Goal: Task Accomplishment & Management: Manage account settings

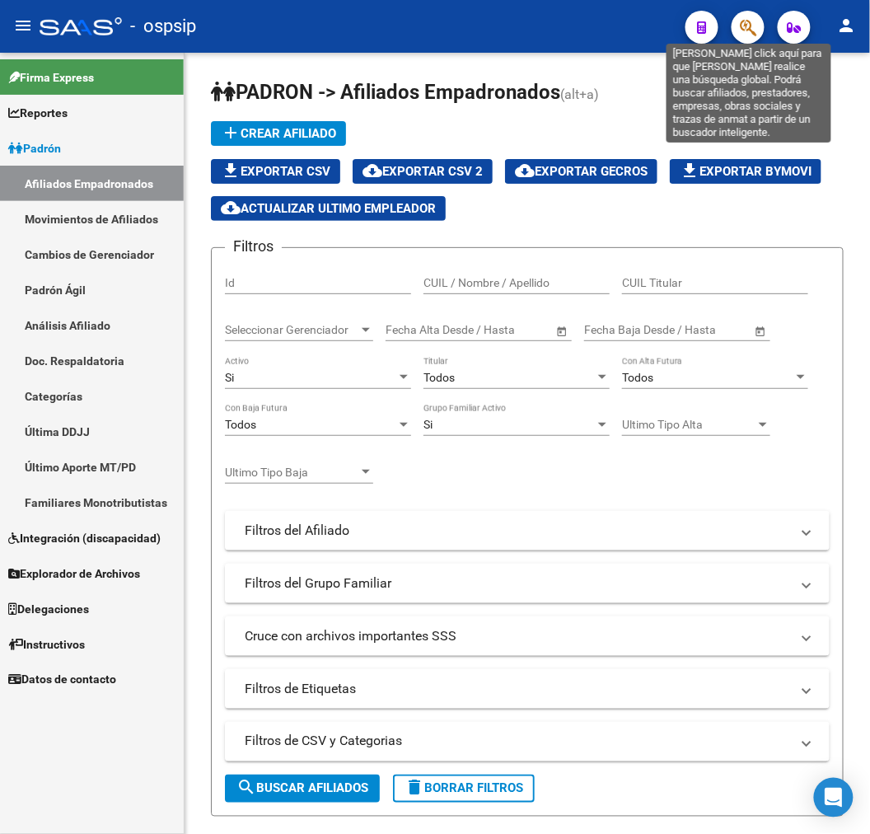
click at [746, 35] on icon "button" at bounding box center [748, 27] width 16 height 19
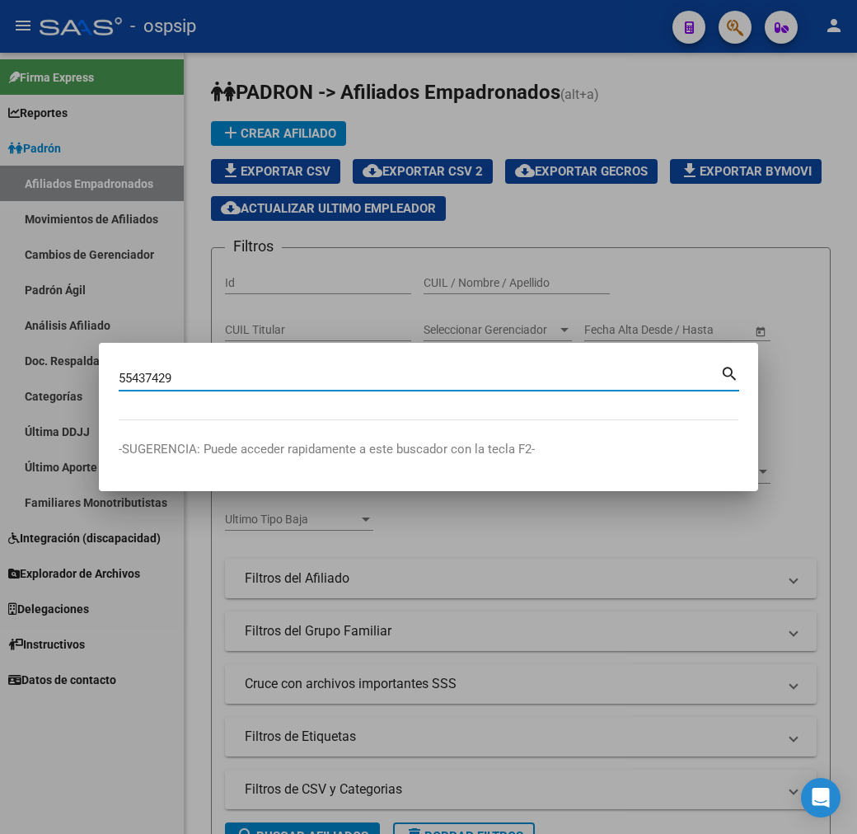
type input "55437429"
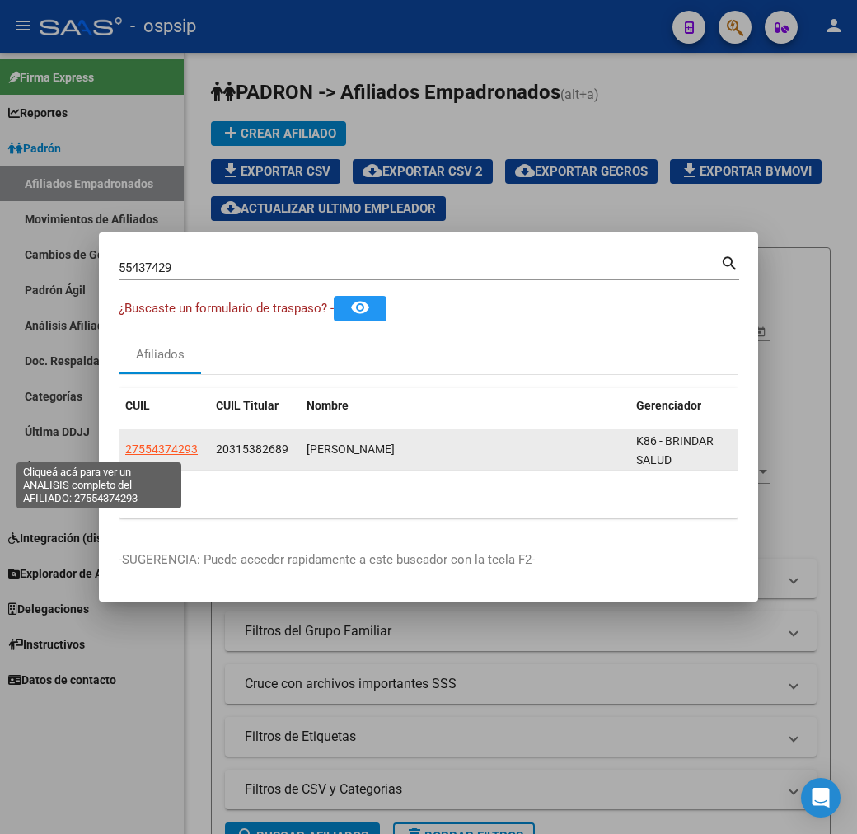
click at [125, 450] on span "27554374293" at bounding box center [161, 448] width 73 height 13
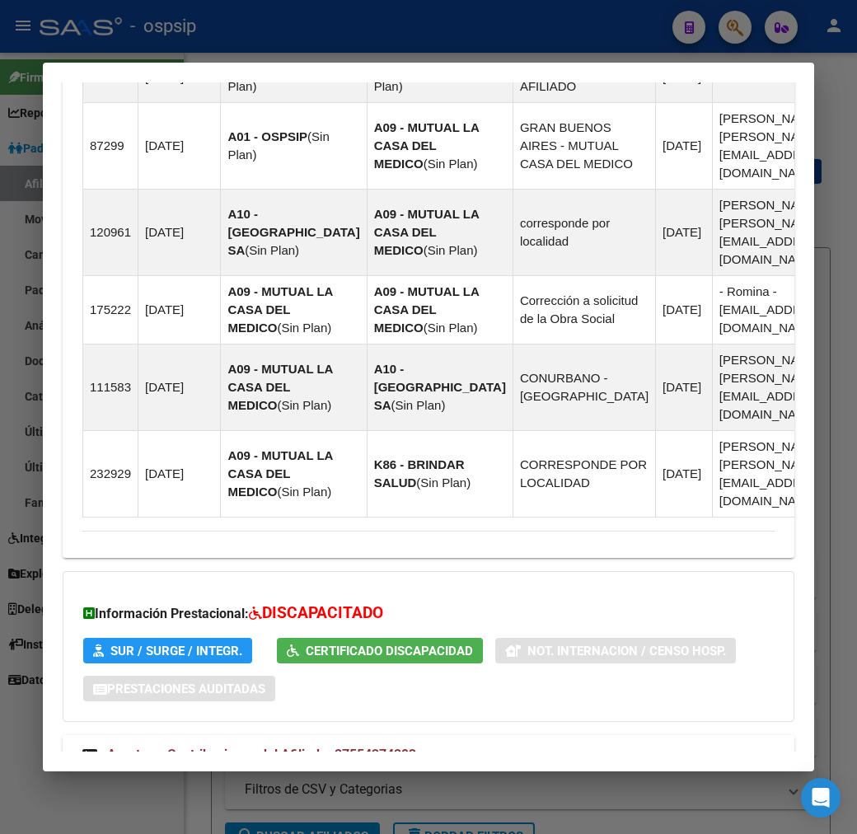
scroll to position [1578, 0]
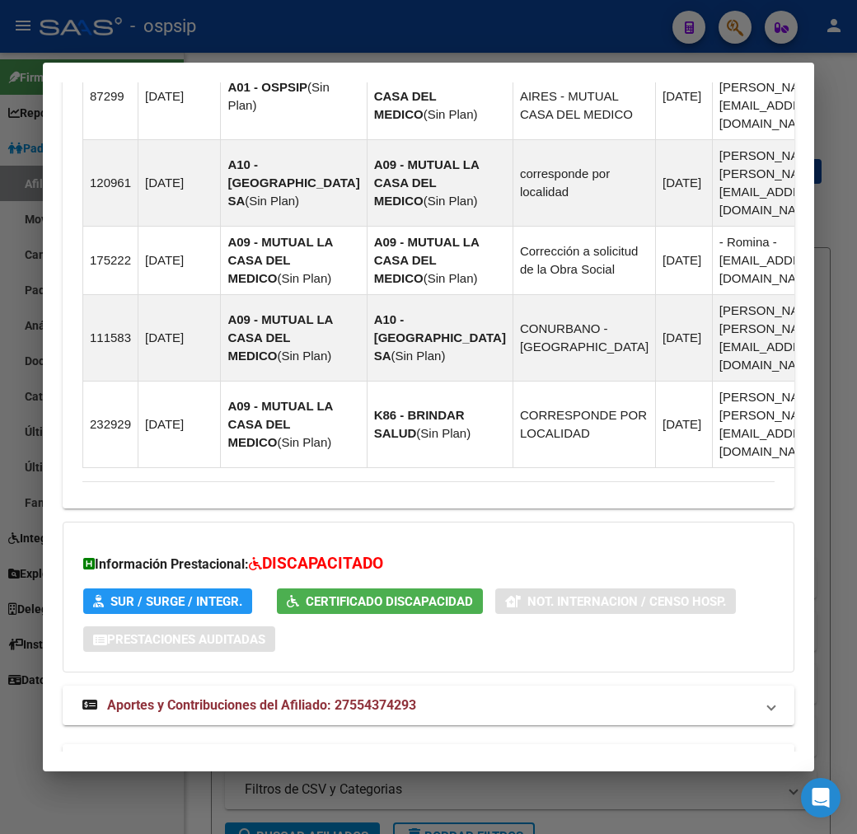
click at [611, 754] on mat-panel-title "Aportes y Contribuciones del Titular: 20315382689" at bounding box center [418, 764] width 672 height 20
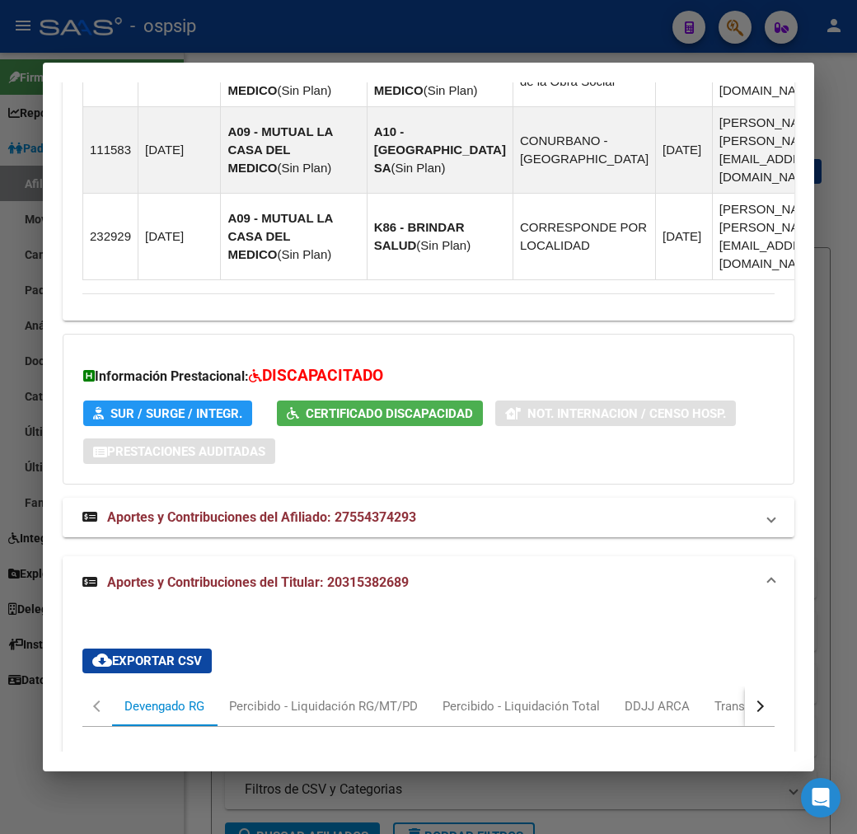
scroll to position [2024, 0]
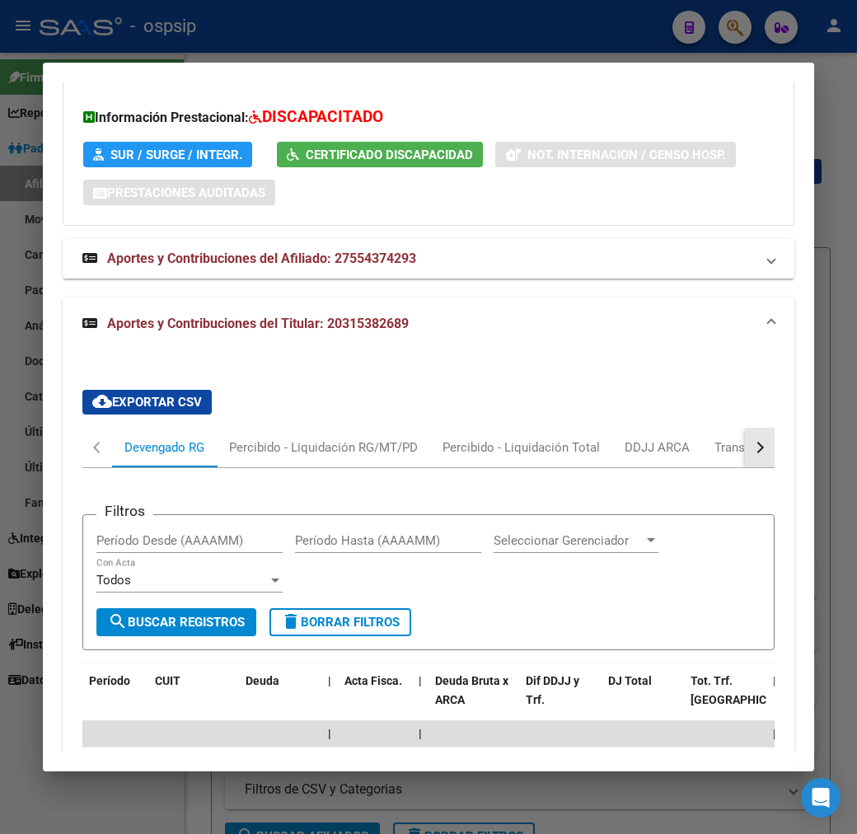
click at [775, 428] on button "button" at bounding box center [760, 448] width 30 height 40
click at [746, 428] on div "ARCA Relaciones Laborales" at bounding box center [700, 448] width 179 height 40
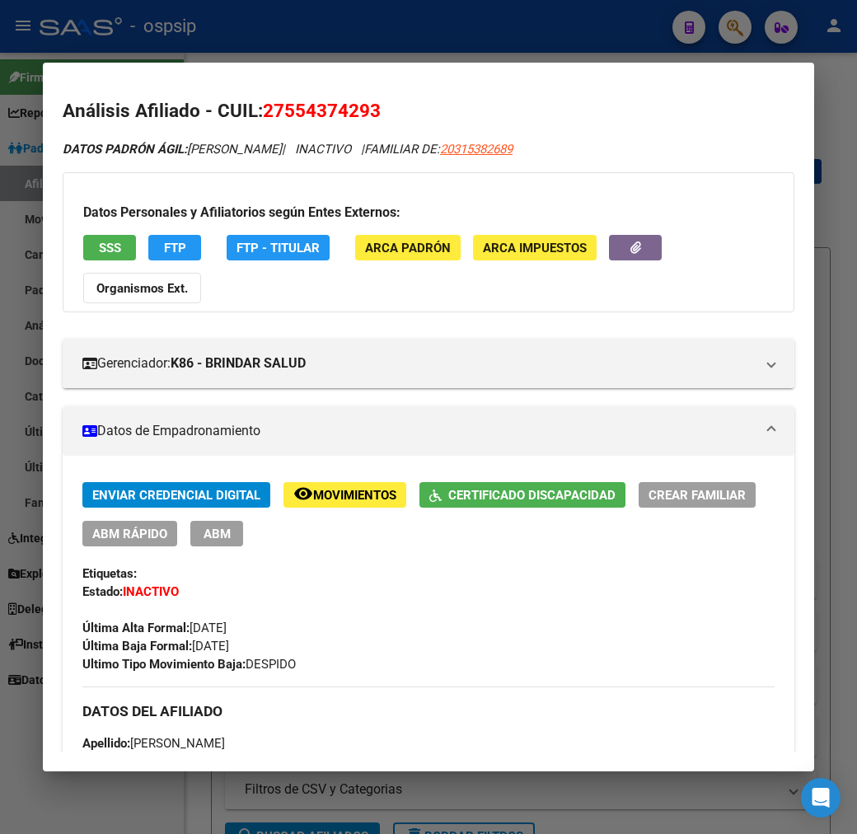
scroll to position [0, 0]
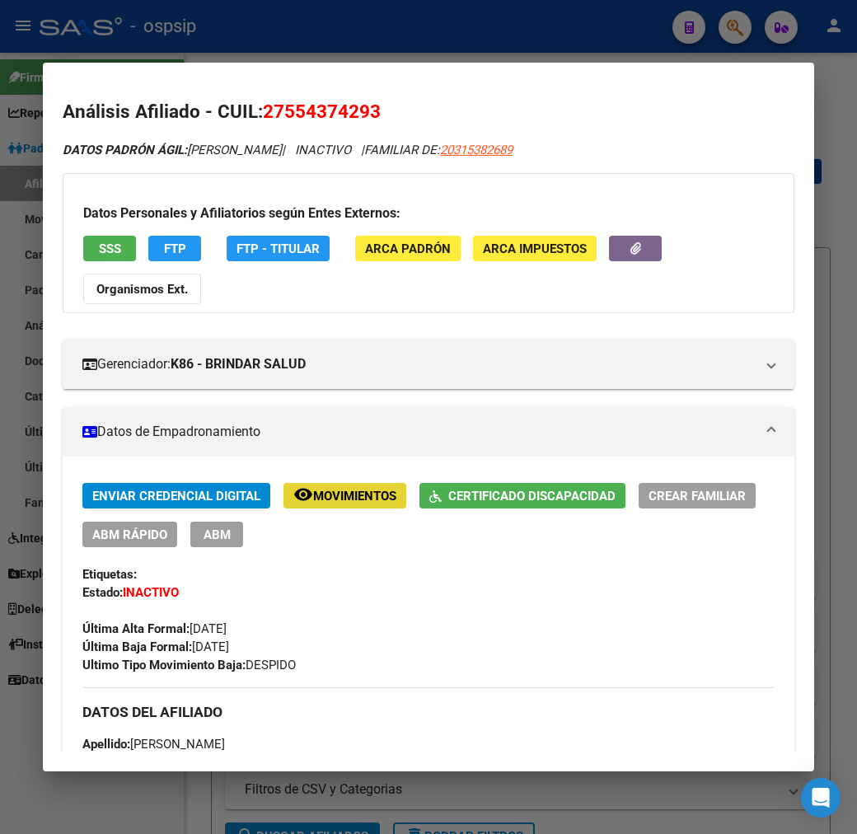
click at [351, 489] on span "Movimientos" at bounding box center [354, 496] width 83 height 15
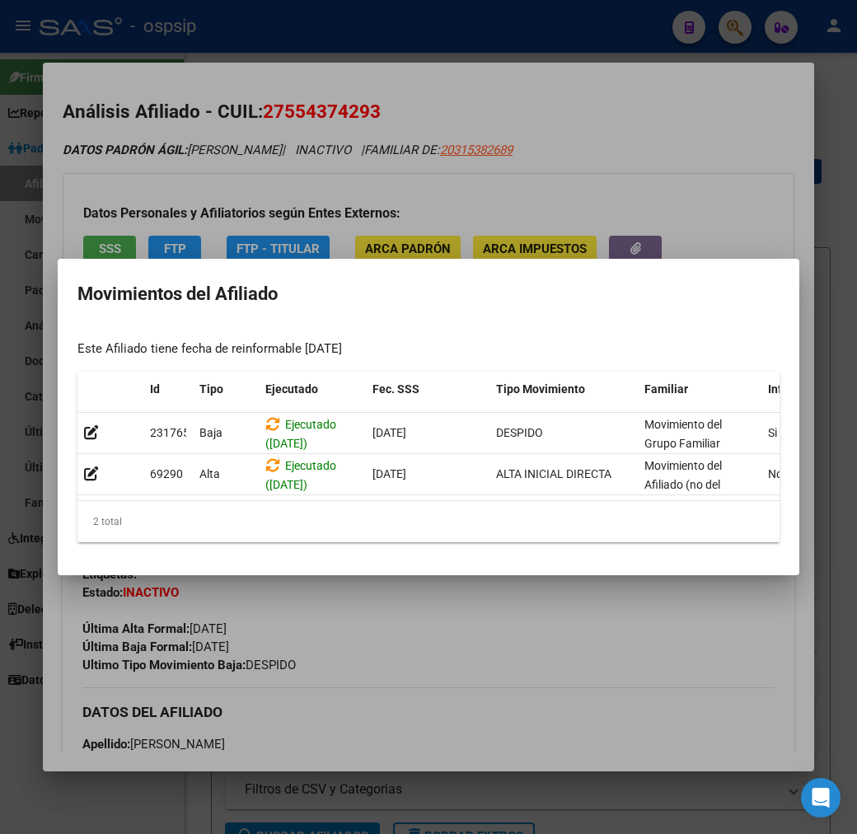
click at [480, 664] on div at bounding box center [428, 417] width 857 height 834
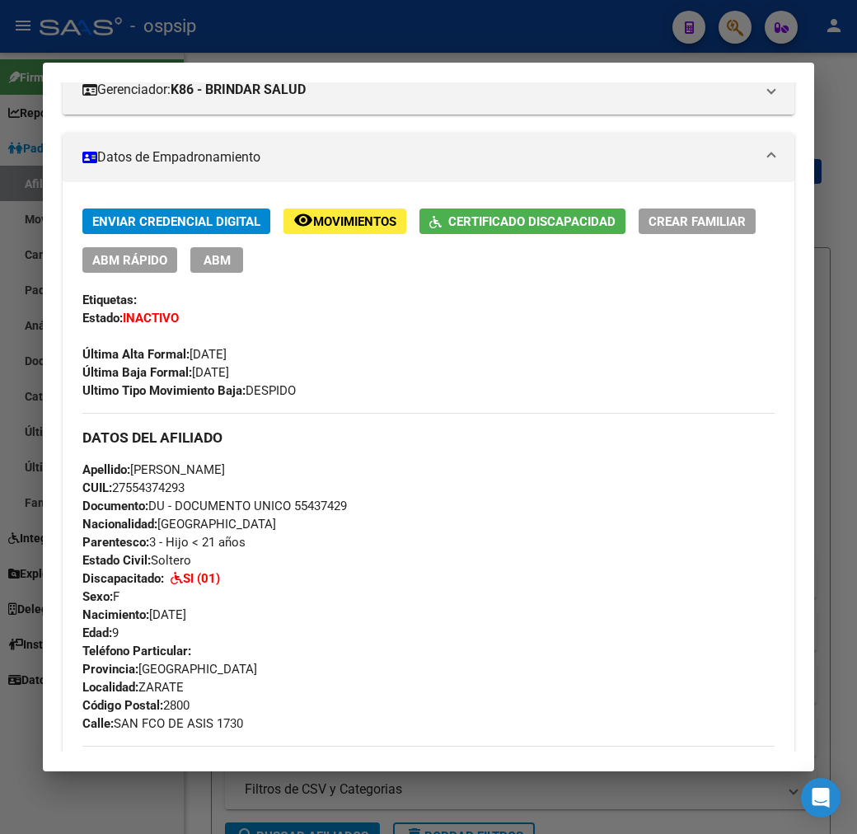
scroll to position [732, 0]
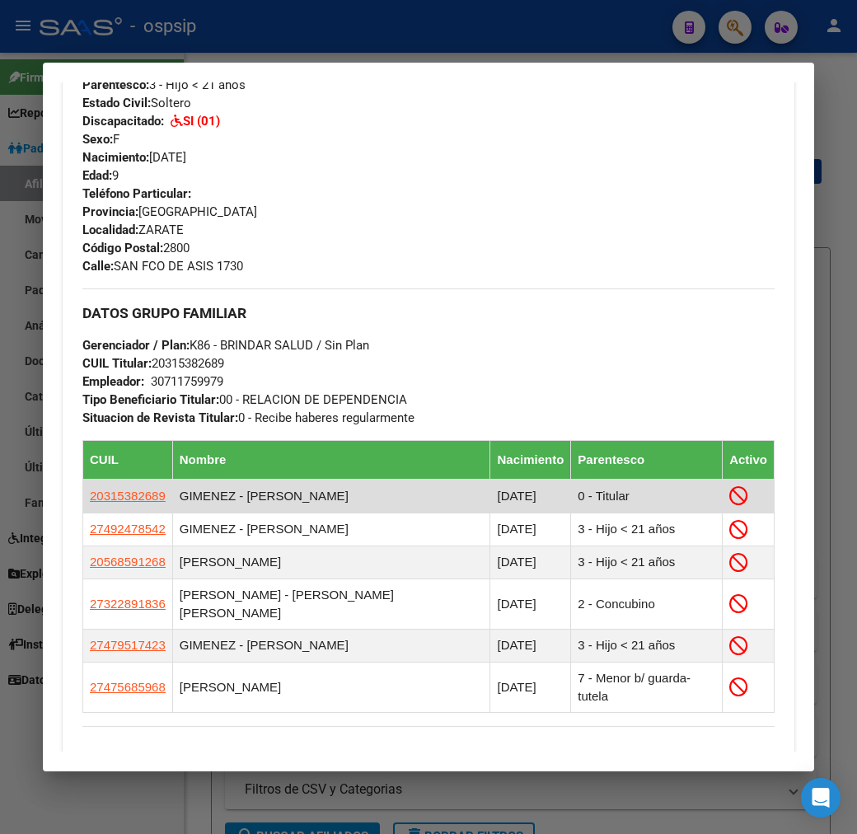
click at [124, 480] on td "20315382689" at bounding box center [128, 496] width 90 height 33
click at [125, 489] on span "20315382689" at bounding box center [128, 496] width 76 height 14
type textarea "20315382689"
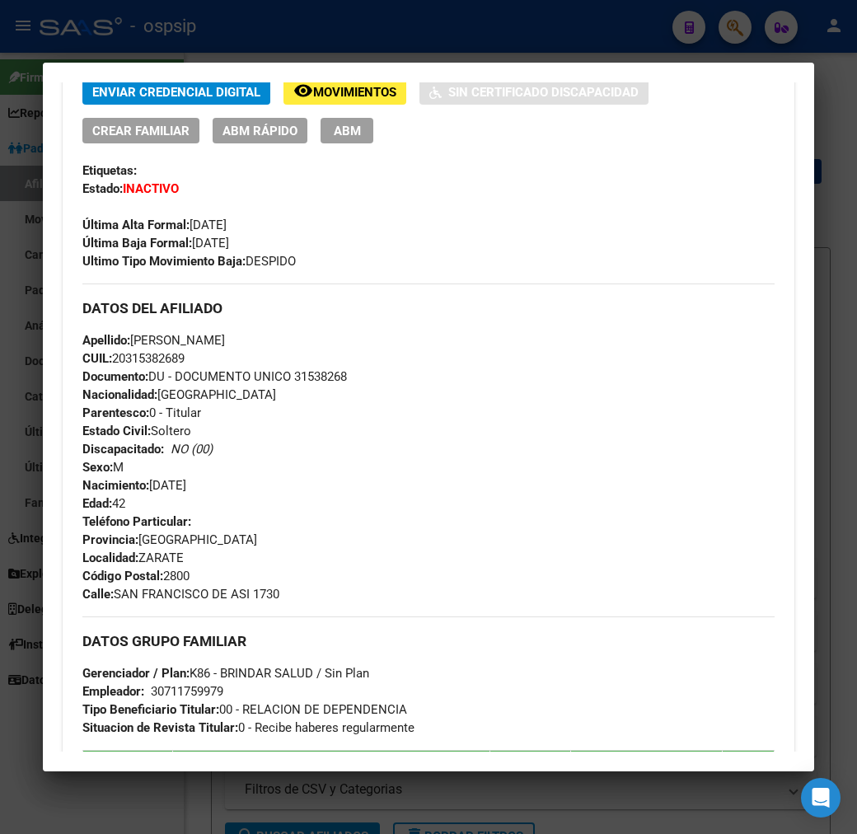
scroll to position [0, 0]
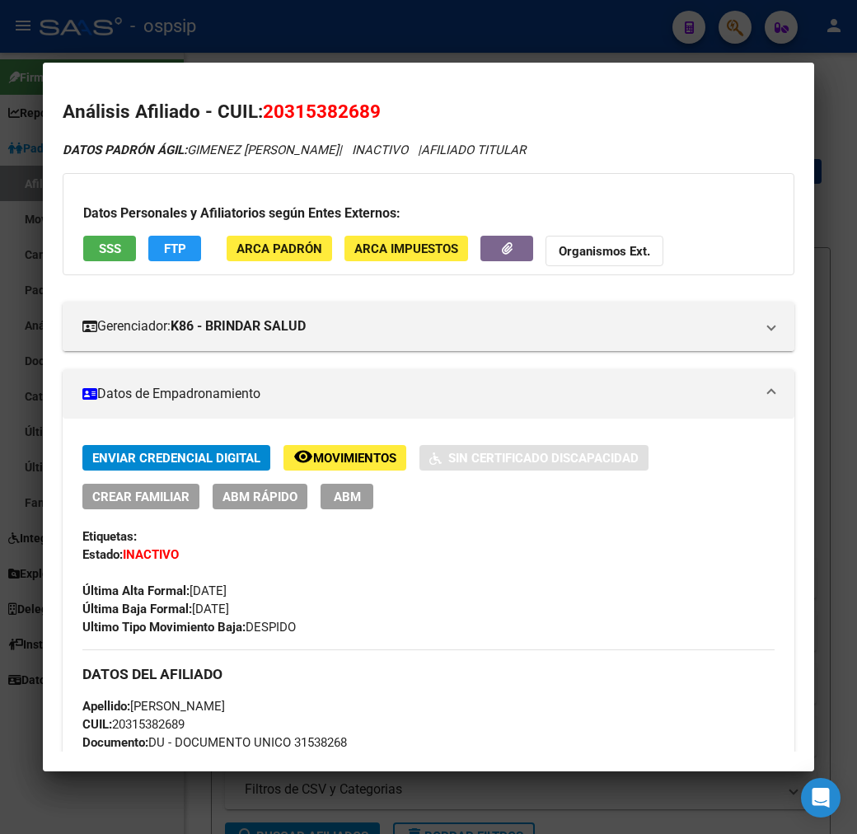
click at [361, 37] on div at bounding box center [428, 417] width 857 height 834
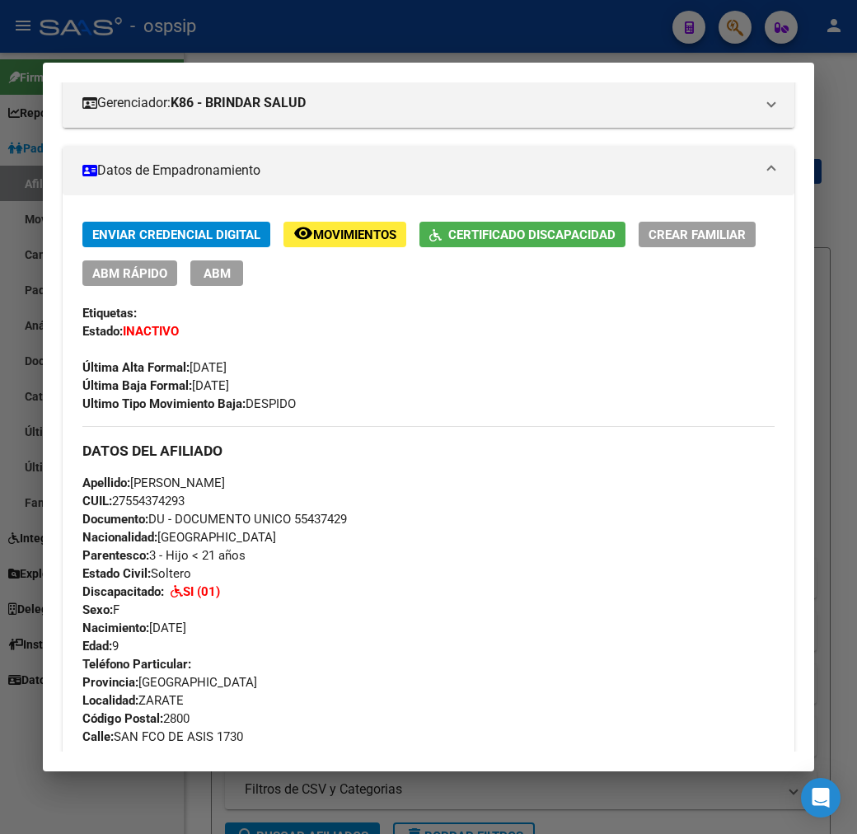
scroll to position [260, 0]
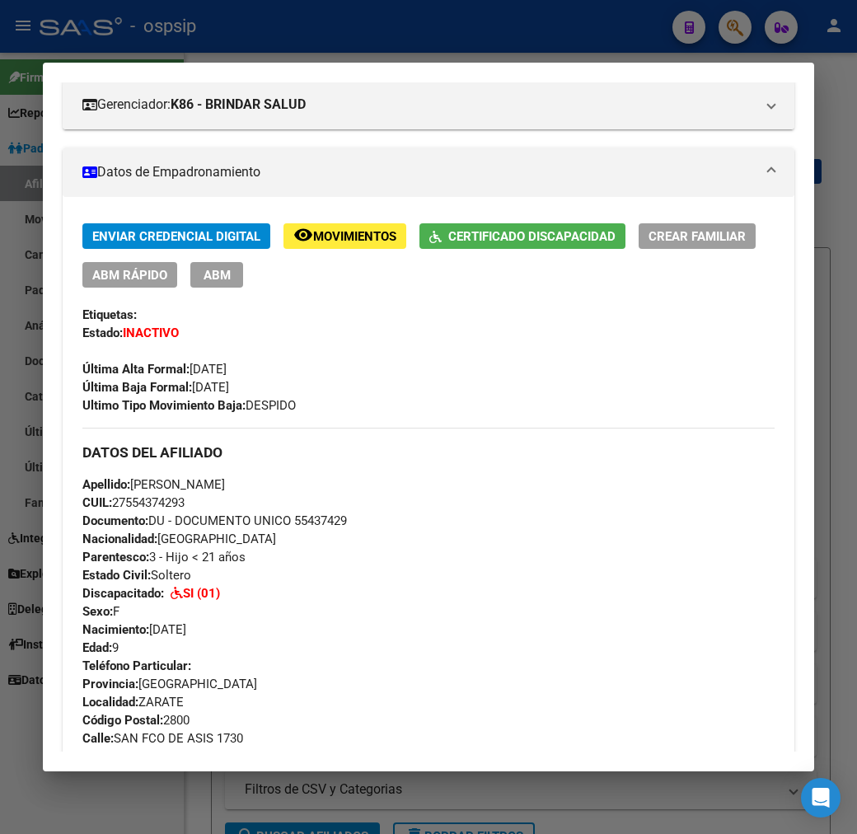
click at [192, 254] on div "Enviar Credencial Digital remove_red_eye Movimientos Certificado Discapacidad C…" at bounding box center [428, 318] width 692 height 191
click at [204, 268] on span "ABM" at bounding box center [217, 275] width 27 height 15
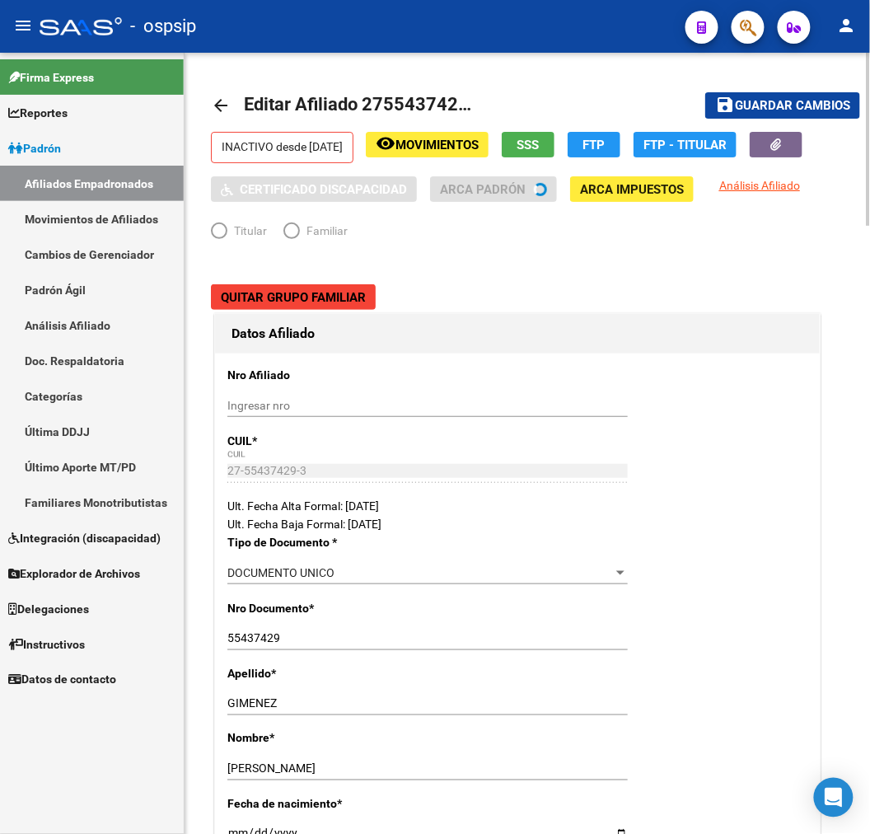
radio input "true"
type input "30-71175997-9"
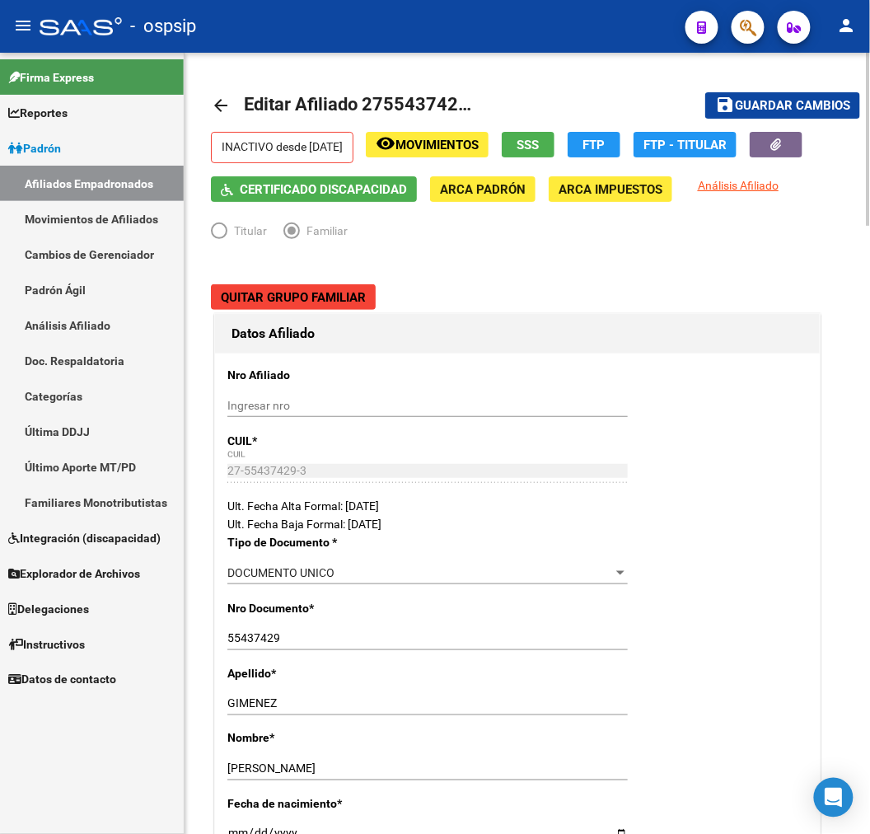
click at [219, 107] on mat-icon "arrow_back" at bounding box center [221, 106] width 20 height 20
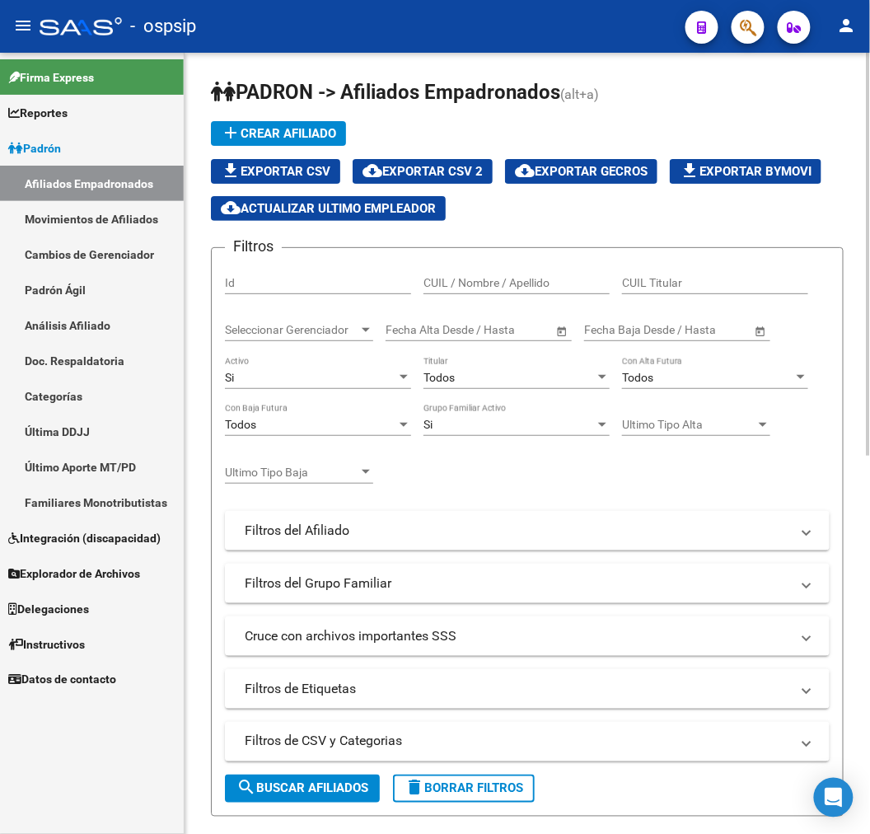
click at [732, 27] on button "button" at bounding box center [748, 27] width 33 height 33
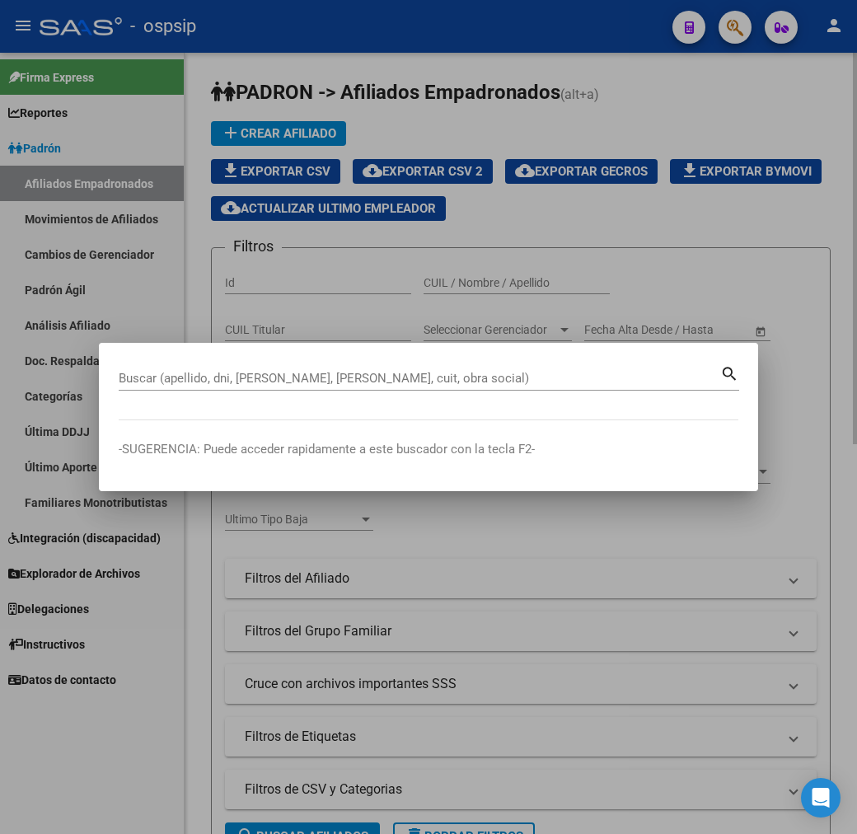
drag, startPoint x: 232, startPoint y: 391, endPoint x: 111, endPoint y: 387, distance: 121.2
drag, startPoint x: 111, startPoint y: 387, endPoint x: 91, endPoint y: 381, distance: 20.6
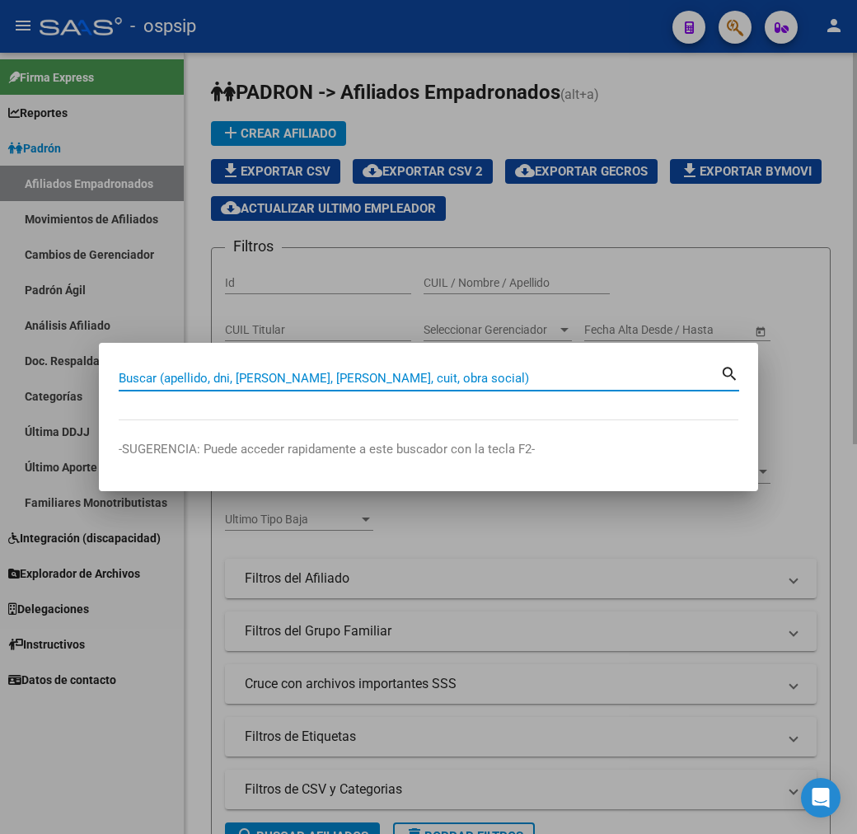
paste input "55437429"
type input "55437429"
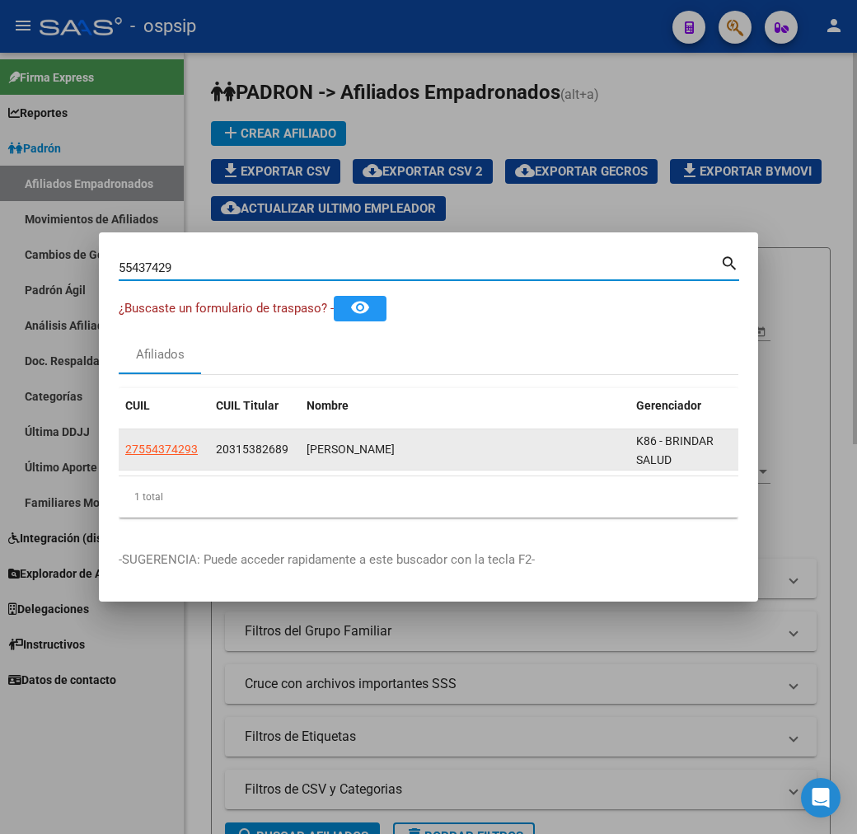
click at [125, 456] on app-link-go-to "27554374293" at bounding box center [161, 449] width 73 height 19
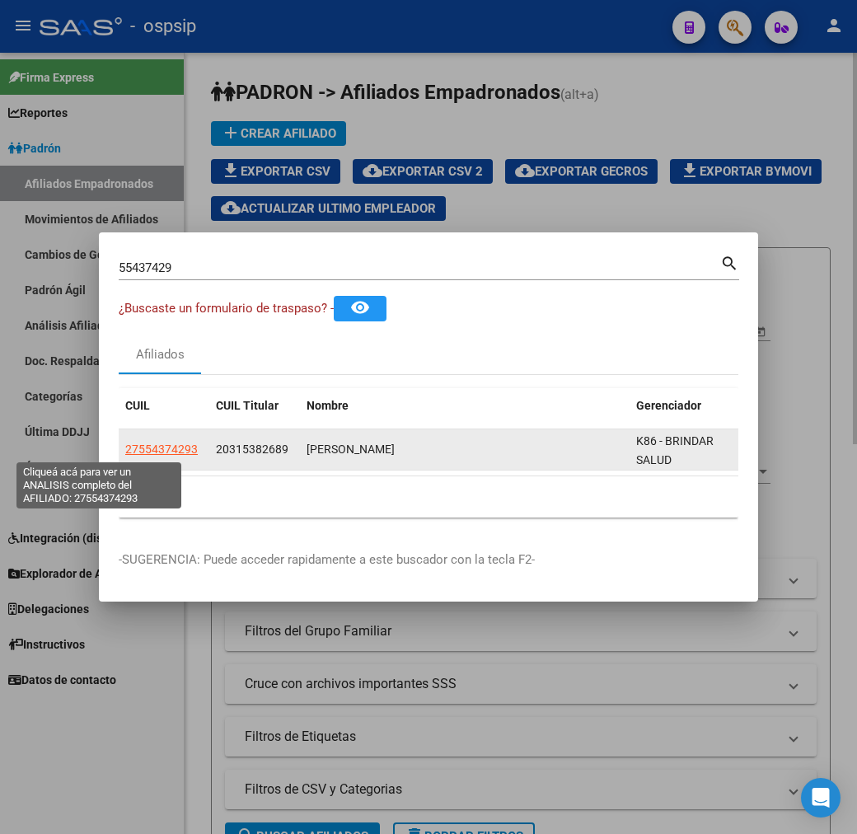
click at [125, 451] on span "27554374293" at bounding box center [161, 448] width 73 height 13
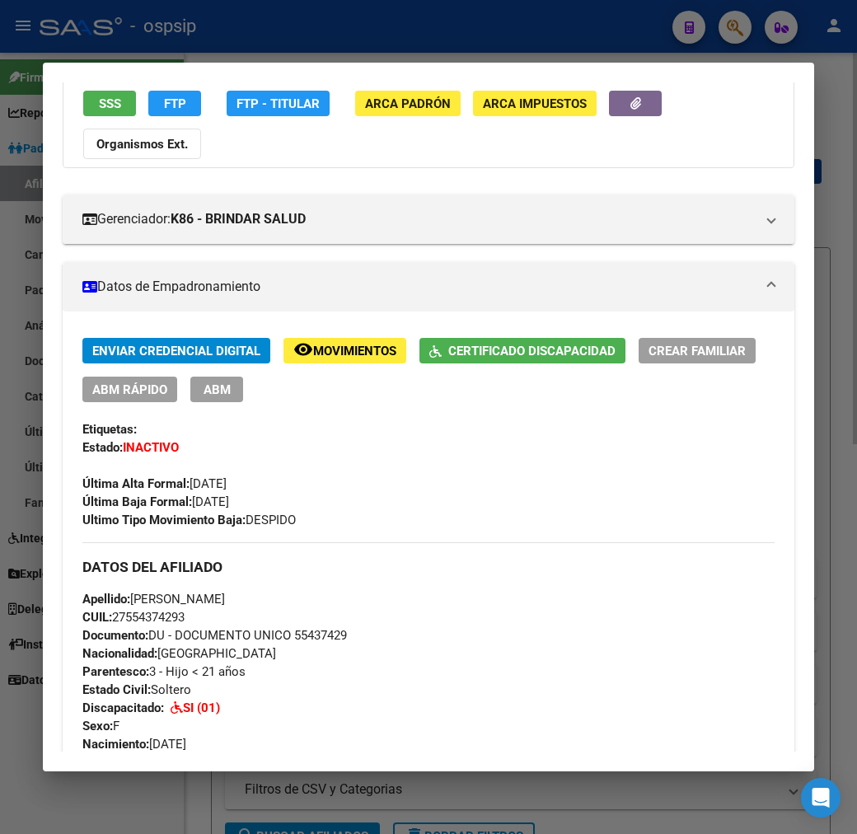
scroll to position [91, 0]
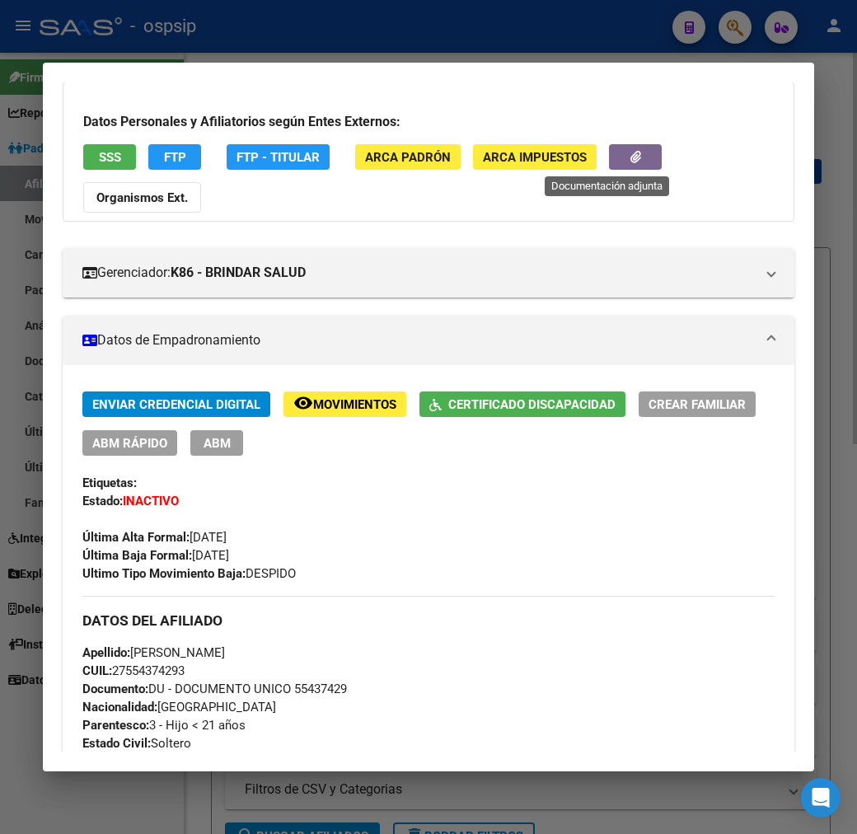
click at [614, 161] on button "button" at bounding box center [635, 157] width 53 height 26
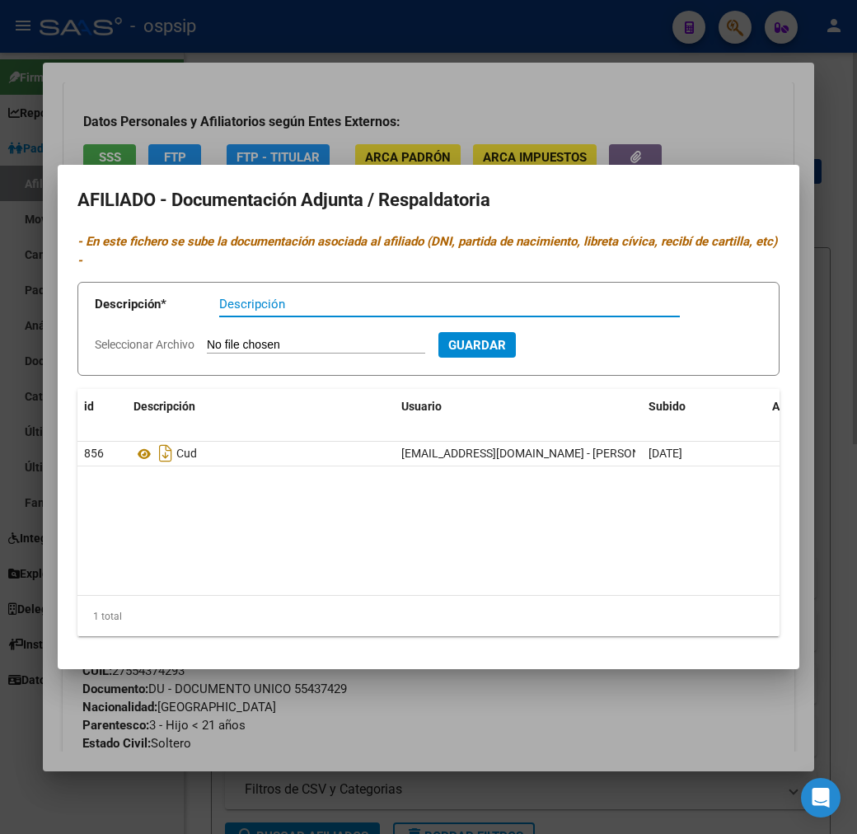
click at [375, 726] on div at bounding box center [428, 417] width 857 height 834
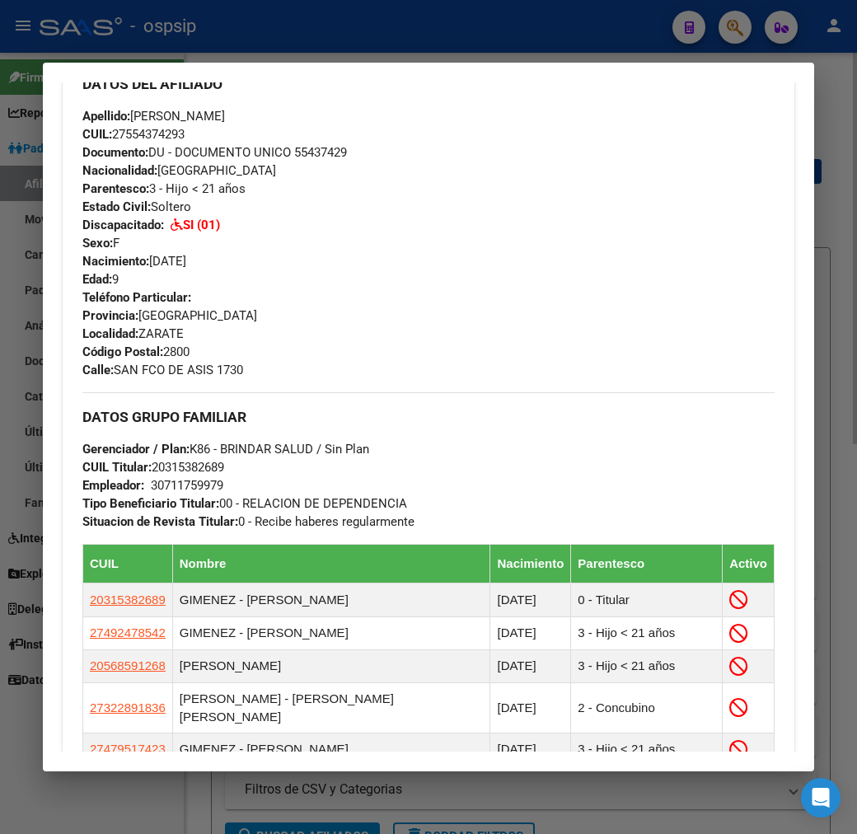
scroll to position [640, 0]
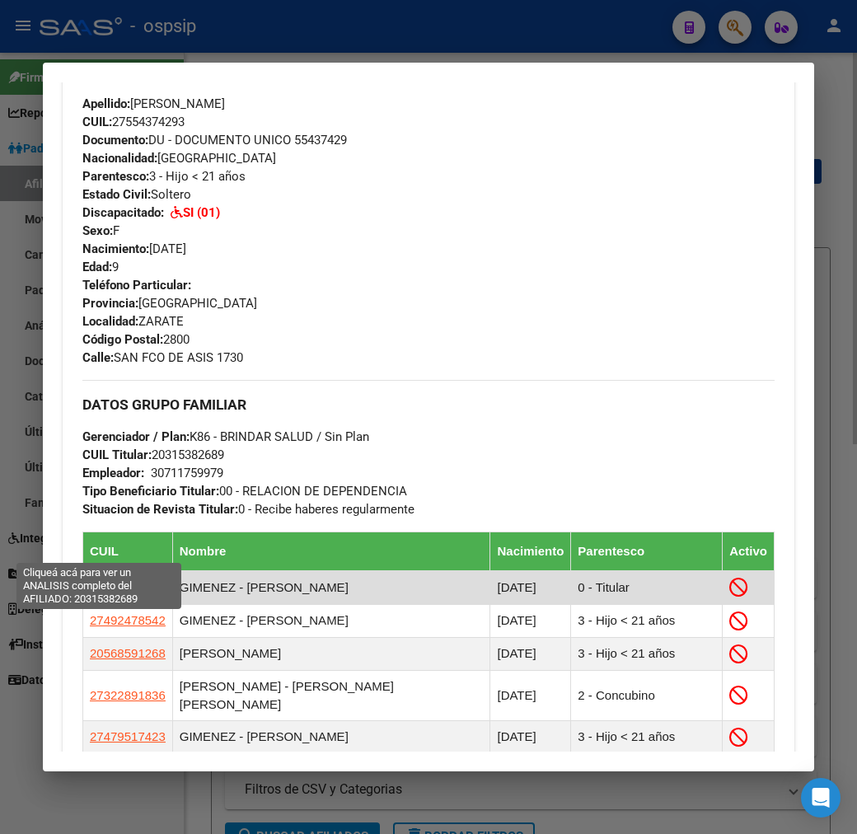
click at [109, 580] on span "20315382689" at bounding box center [128, 587] width 76 height 14
type textarea "20315382689"
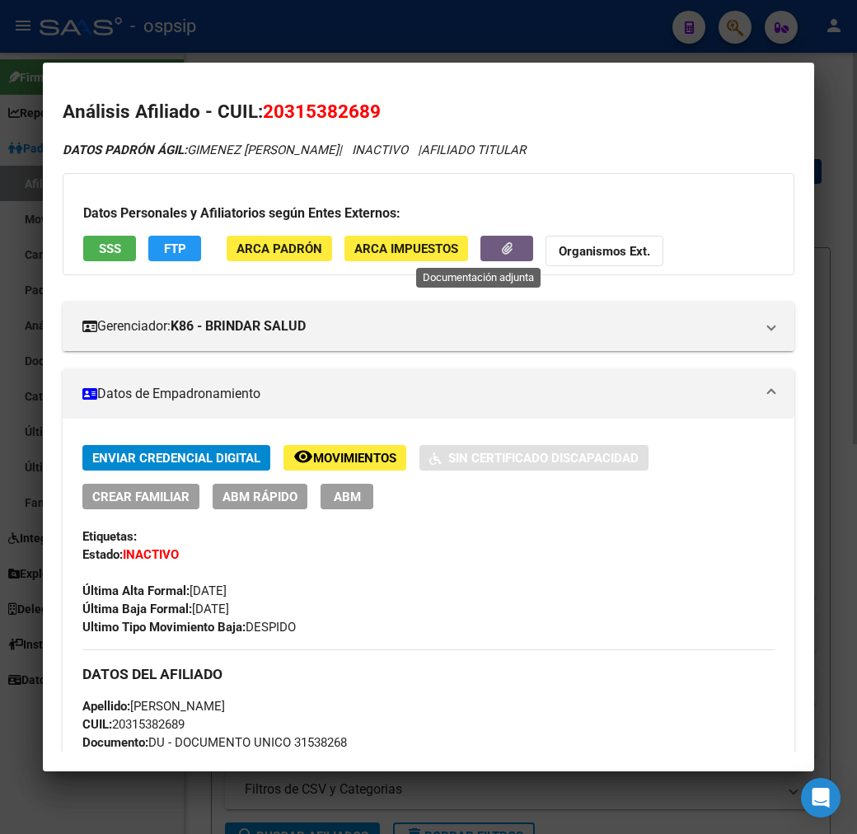
click at [502, 245] on icon "button" at bounding box center [507, 248] width 11 height 12
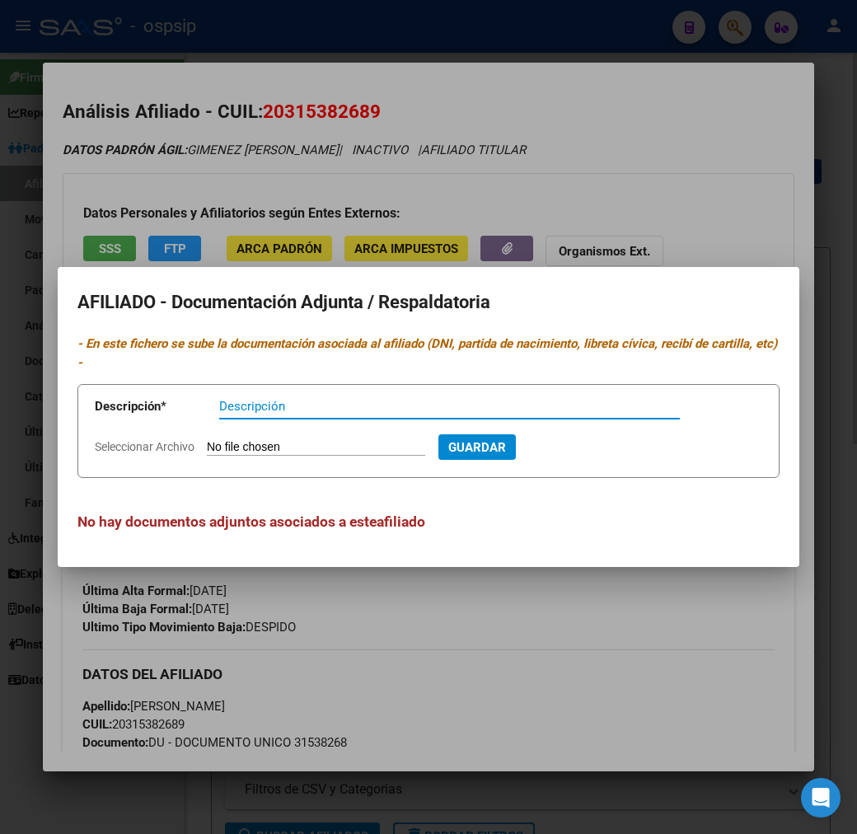
click at [474, 681] on div at bounding box center [428, 417] width 857 height 834
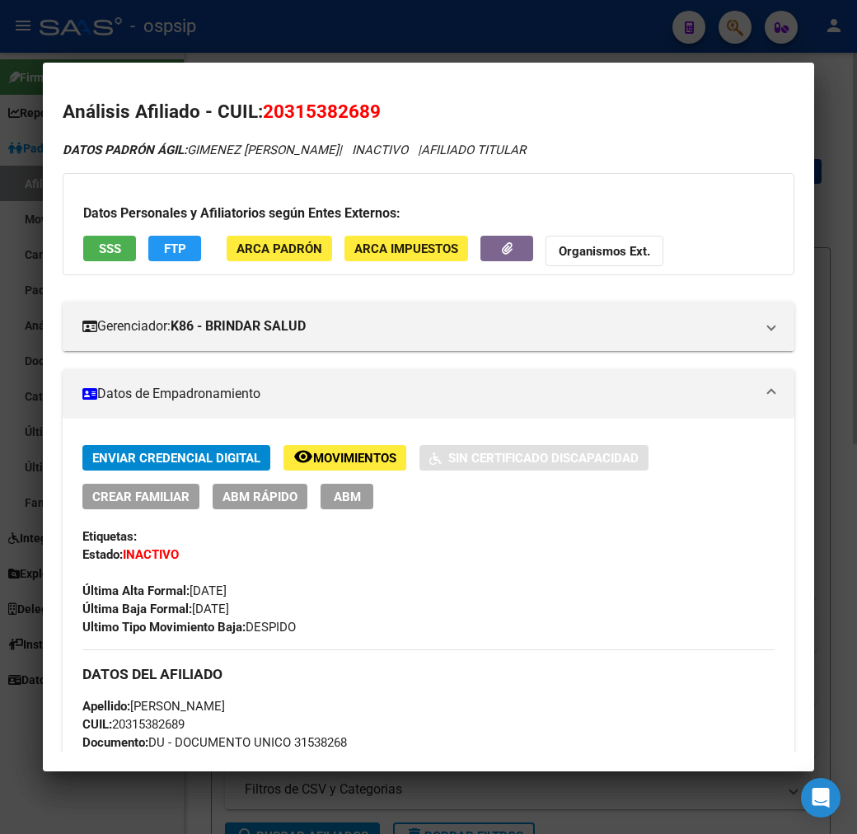
click at [481, 26] on div at bounding box center [428, 417] width 857 height 834
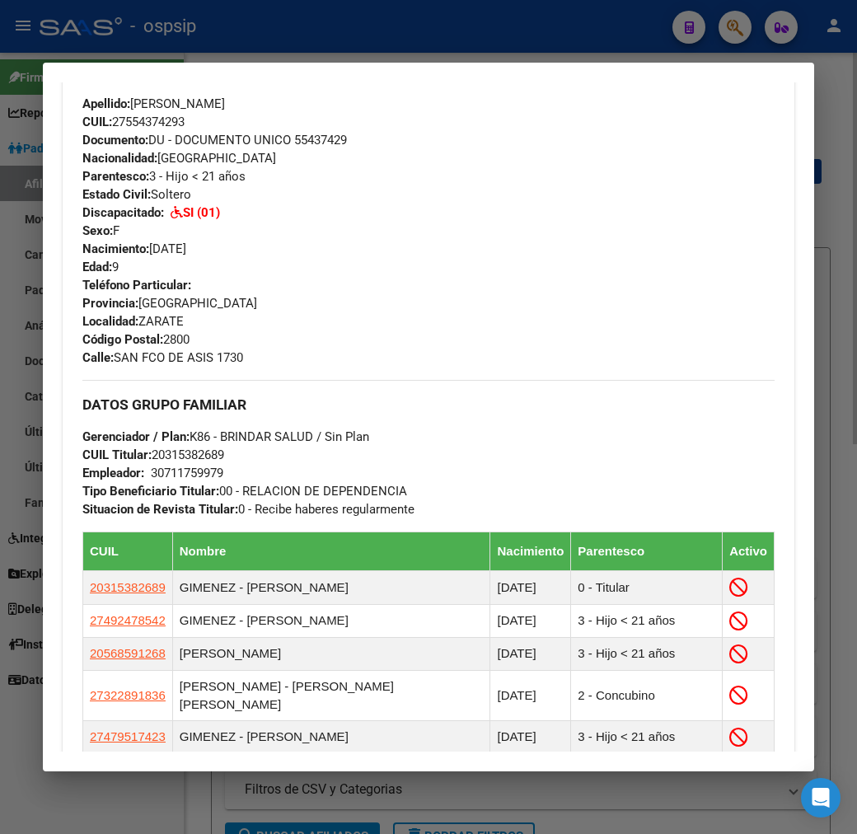
click at [483, 28] on div at bounding box center [428, 417] width 857 height 834
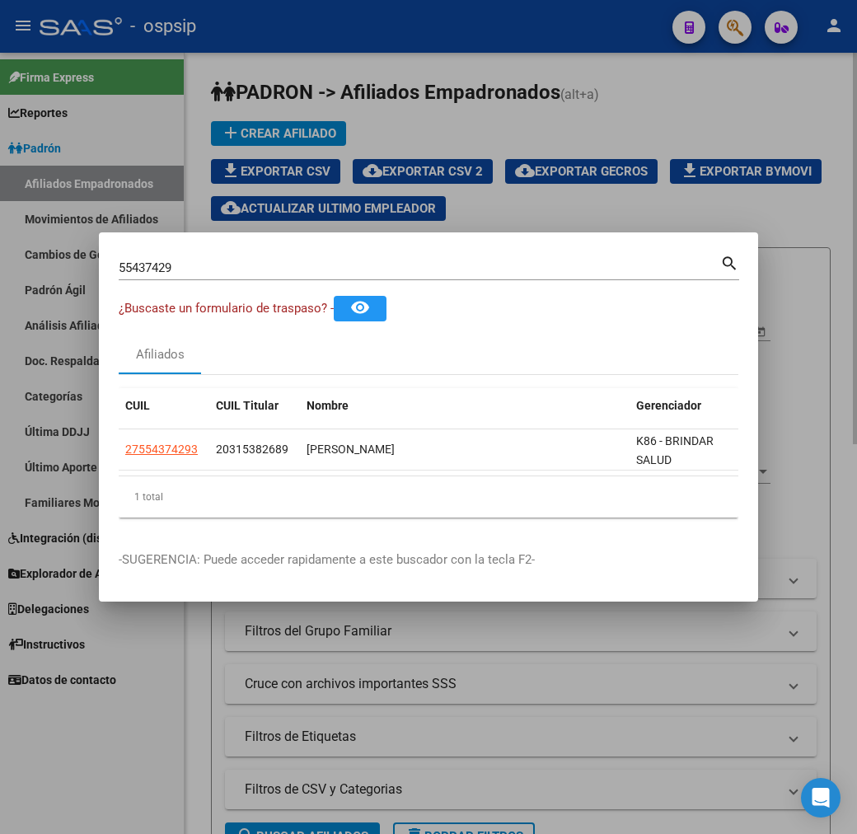
drag, startPoint x: 587, startPoint y: 59, endPoint x: 615, endPoint y: 59, distance: 28.0
click at [588, 59] on div at bounding box center [428, 417] width 857 height 834
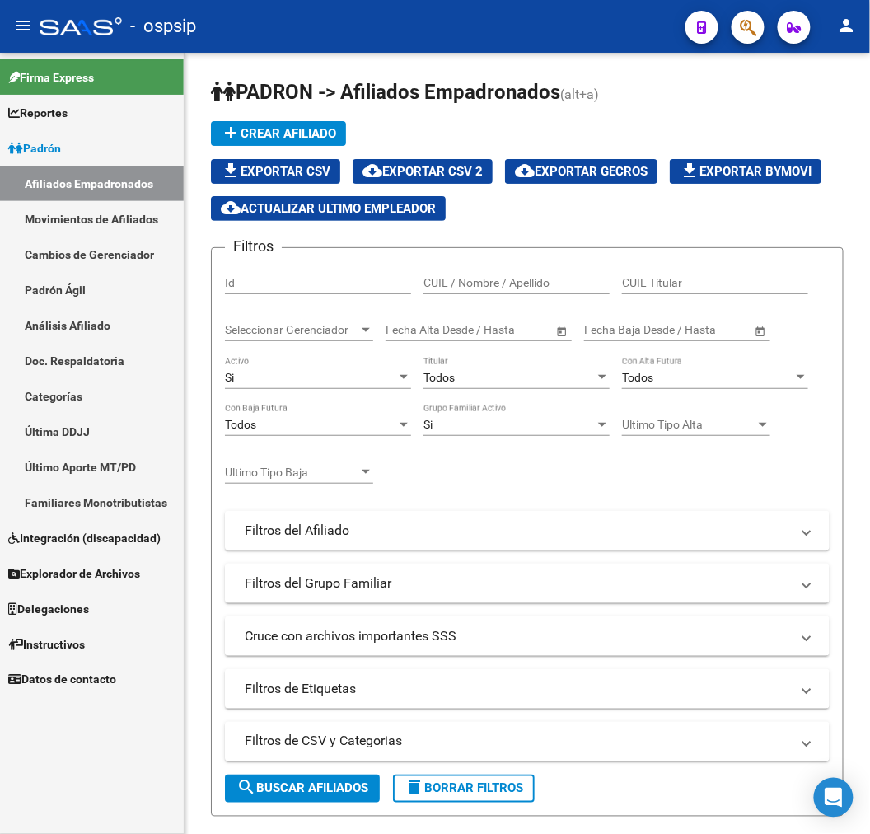
drag, startPoint x: 748, startPoint y: 13, endPoint x: 868, endPoint y: 108, distance: 152.5
click at [748, 14] on span "button" at bounding box center [748, 28] width 16 height 34
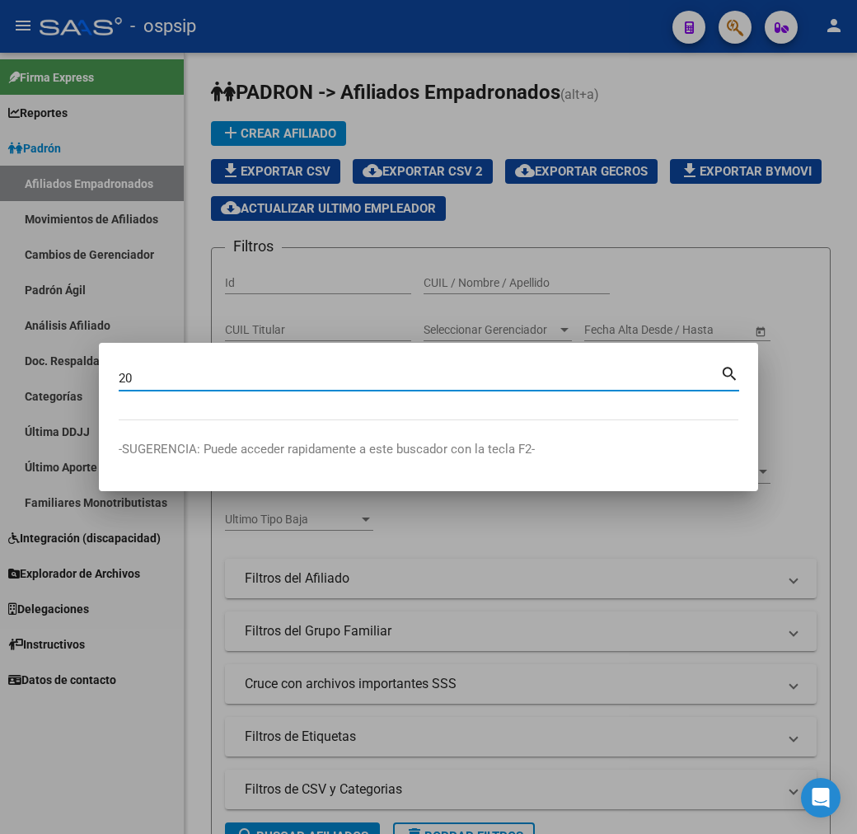
type input "2"
type input "20798758"
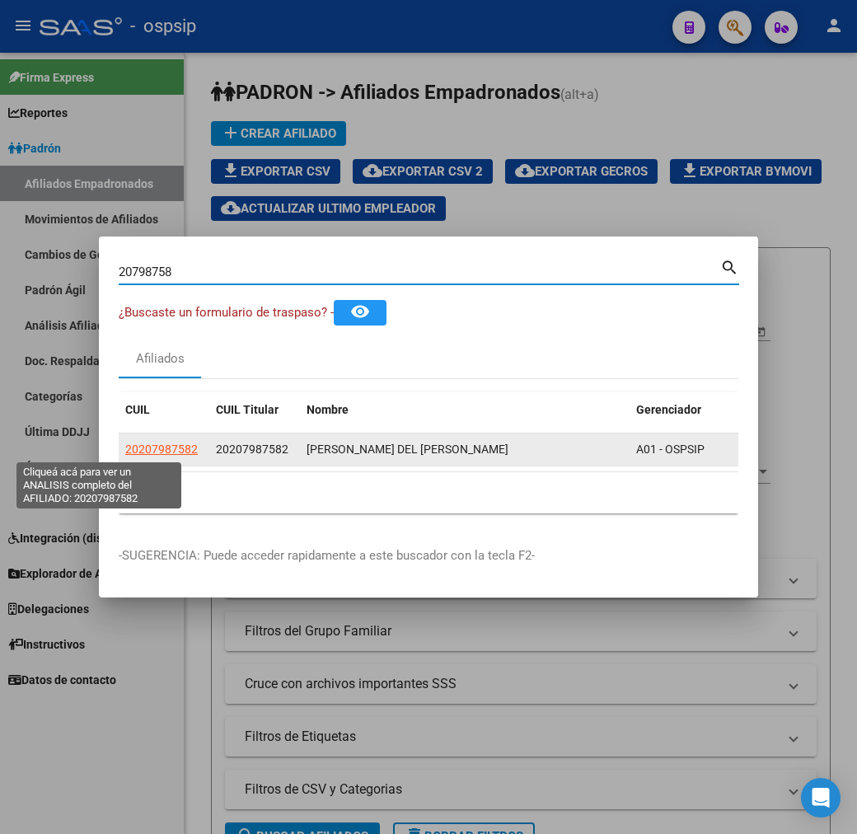
click at [125, 451] on span "20207987582" at bounding box center [161, 448] width 73 height 13
type textarea "20207987582"
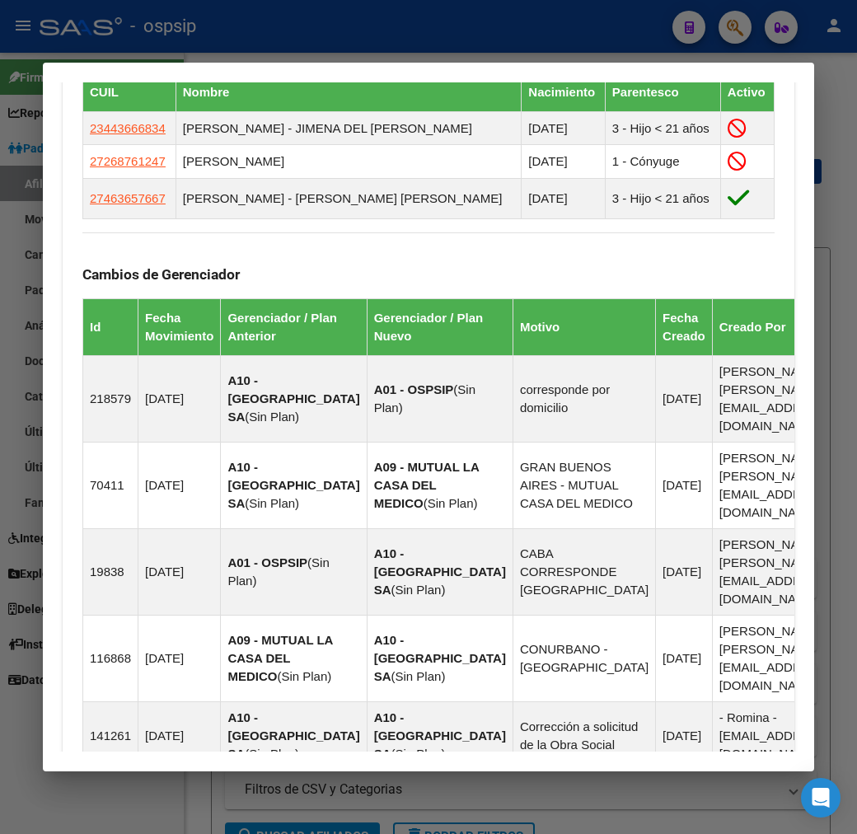
scroll to position [1245, 0]
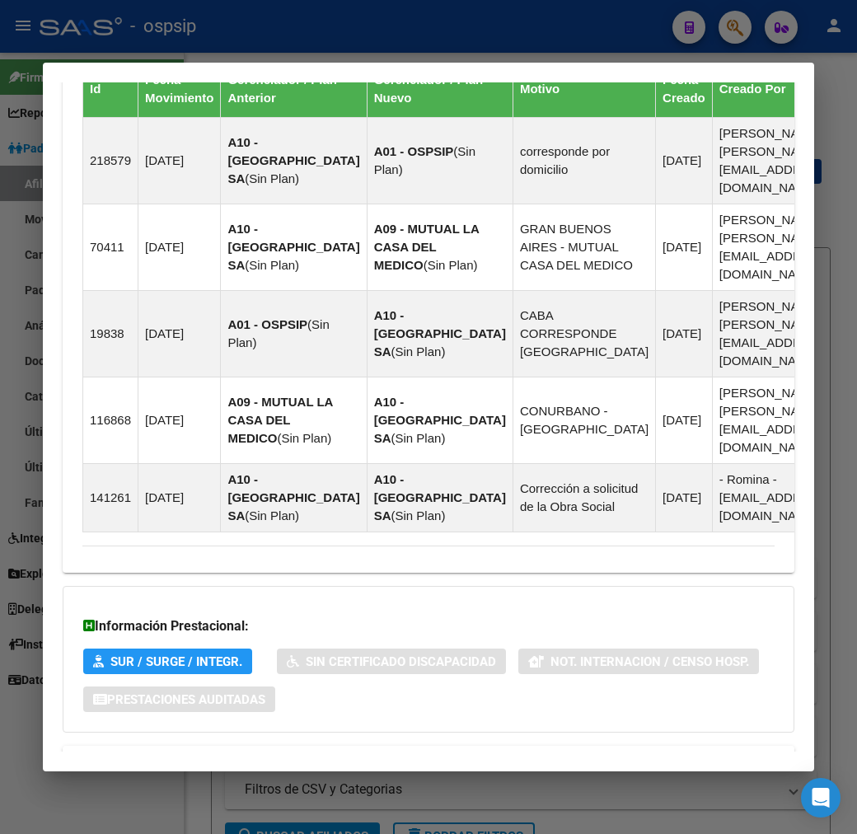
click at [457, 756] on mat-panel-title "Aportes y Contribuciones del Afiliado: 20207987582" at bounding box center [418, 766] width 672 height 20
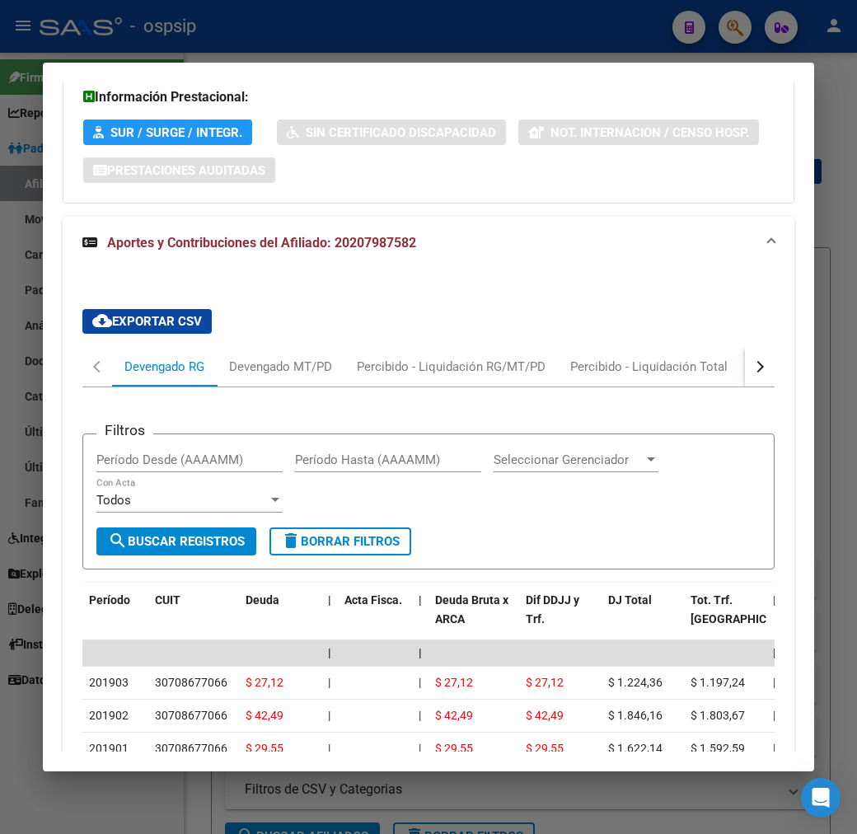
scroll to position [1601, 0]
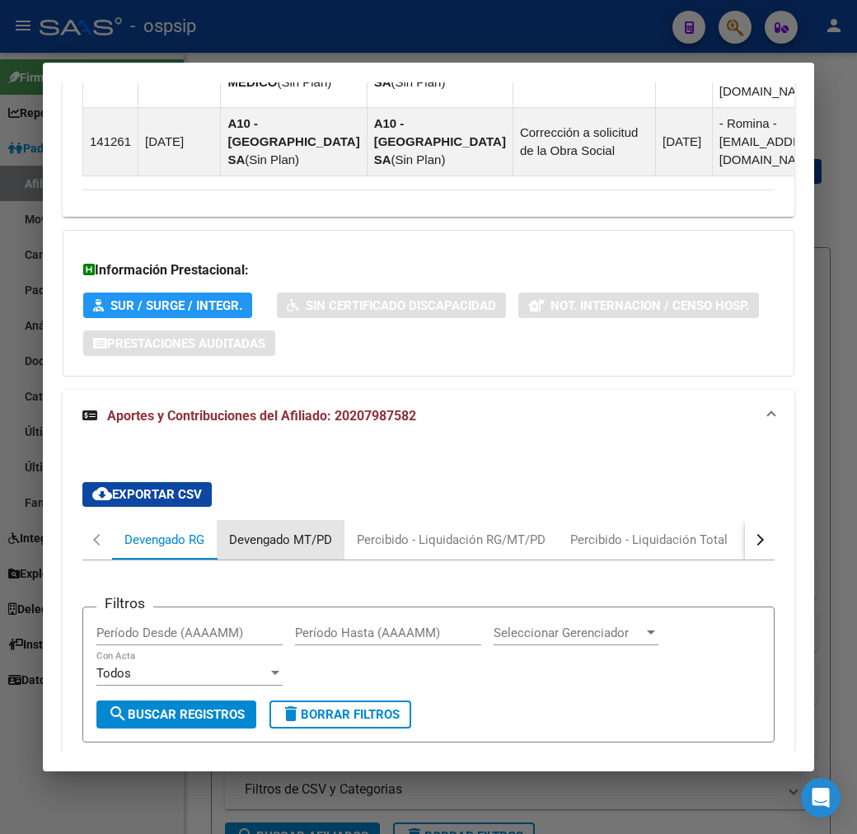
click at [269, 531] on div "Devengado MT/PD" at bounding box center [280, 540] width 103 height 18
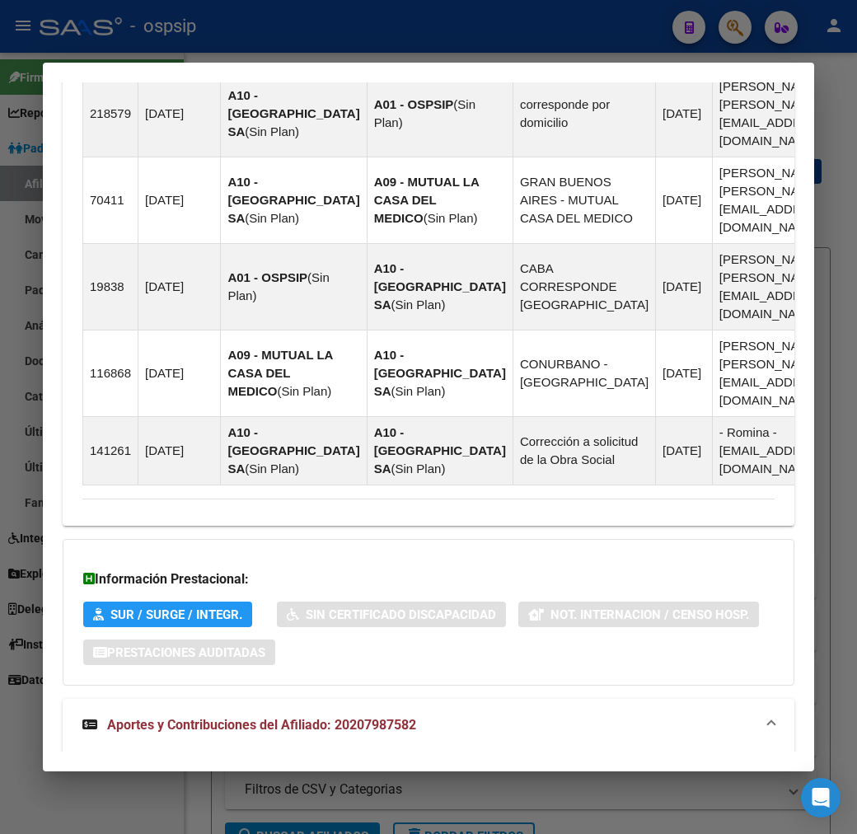
scroll to position [1692, 0]
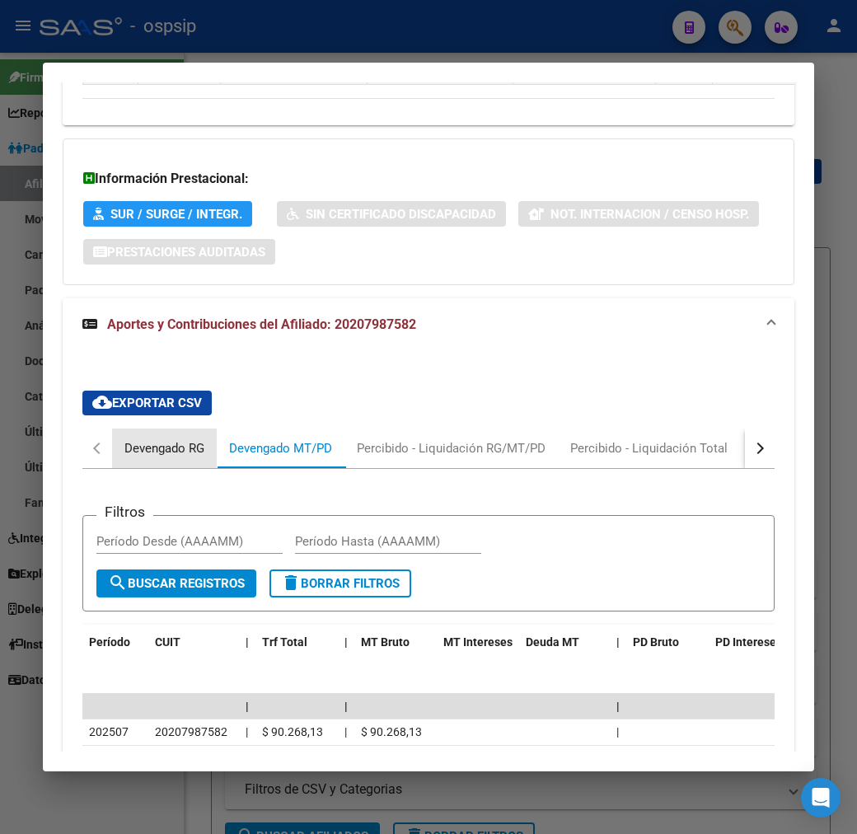
click at [124, 439] on div "Devengado RG" at bounding box center [164, 448] width 80 height 18
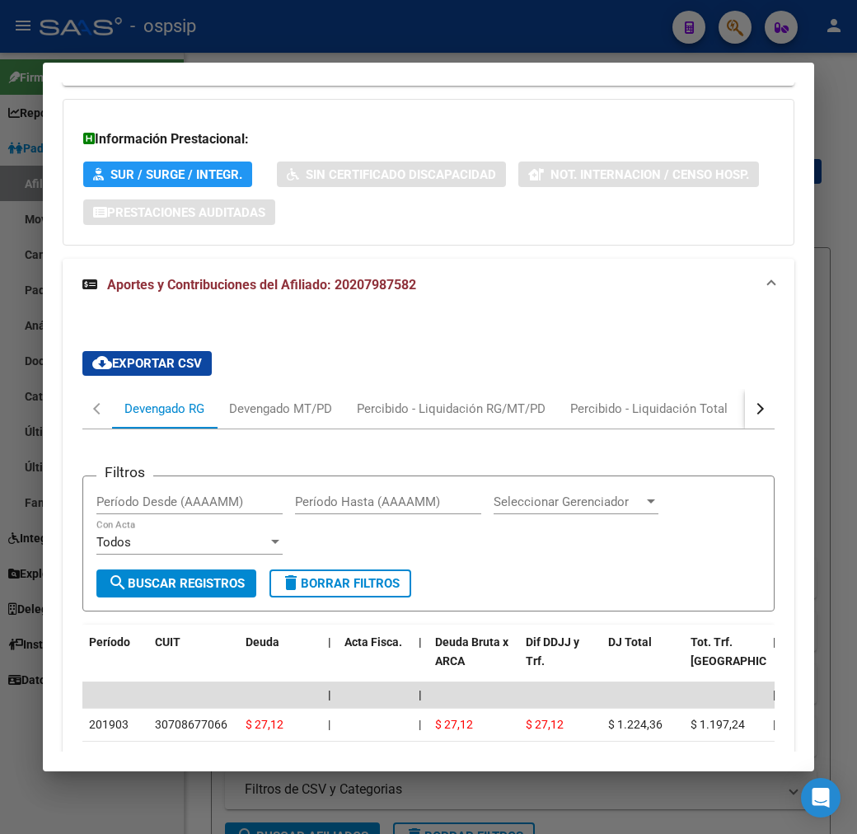
scroll to position [1418, 0]
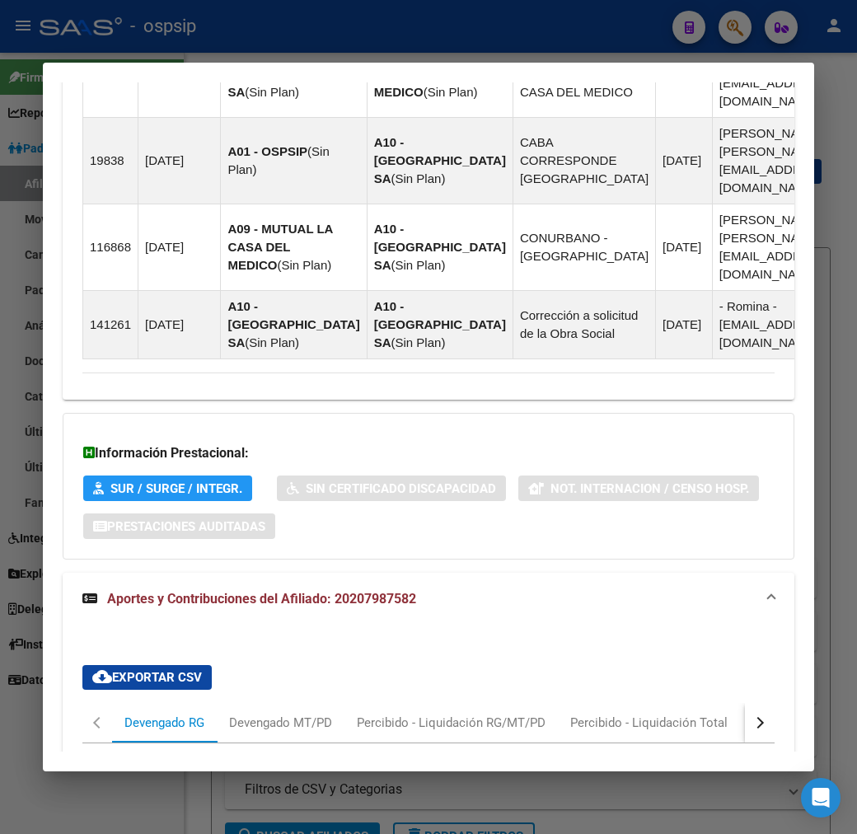
click at [414, 413] on div "Información Prestacional: SUR / SURGE / INTEGR. Sin Certificado Discapacidad No…" at bounding box center [429, 486] width 732 height 147
click at [415, 589] on mat-panel-title "Aportes y Contribuciones del Afiliado: 20207987582" at bounding box center [418, 599] width 672 height 20
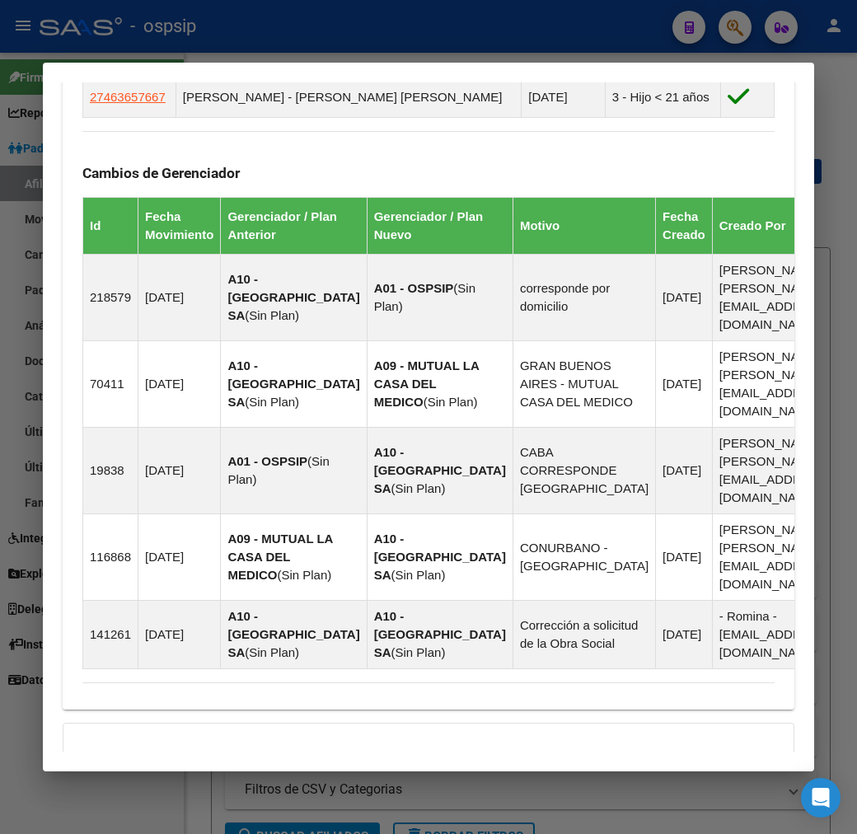
scroll to position [1245, 0]
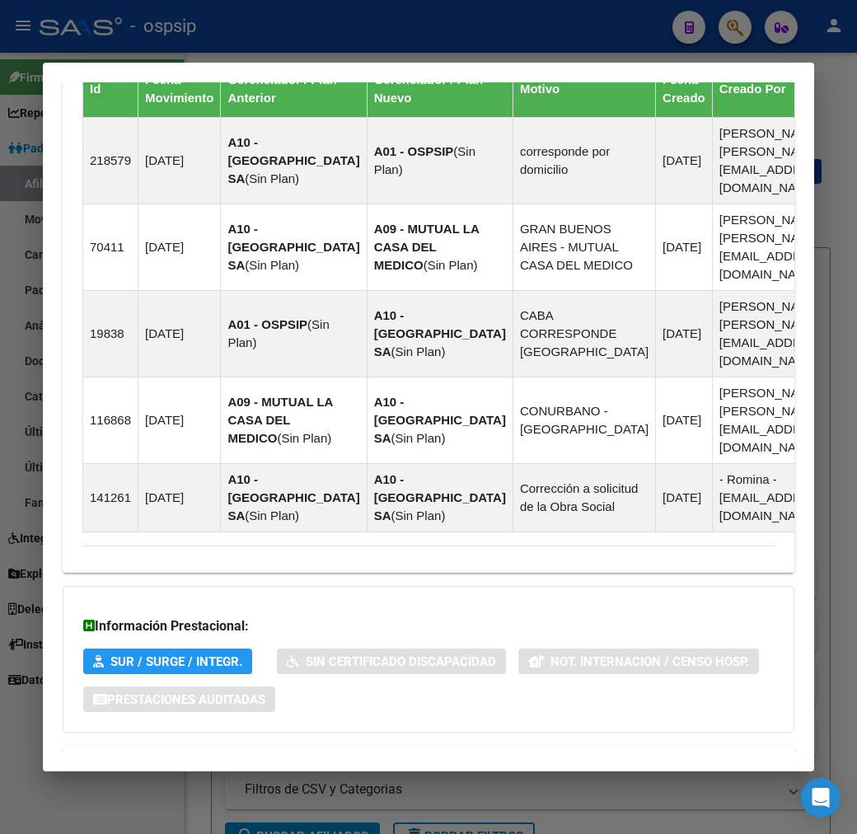
click at [475, 756] on mat-panel-title "Aportes y Contribuciones del Afiliado: 20207987582" at bounding box center [418, 766] width 672 height 20
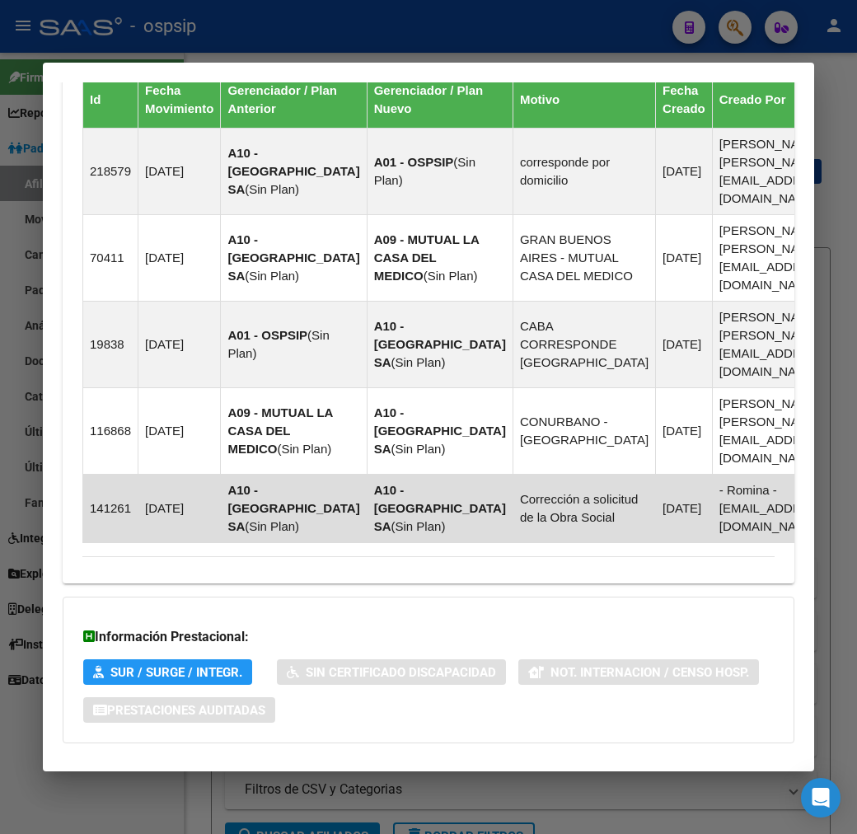
scroll to position [1784, 0]
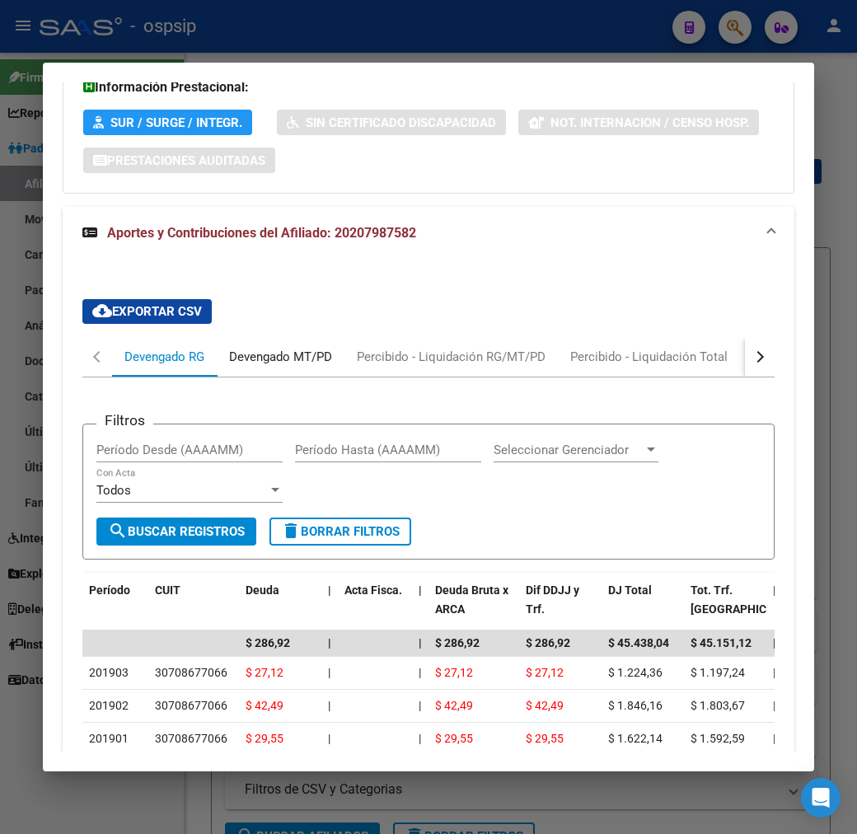
click at [259, 348] on div "Devengado MT/PD" at bounding box center [280, 357] width 103 height 18
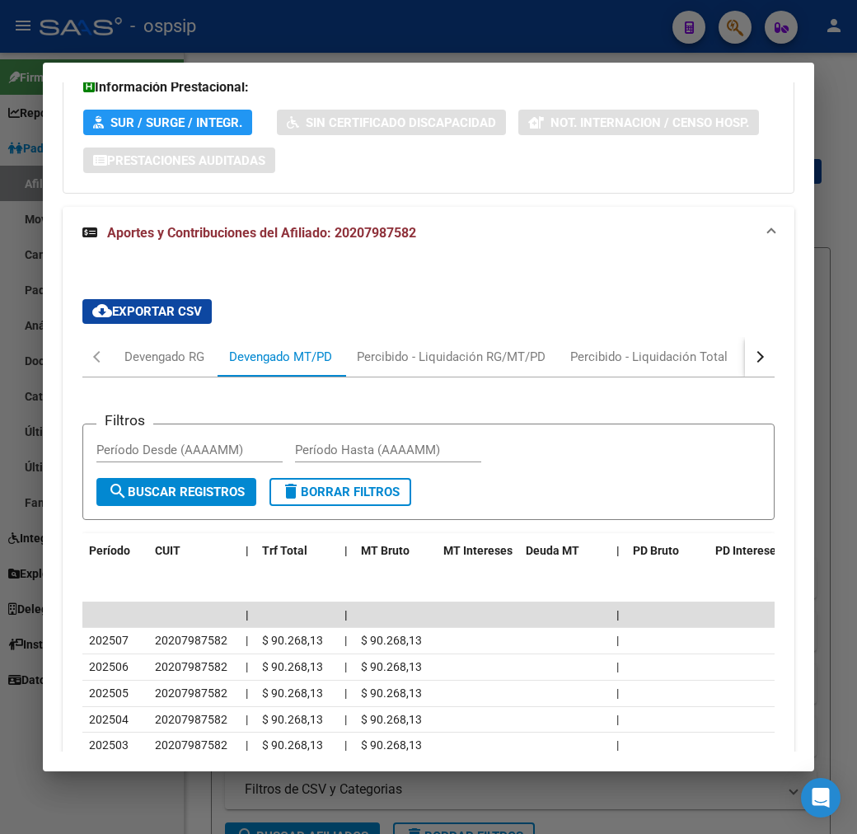
click at [355, 50] on div at bounding box center [428, 417] width 857 height 834
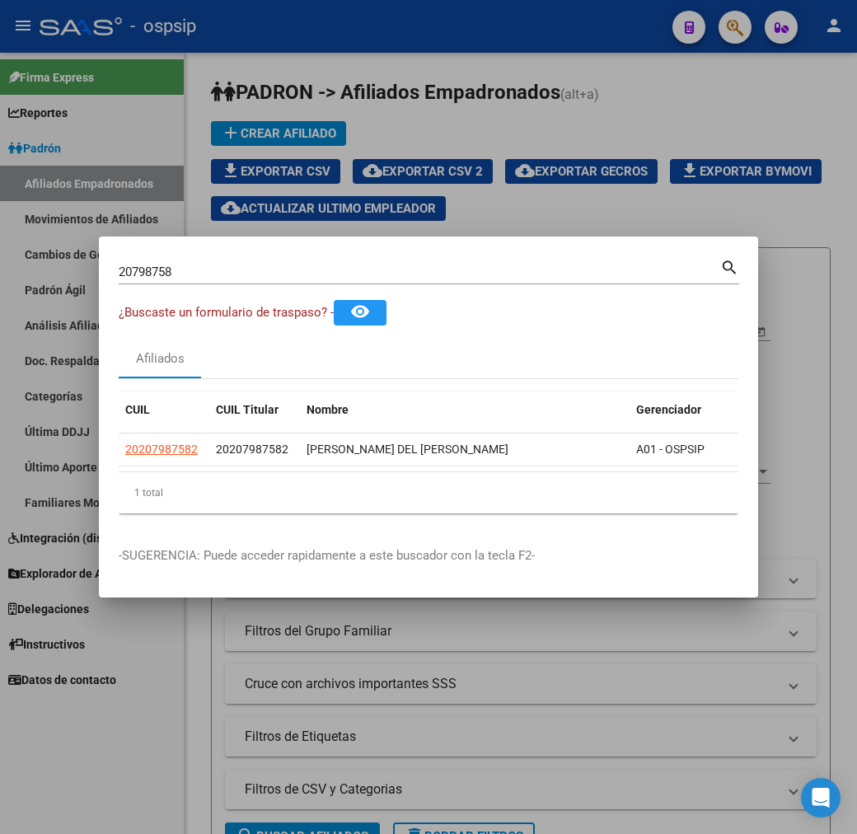
click at [412, 151] on div at bounding box center [428, 417] width 857 height 834
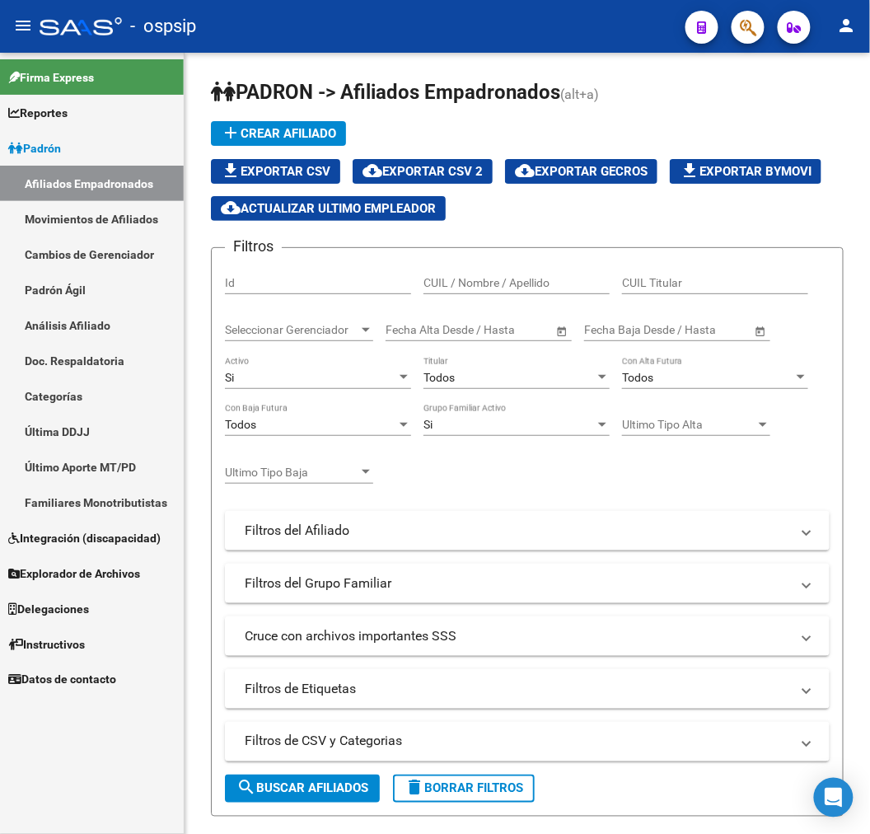
click at [772, 27] on mat-toolbar "menu - ospsip person" at bounding box center [435, 26] width 870 height 53
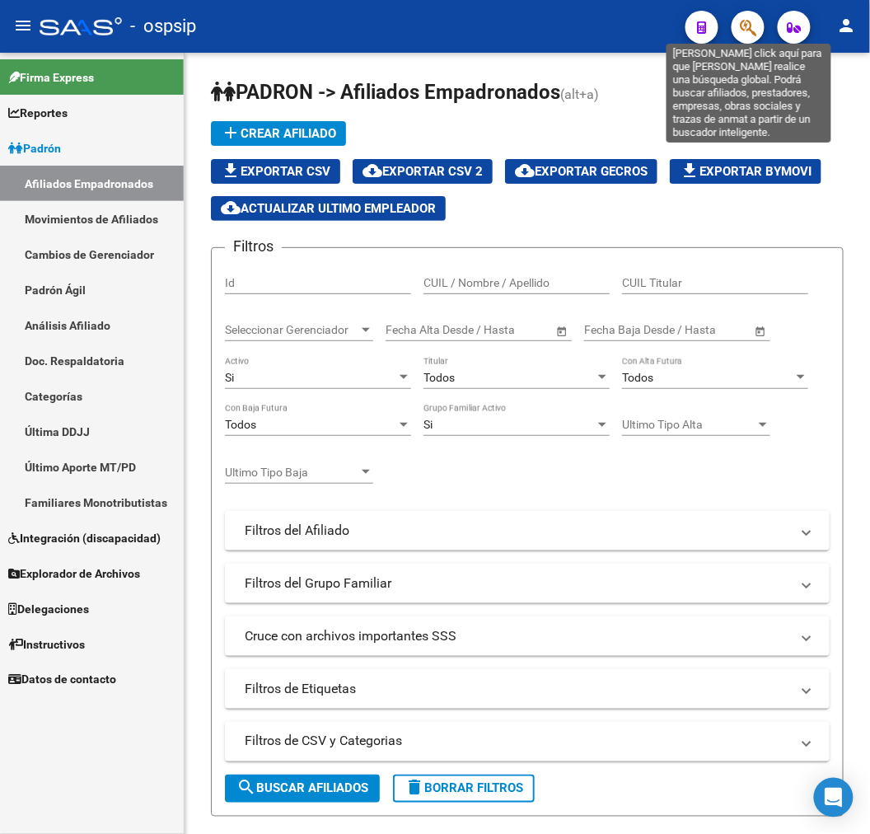
click at [751, 31] on icon "button" at bounding box center [748, 27] width 16 height 19
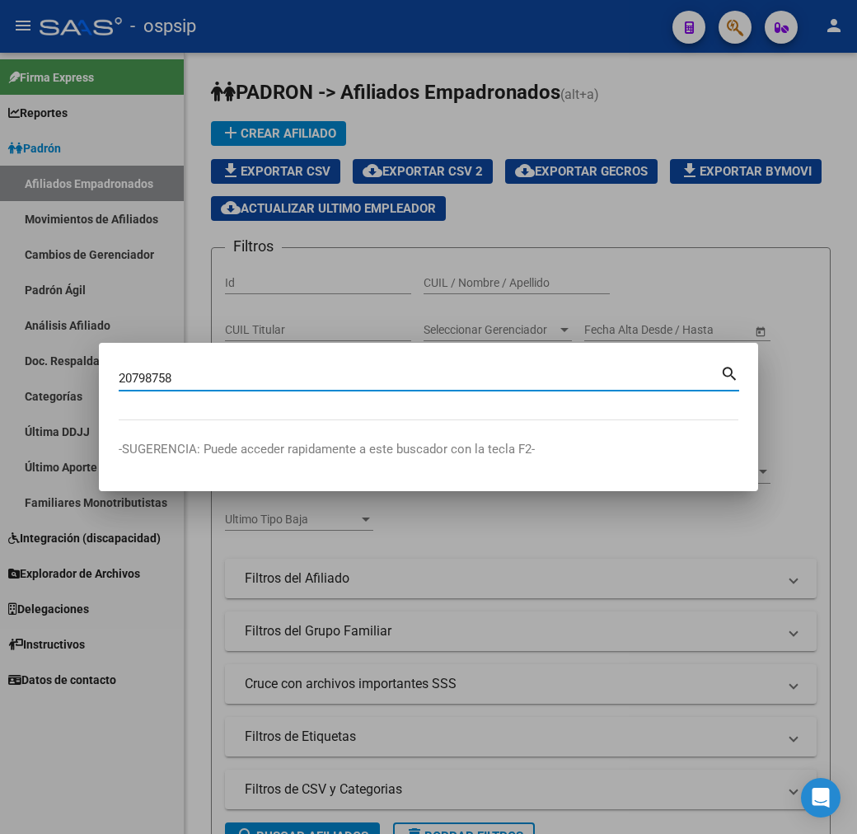
type input "20798758"
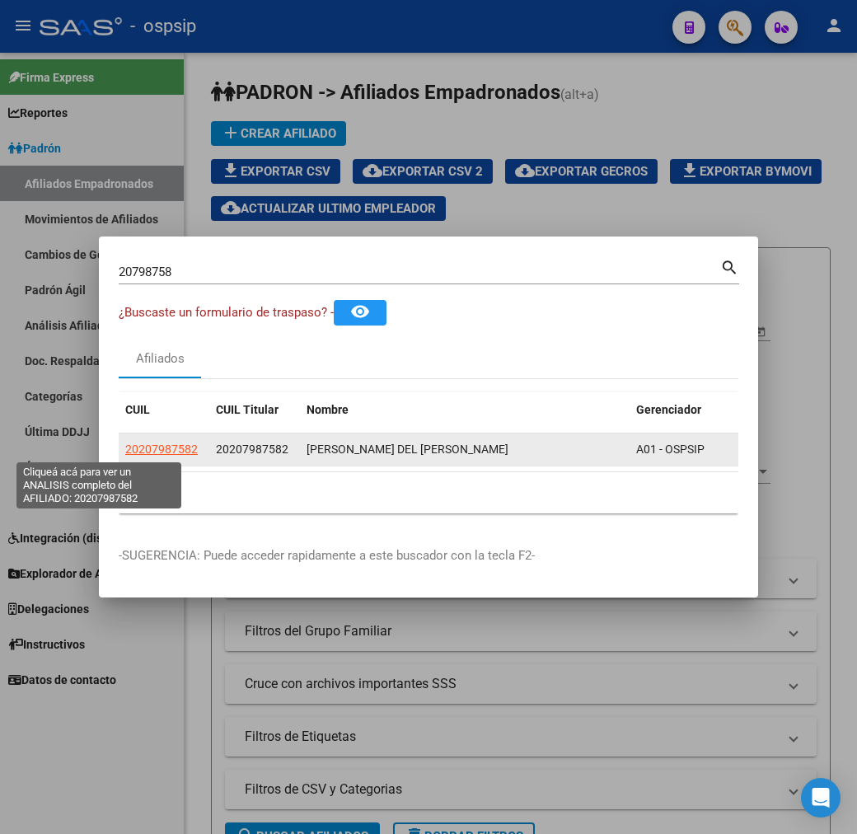
click at [125, 450] on span "20207987582" at bounding box center [161, 448] width 73 height 13
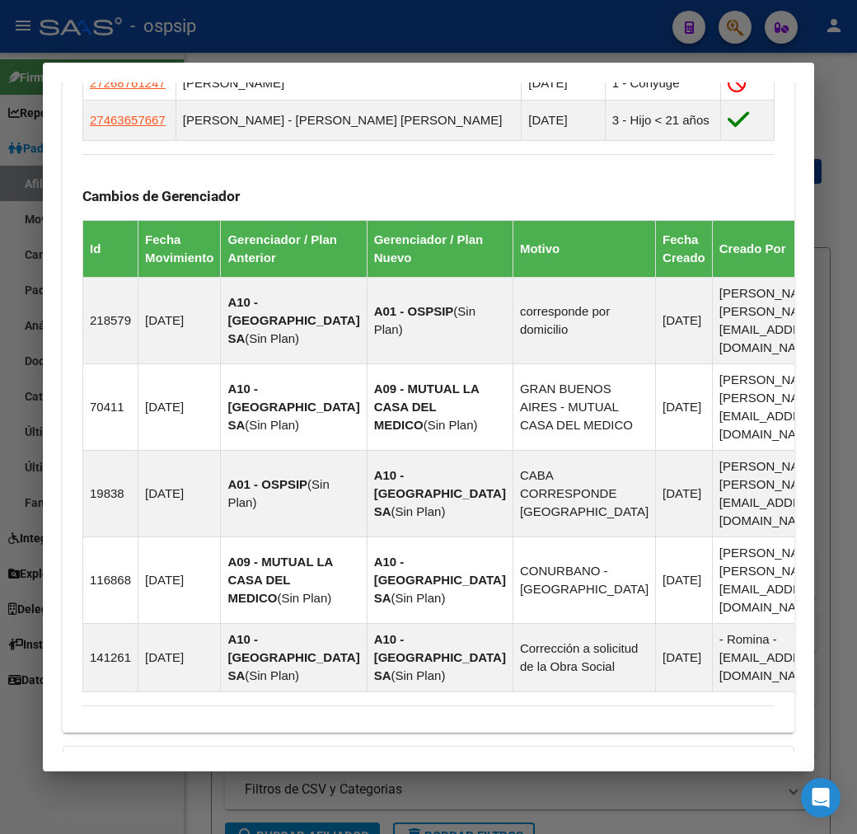
scroll to position [1245, 0]
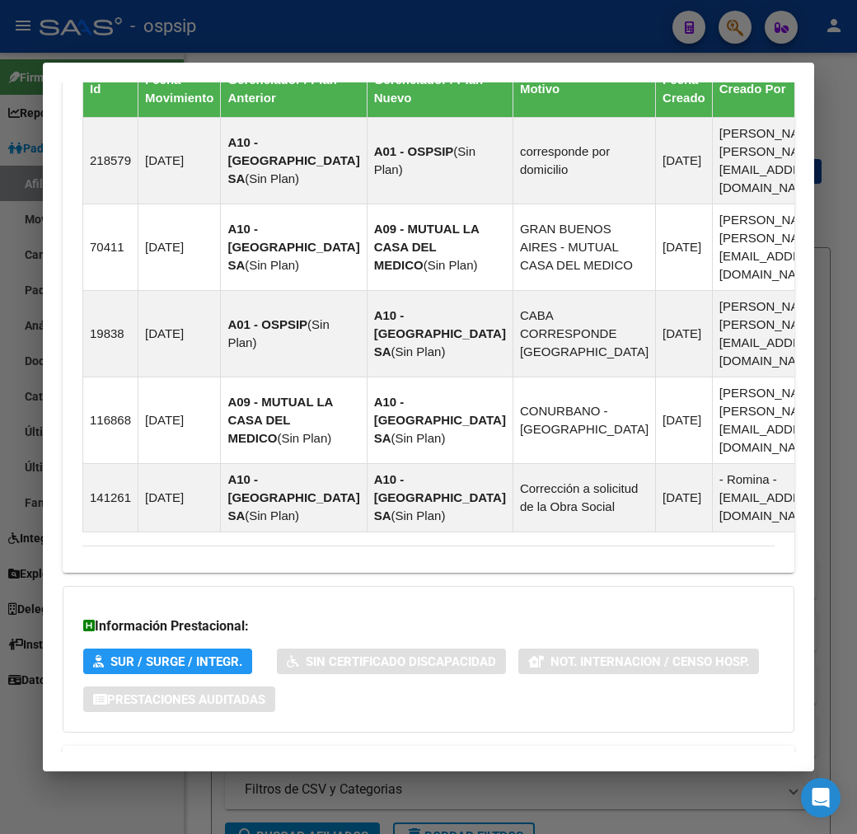
drag, startPoint x: 541, startPoint y: 681, endPoint x: 556, endPoint y: 704, distance: 28.6
click at [541, 746] on mat-expansion-panel-header "Aportes y Contribuciones del Afiliado: 20207987582" at bounding box center [429, 766] width 732 height 40
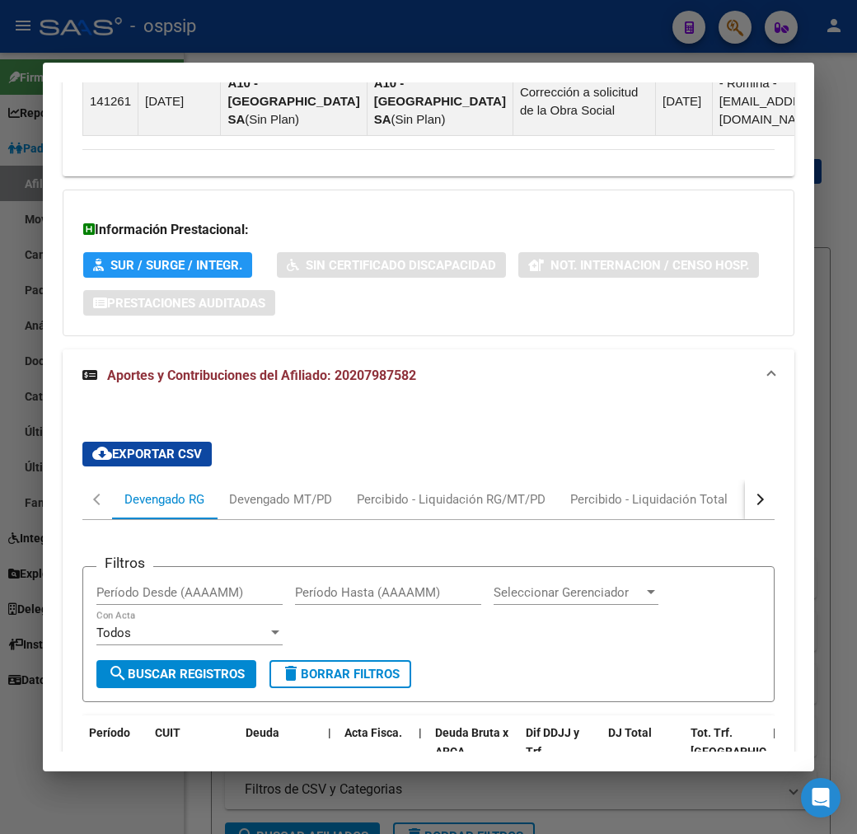
scroll to position [1692, 0]
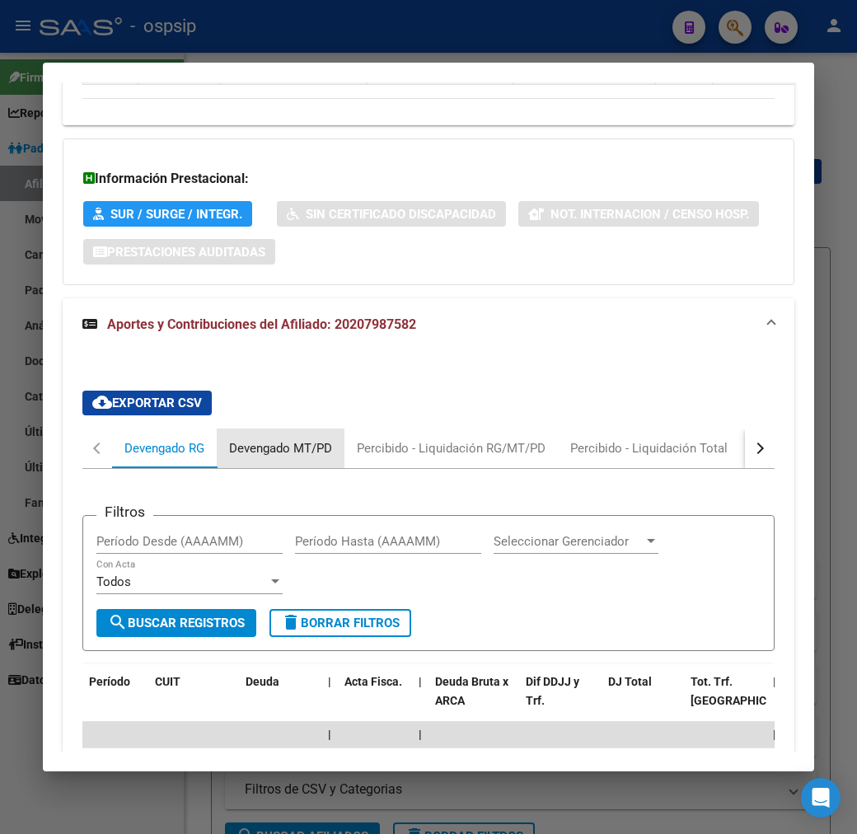
click at [254, 439] on div "Devengado MT/PD" at bounding box center [280, 448] width 103 height 18
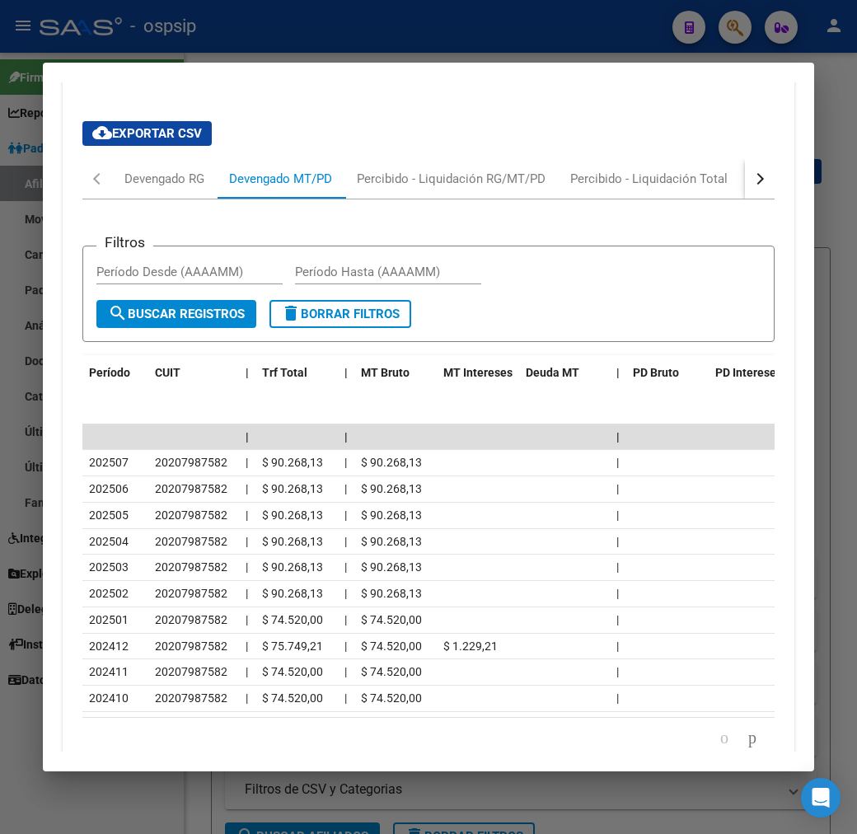
scroll to position [1967, 0]
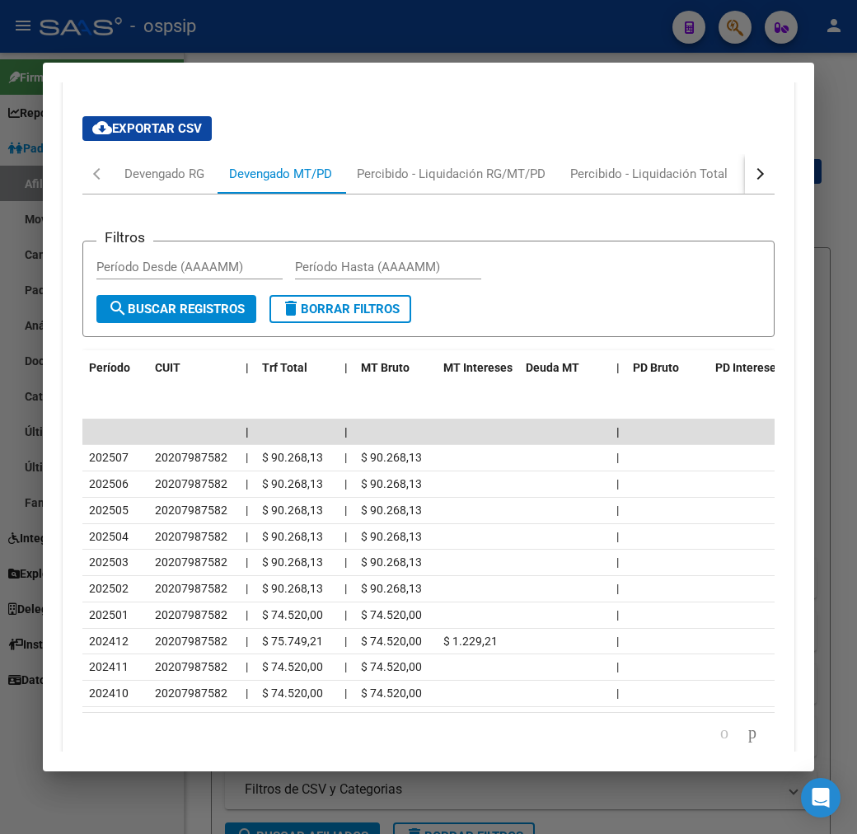
click at [325, 39] on div at bounding box center [428, 417] width 857 height 834
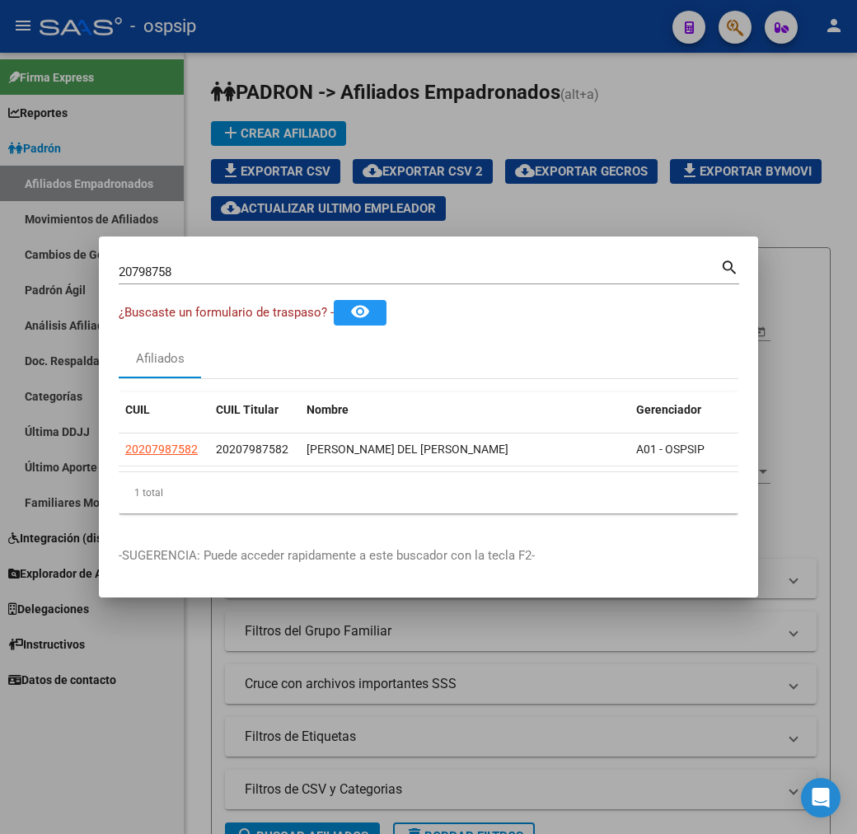
click at [330, 43] on div at bounding box center [428, 417] width 857 height 834
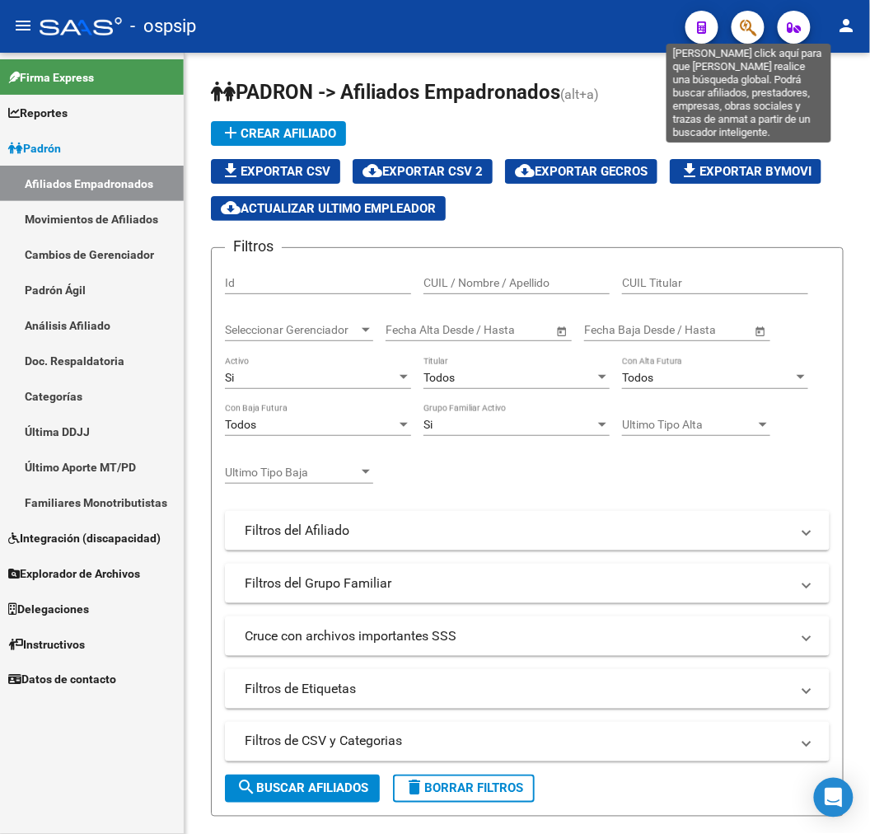
click at [743, 23] on icon "button" at bounding box center [748, 27] width 16 height 19
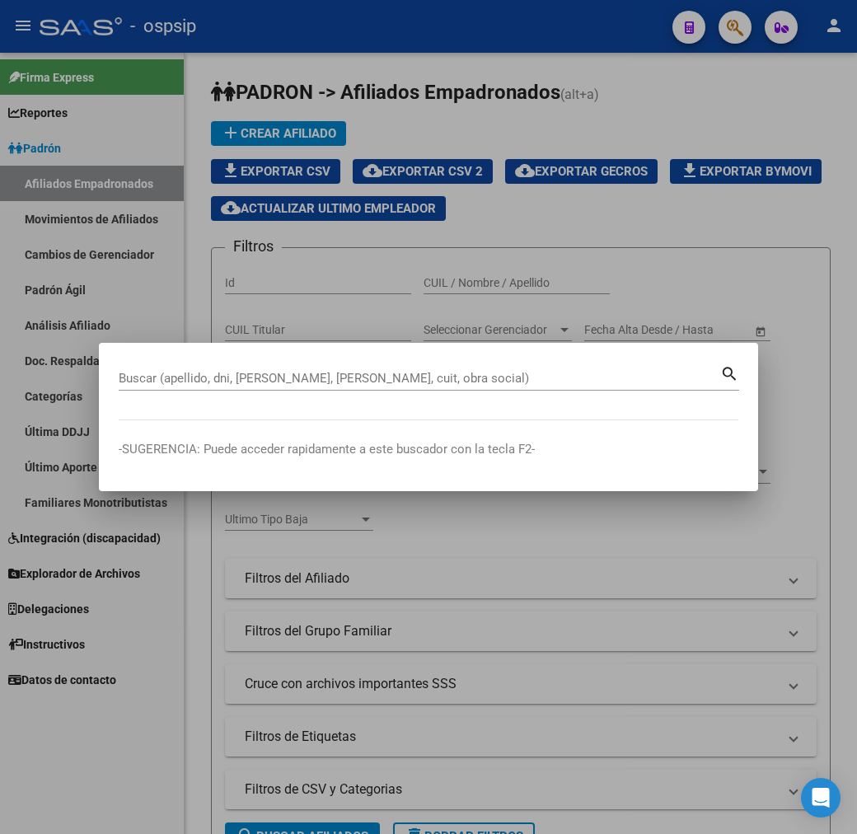
click at [242, 379] on input "Buscar (apellido, dni, [PERSON_NAME], [PERSON_NAME], cuit, obra social)" at bounding box center [419, 378] width 601 height 15
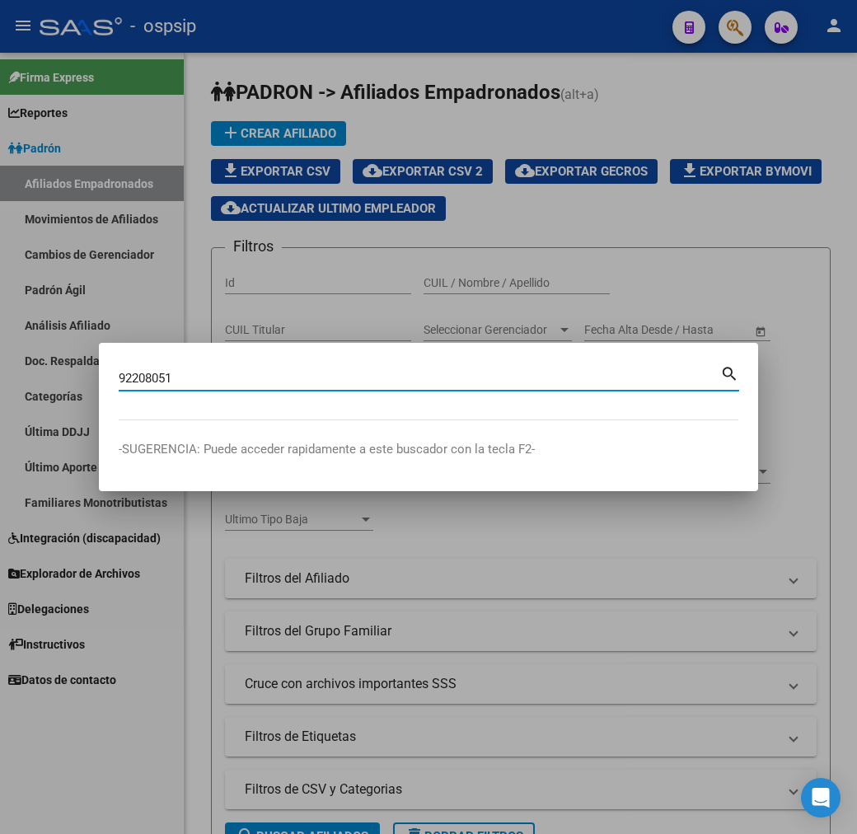
type input "92208051"
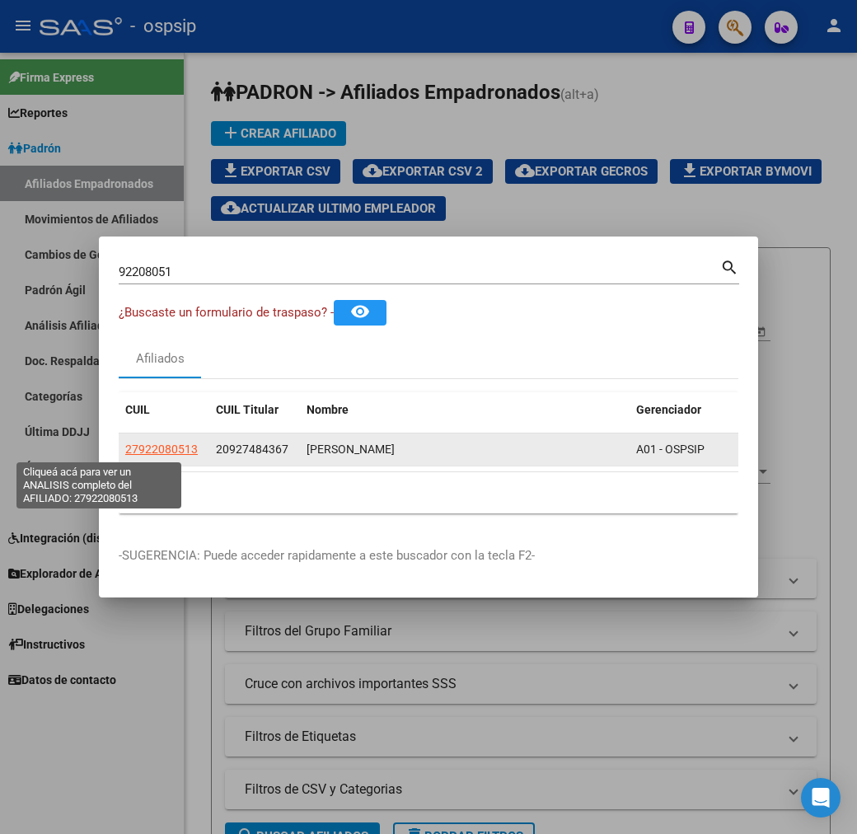
click at [125, 448] on span "27922080513" at bounding box center [161, 448] width 73 height 13
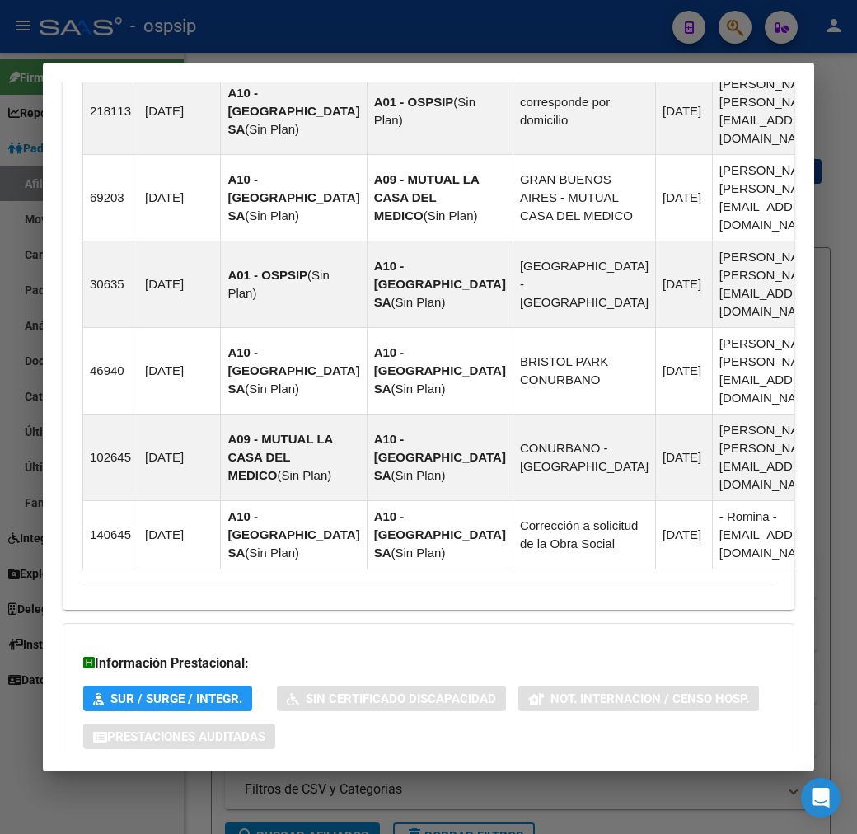
scroll to position [1345, 0]
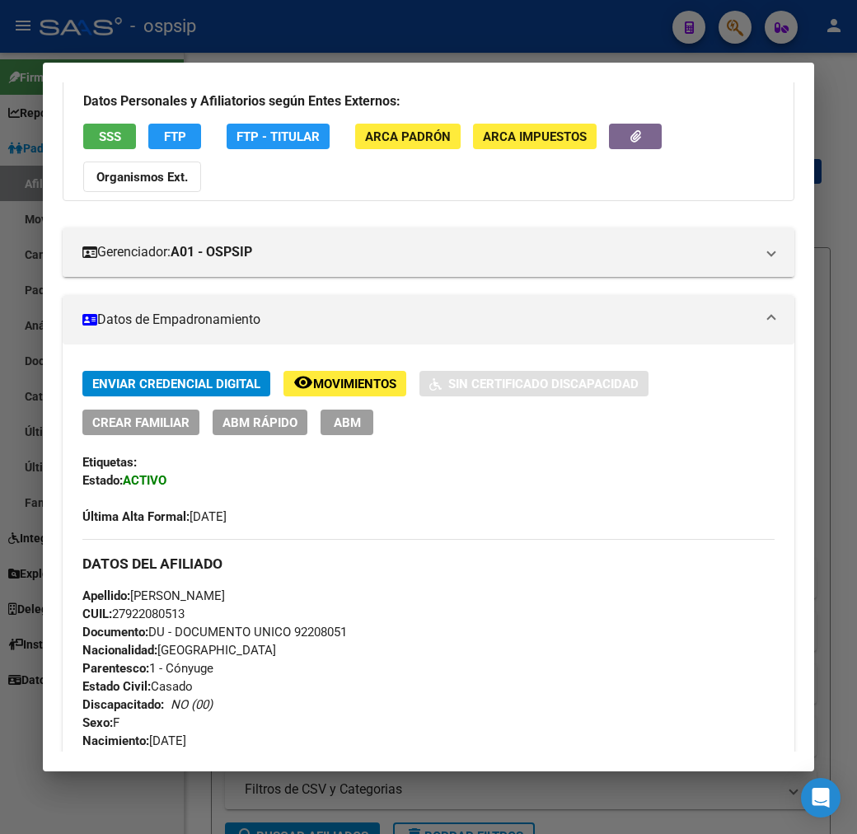
scroll to position [0, 0]
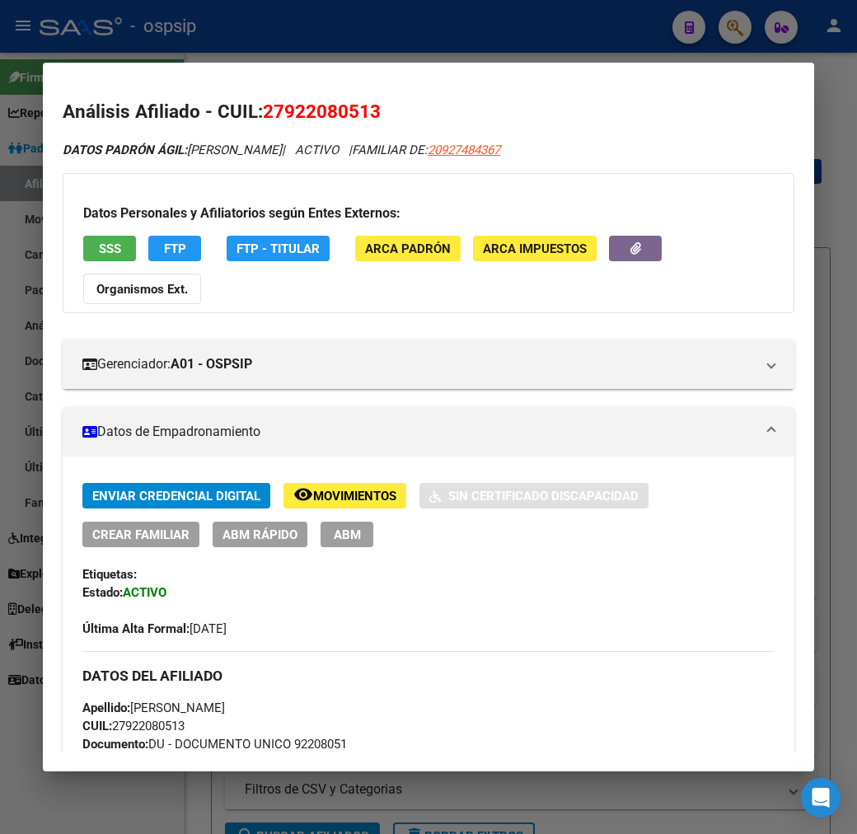
click at [164, 250] on span "FTP" at bounding box center [175, 248] width 22 height 15
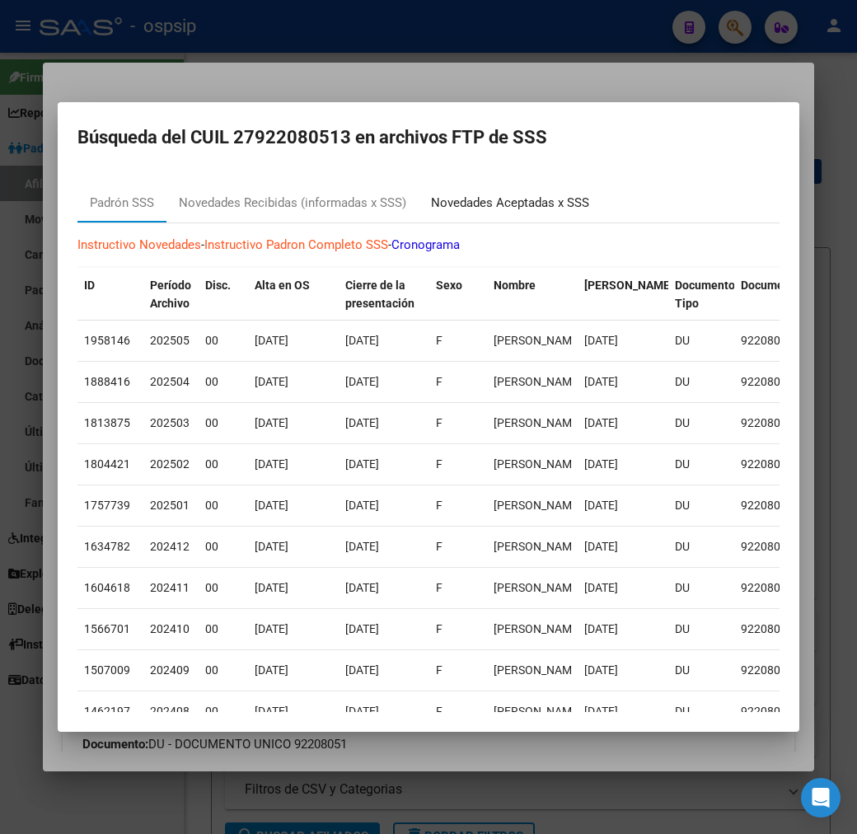
click at [497, 190] on div "Novedades Aceptadas x SSS" at bounding box center [510, 203] width 183 height 40
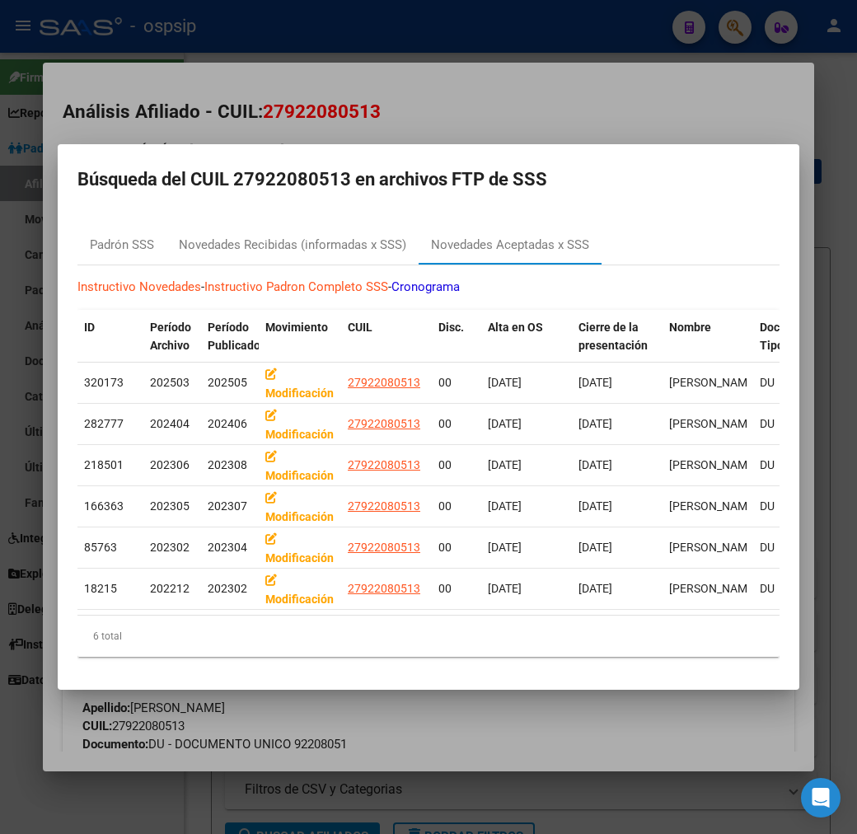
click at [581, 86] on div at bounding box center [428, 417] width 857 height 834
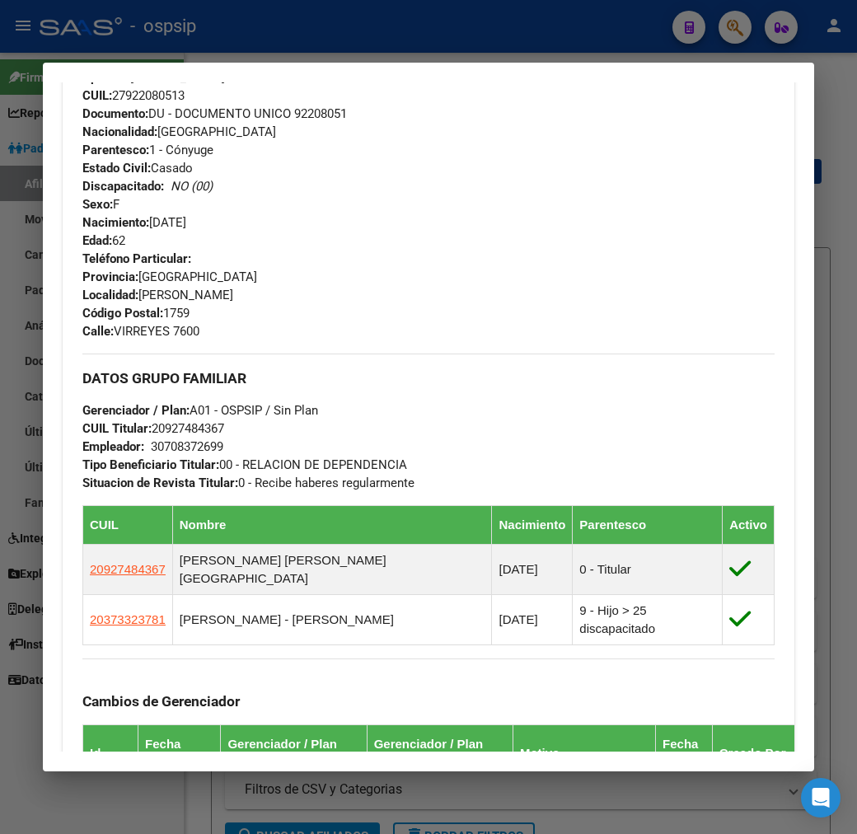
scroll to position [640, 0]
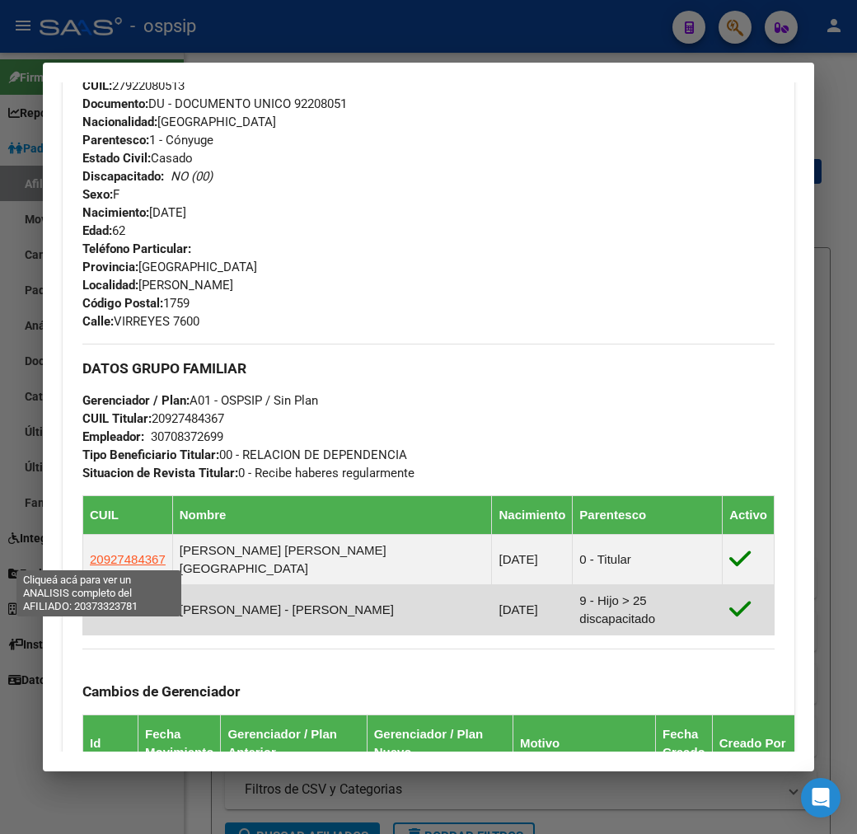
click at [124, 602] on span "20373323781" at bounding box center [128, 609] width 76 height 14
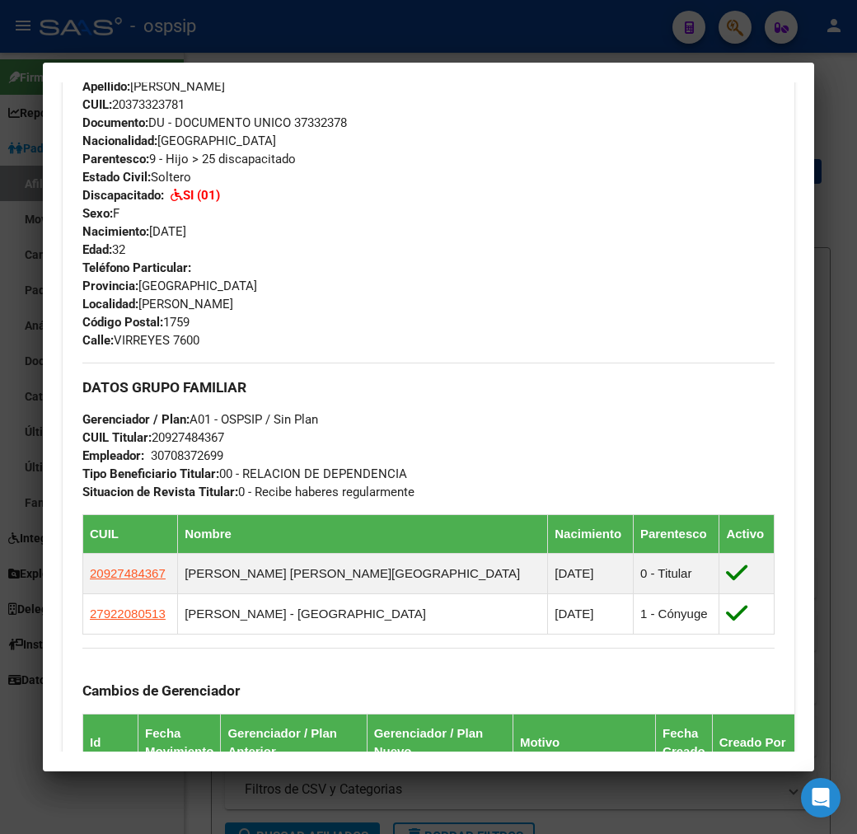
scroll to position [549, 0]
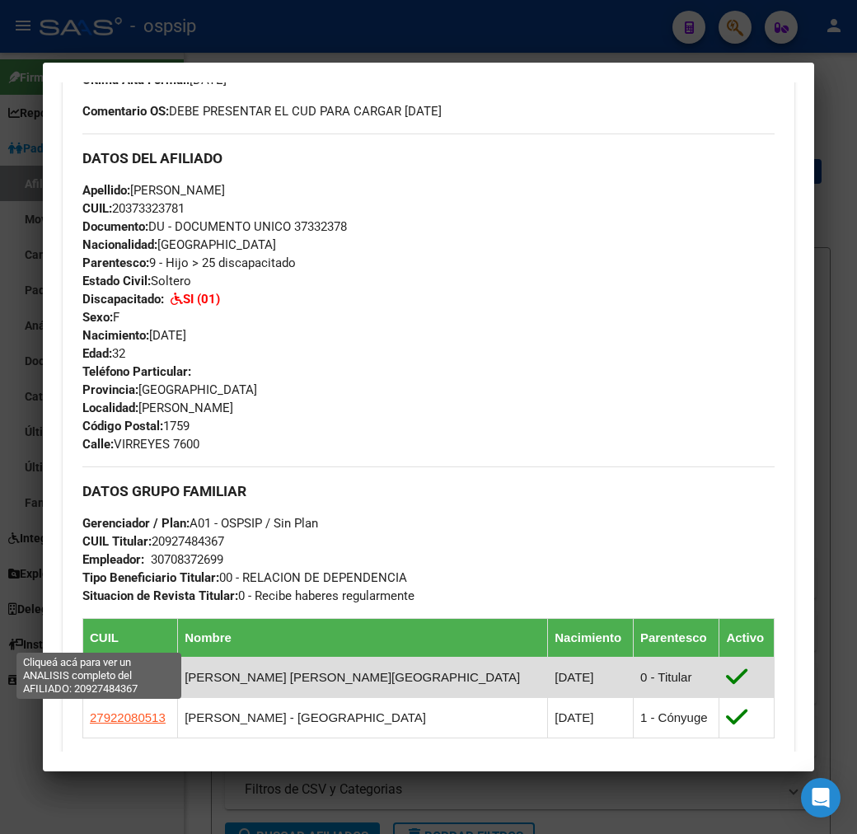
click at [90, 670] on span "20927484367" at bounding box center [128, 677] width 76 height 14
type textarea "20927484367"
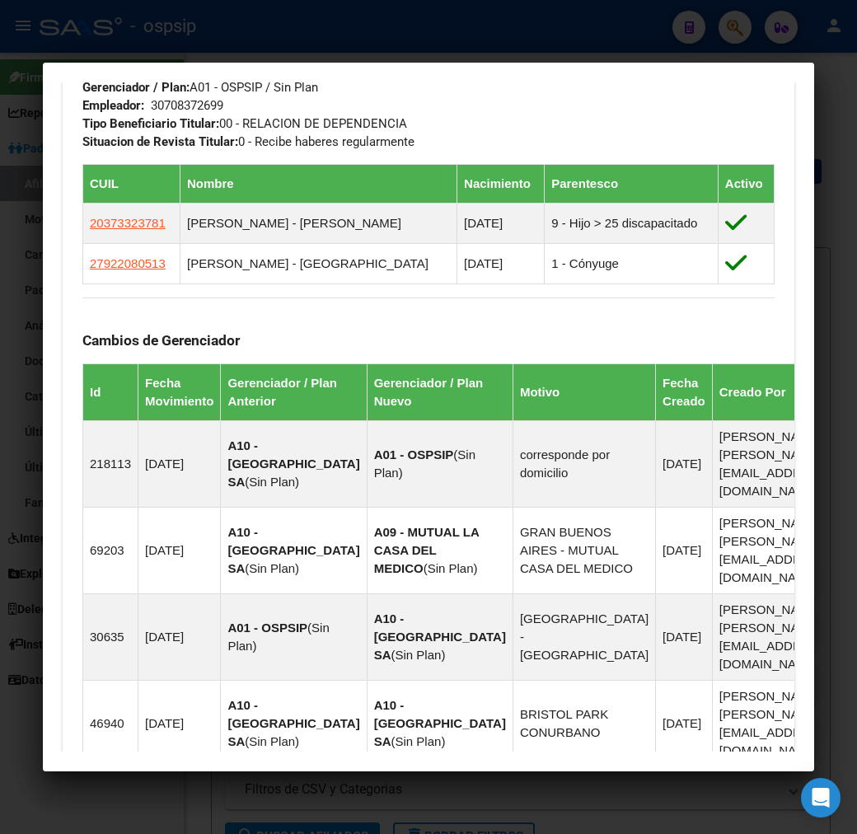
scroll to position [1287, 0]
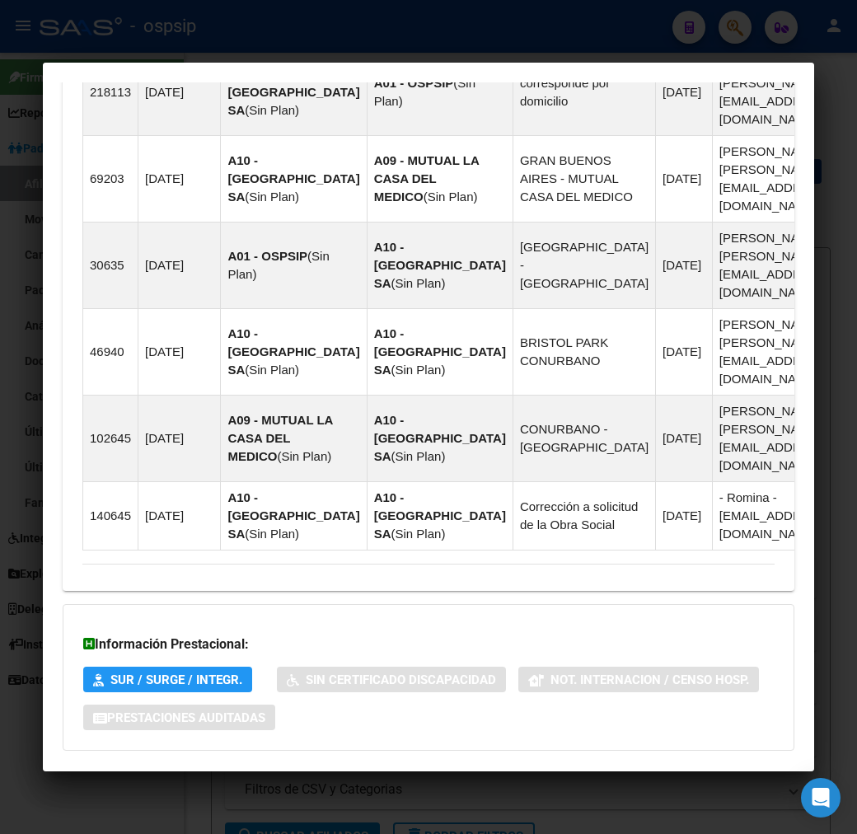
click at [344, 764] on mat-expansion-panel-header "Aportes y Contribuciones del Afiliado: 20927484367" at bounding box center [429, 784] width 732 height 40
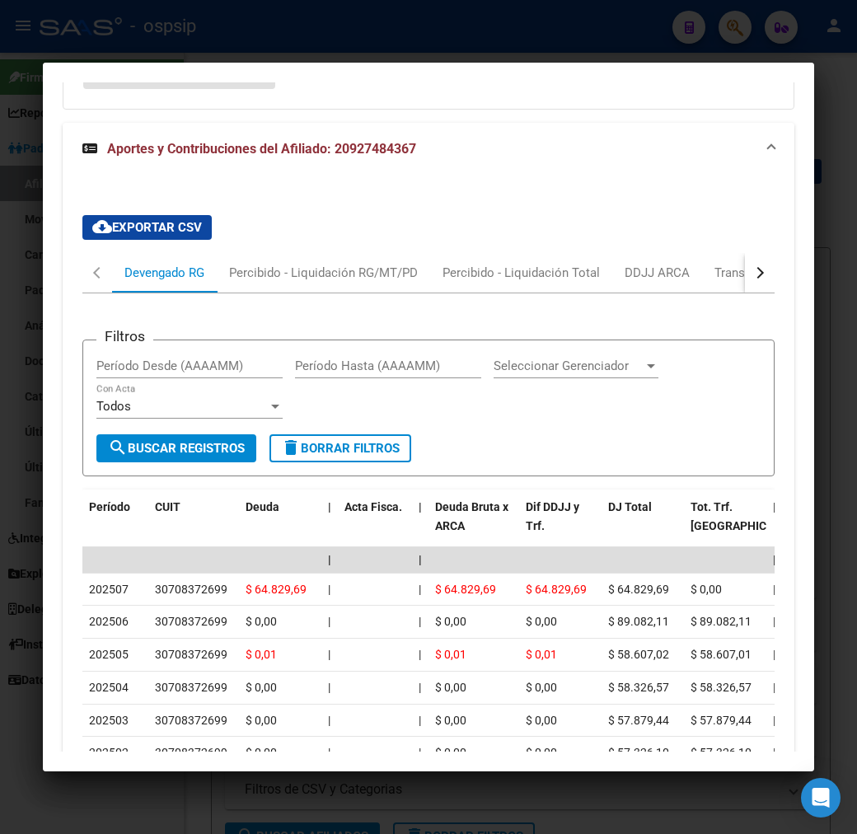
click at [775, 253] on button "button" at bounding box center [760, 273] width 30 height 40
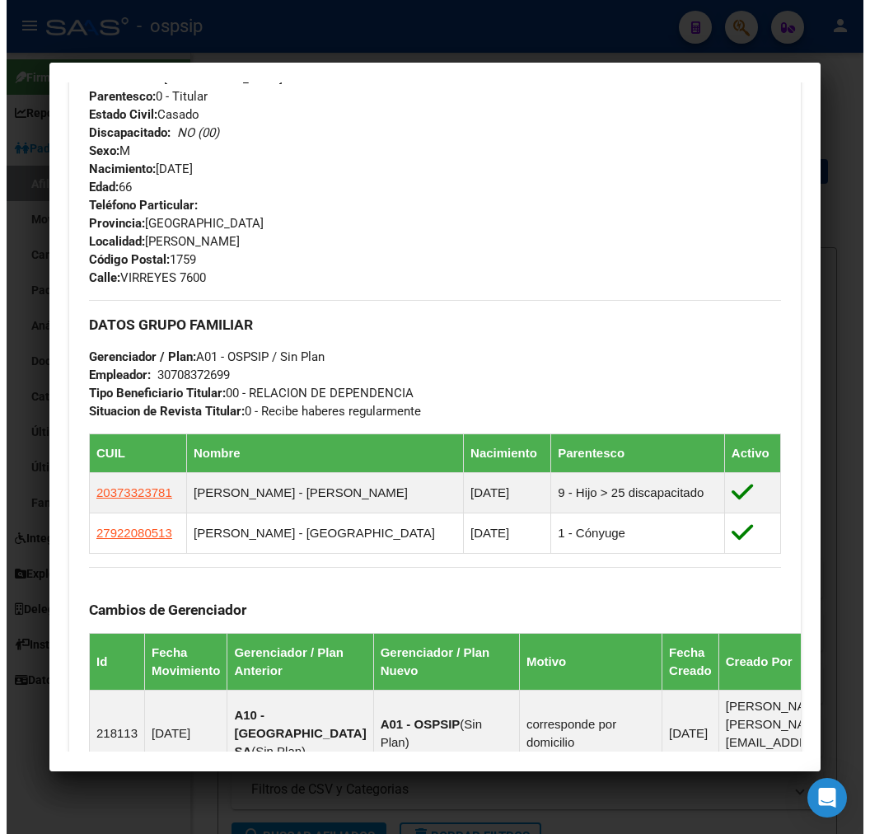
scroll to position [280, 0]
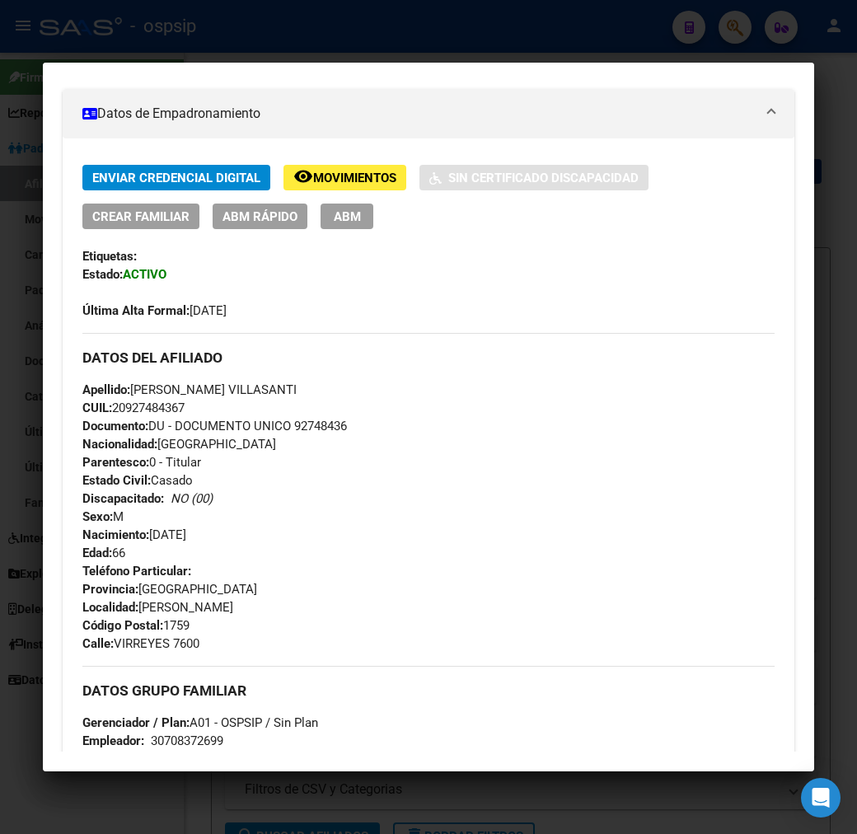
click at [321, 224] on button "ABM" at bounding box center [347, 217] width 53 height 26
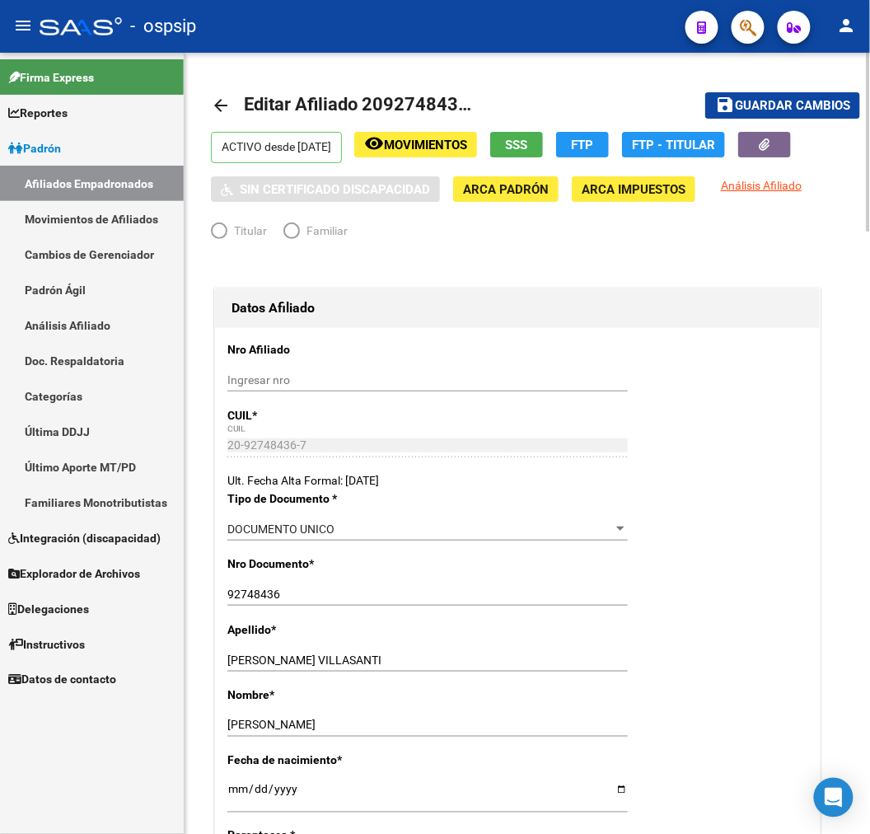
radio input "true"
type input "30-70837269-9"
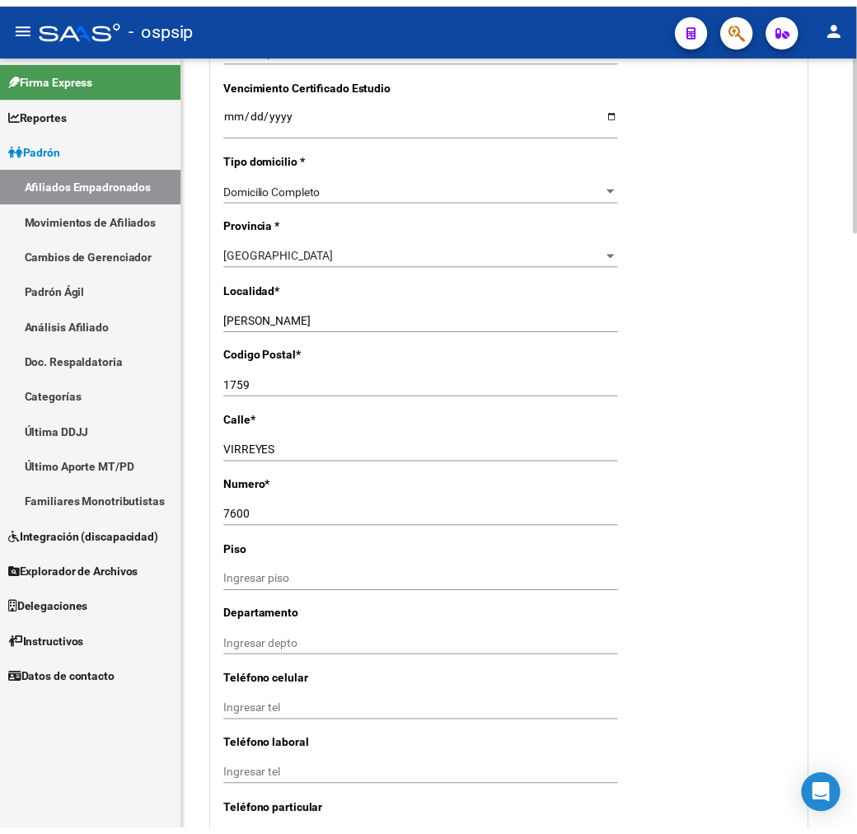
scroll to position [1648, 0]
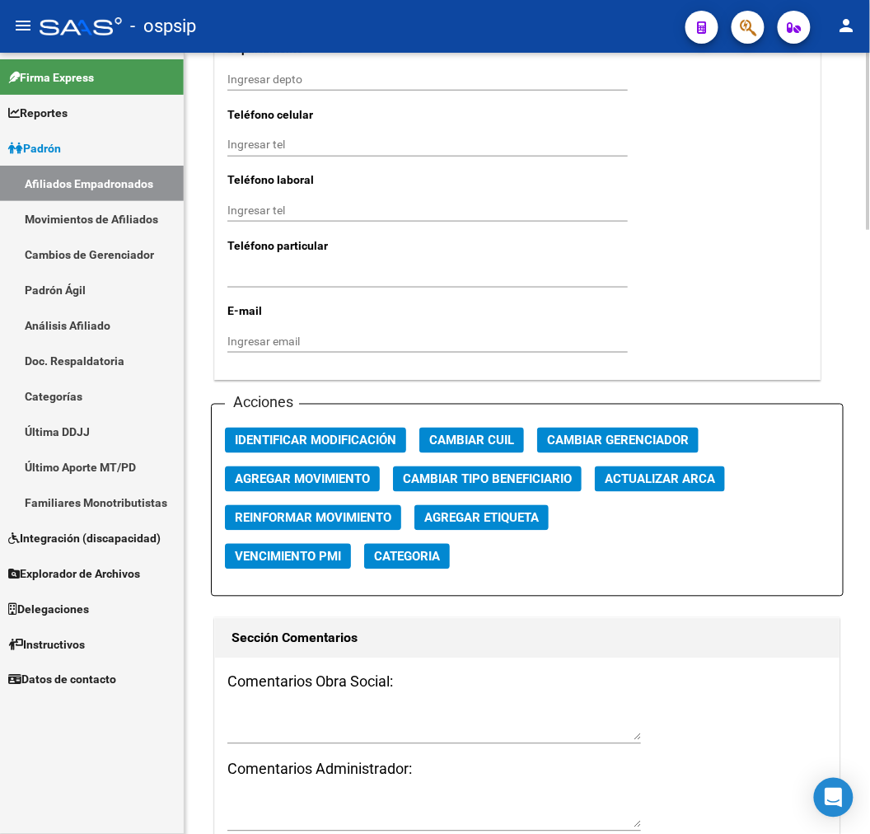
click at [330, 481] on span "Agregar Movimiento" at bounding box center [302, 479] width 135 height 15
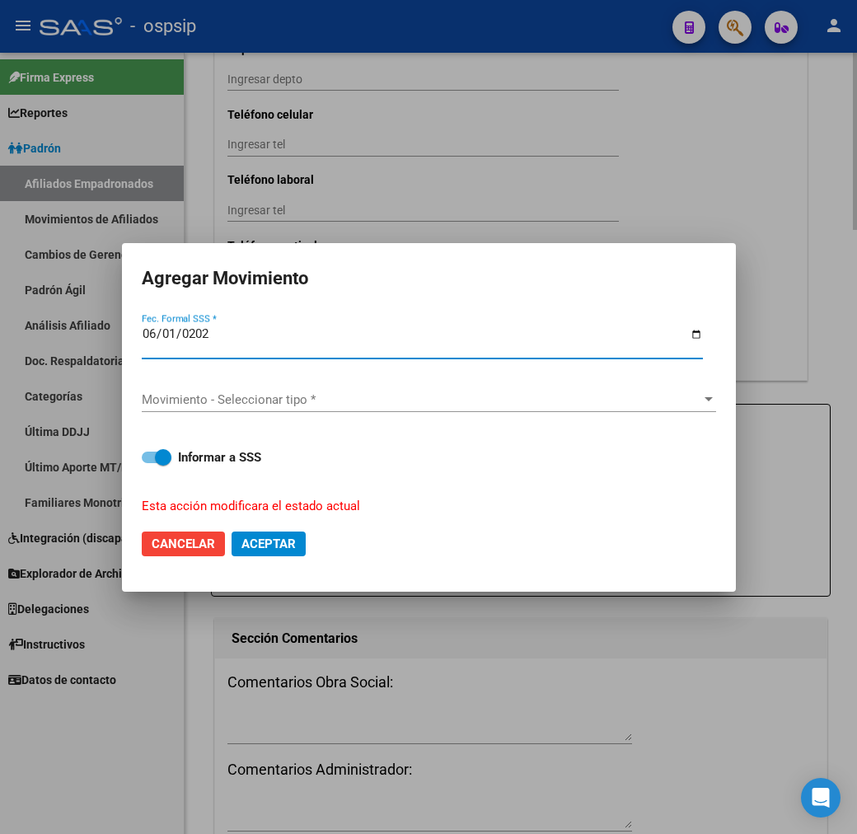
type input "[DATE]"
click at [320, 392] on span "Movimiento - Seleccionar tipo *" at bounding box center [421, 399] width 559 height 15
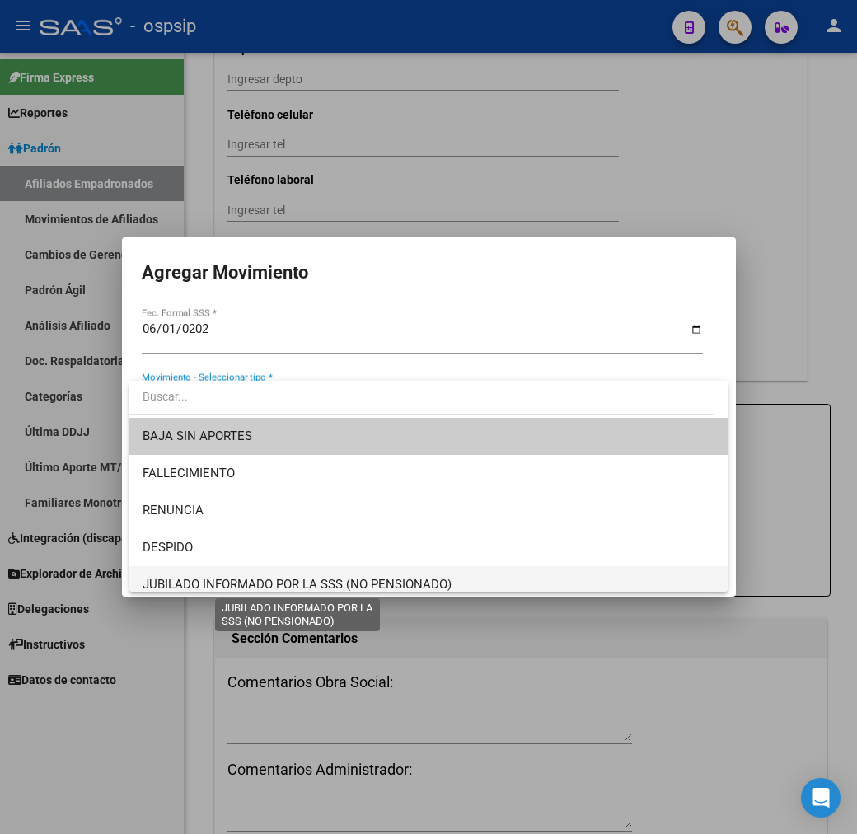
click at [332, 583] on span "JUBILADO INFORMADO POR LA SSS (NO PENSIONADO)" at bounding box center [297, 584] width 309 height 15
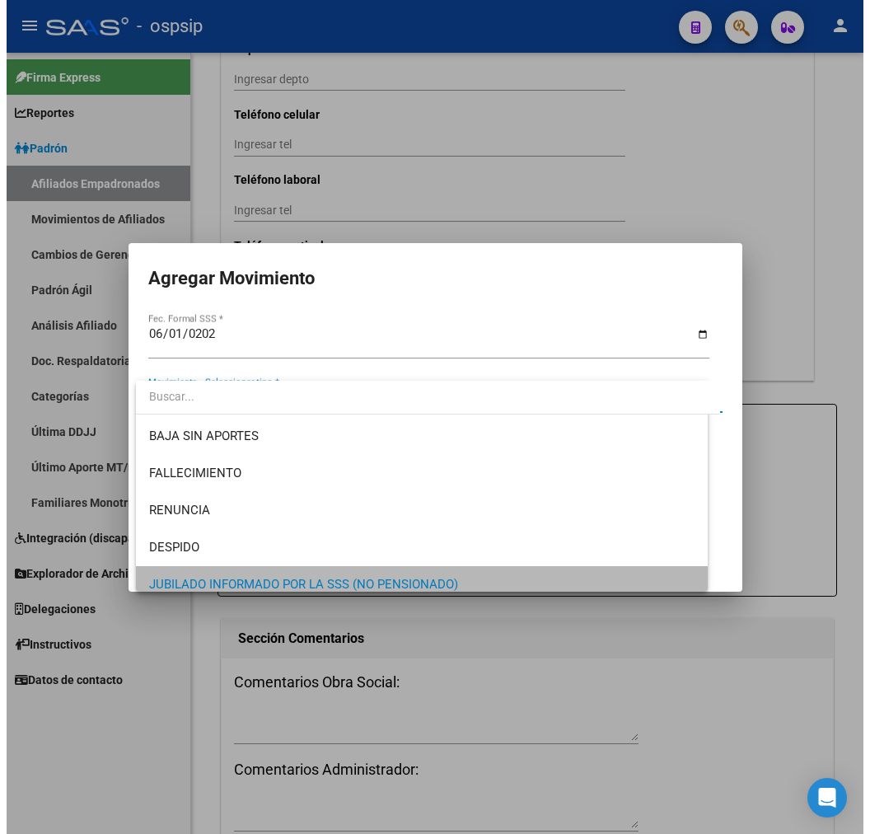
scroll to position [9, 0]
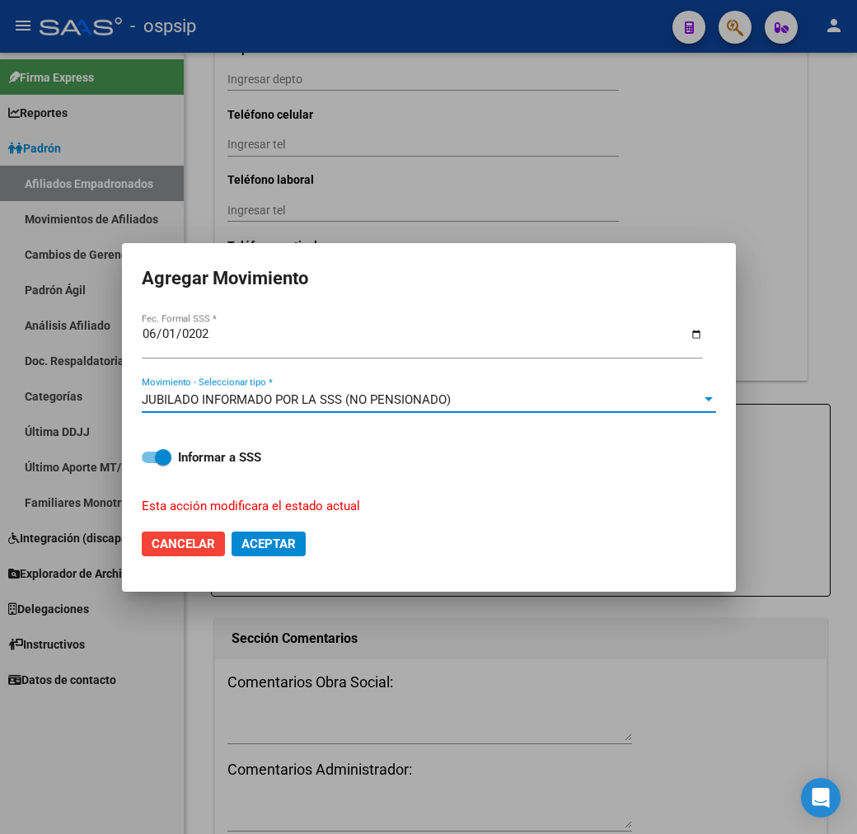
click at [254, 541] on span "Aceptar" at bounding box center [268, 543] width 54 height 15
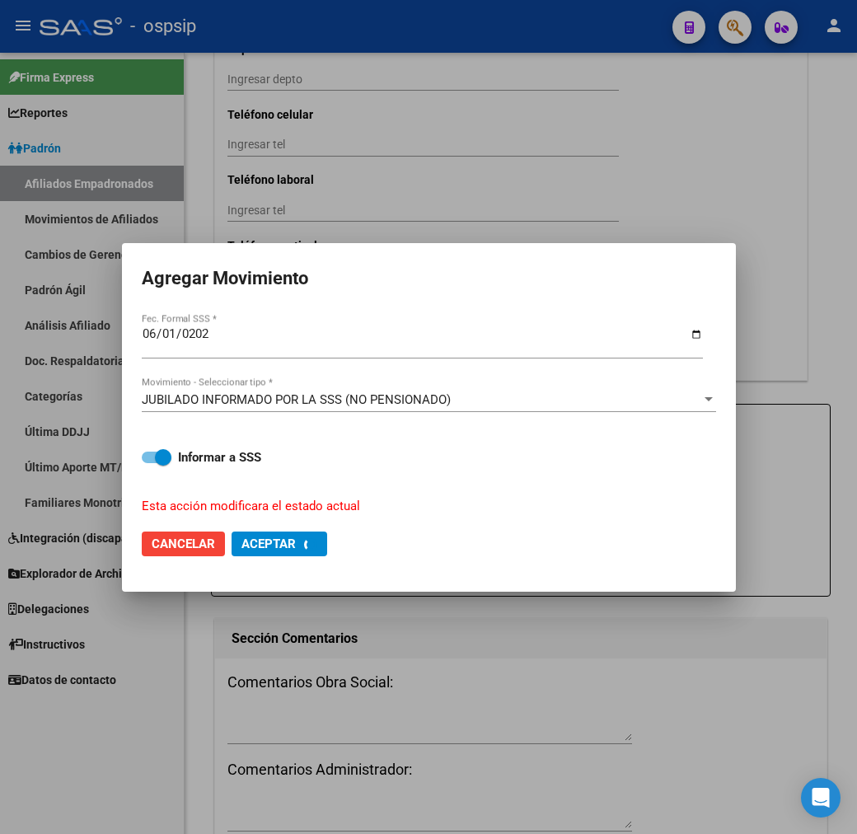
checkbox input "false"
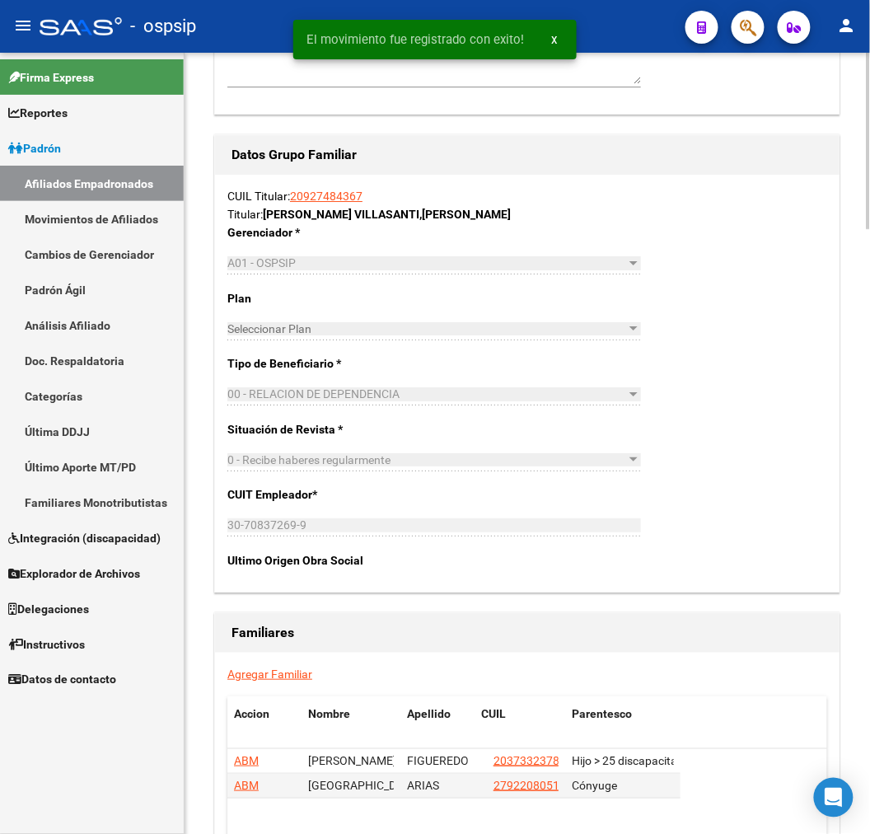
scroll to position [2655, 0]
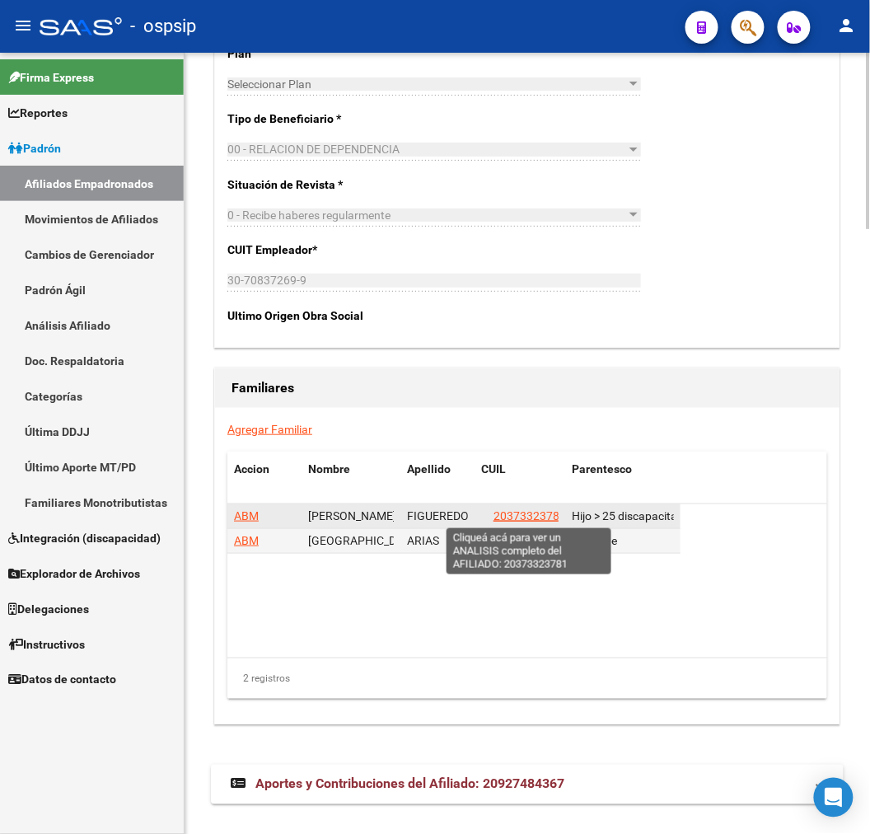
click at [522, 517] on span "20373323781" at bounding box center [530, 515] width 73 height 13
type textarea "20373323781"
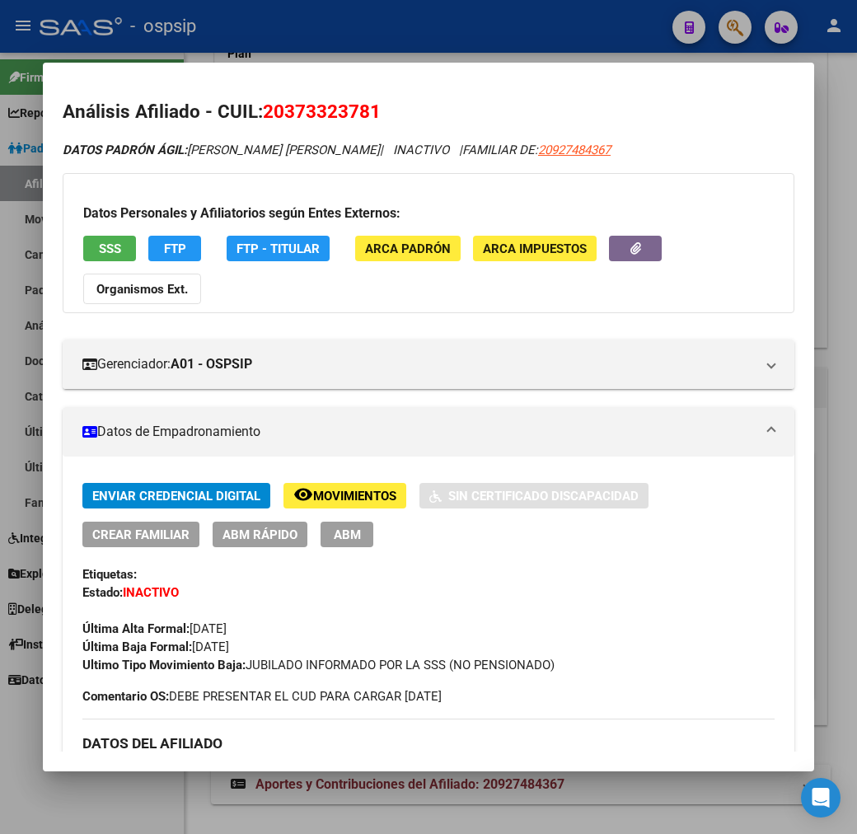
click at [483, 25] on div at bounding box center [428, 417] width 857 height 834
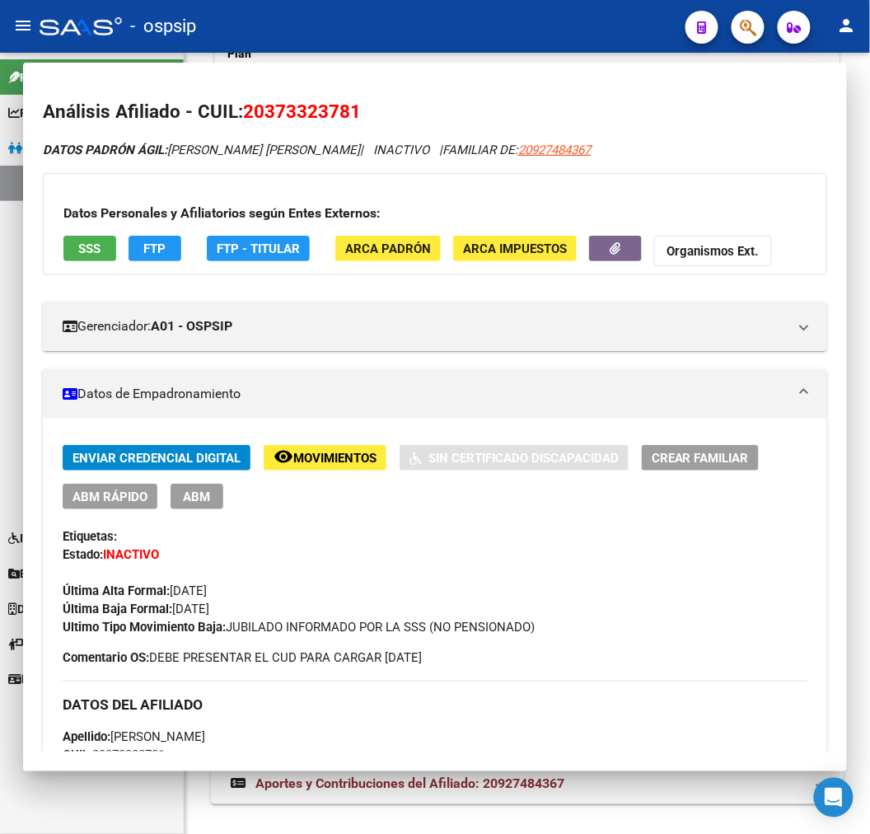
click at [484, 25] on div "- ospsip" at bounding box center [356, 26] width 633 height 36
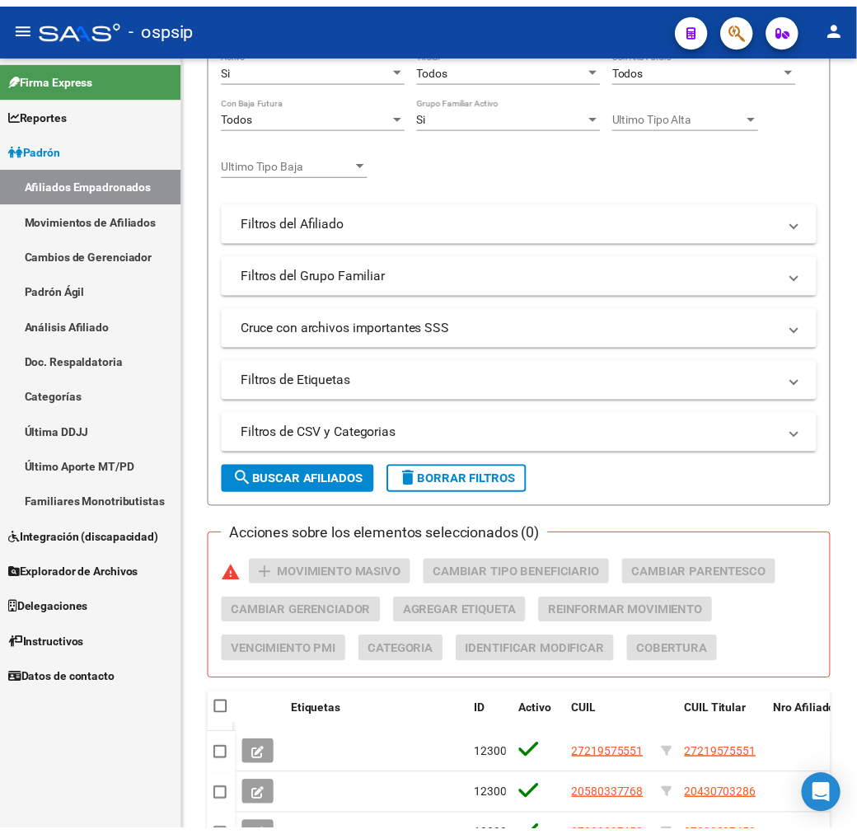
scroll to position [731, 0]
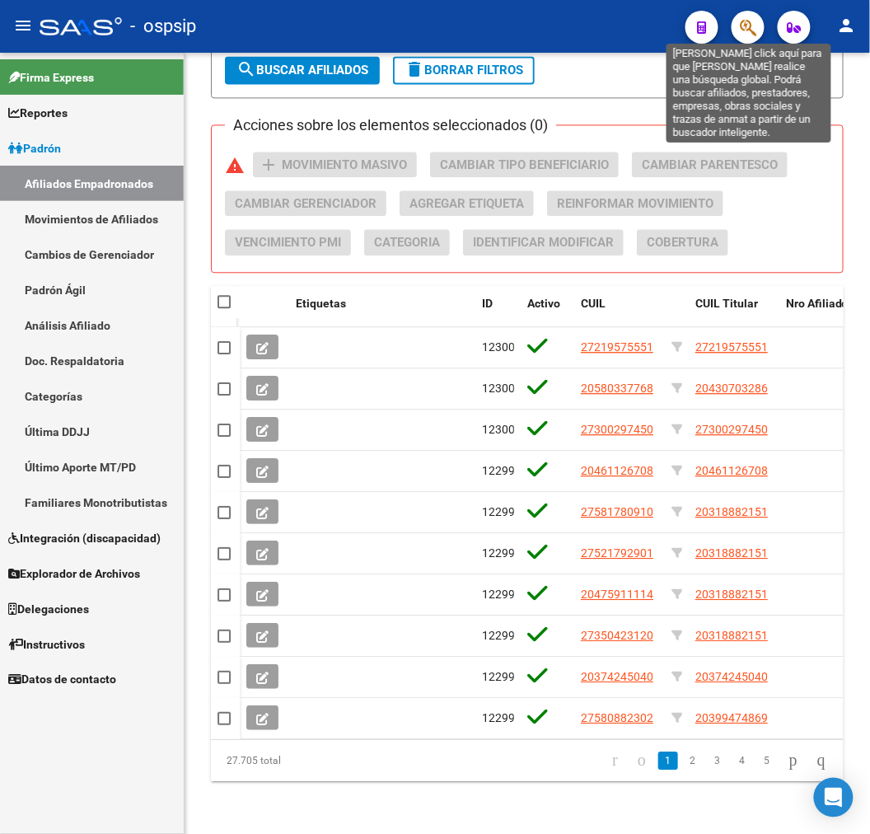
click at [751, 29] on icon "button" at bounding box center [748, 27] width 16 height 19
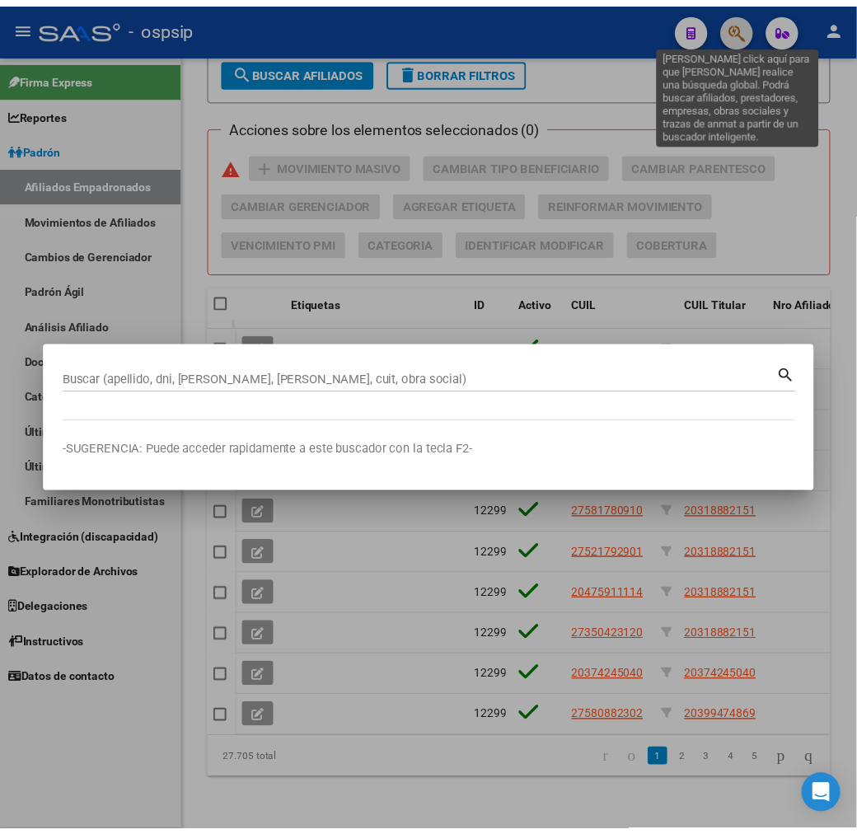
scroll to position [779, 0]
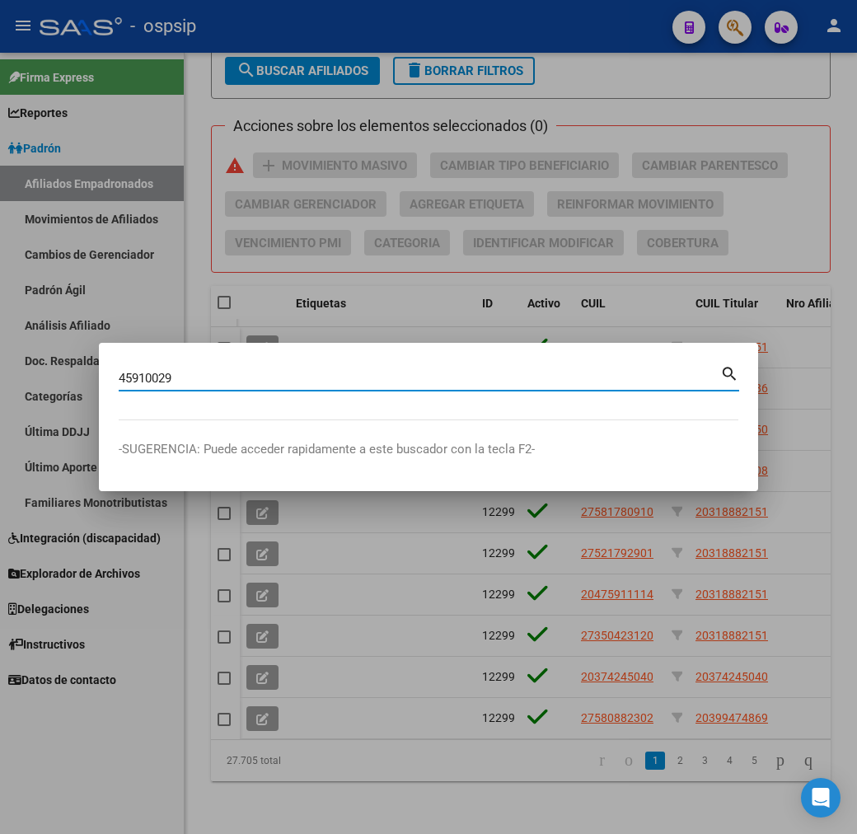
type input "45910029"
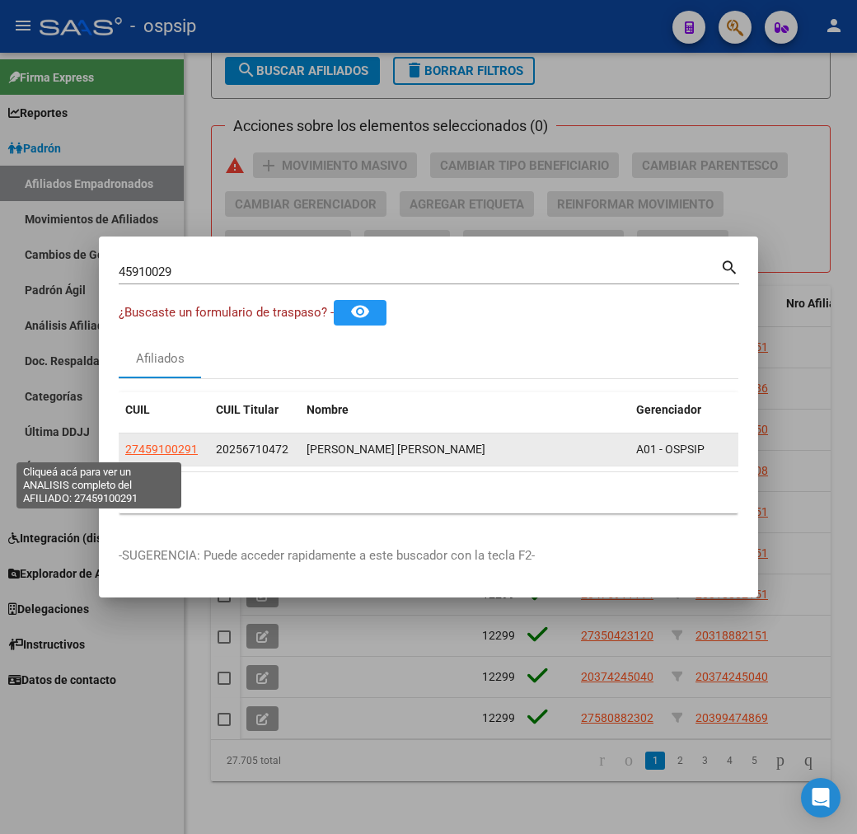
click at [125, 447] on span "27459100291" at bounding box center [161, 448] width 73 height 13
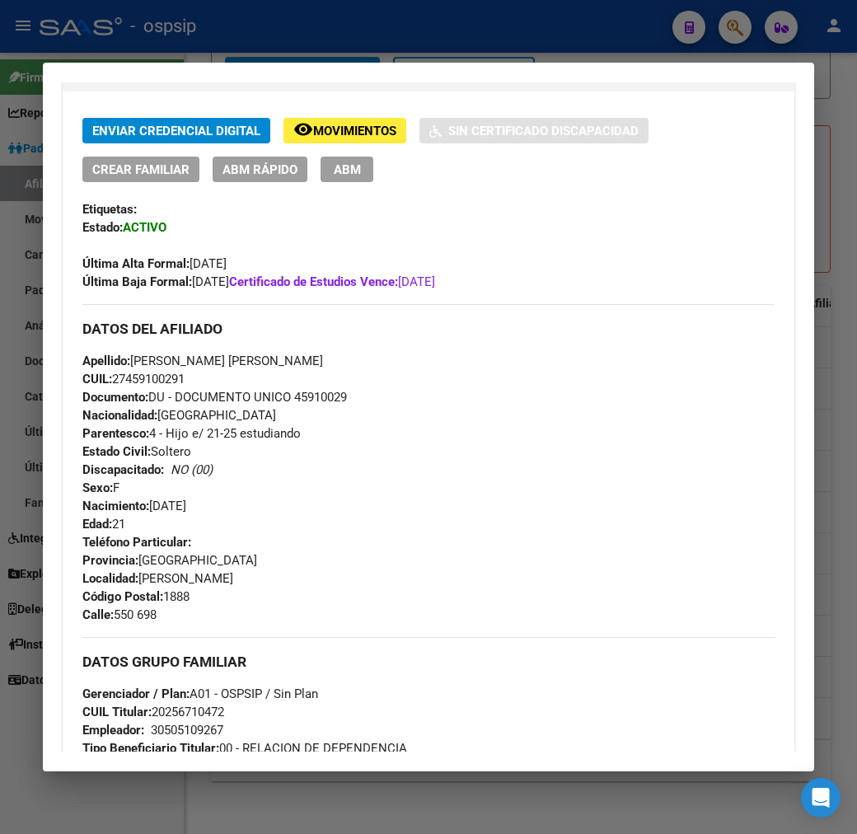
scroll to position [366, 0]
click at [313, 123] on span "Movimientos" at bounding box center [354, 130] width 83 height 15
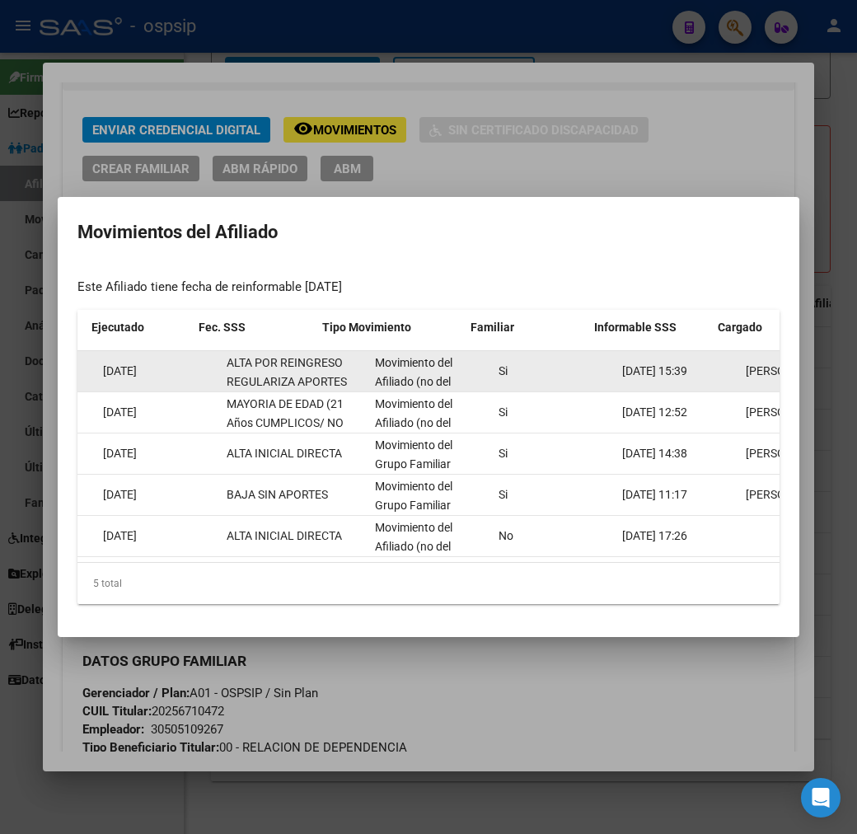
scroll to position [0, 174]
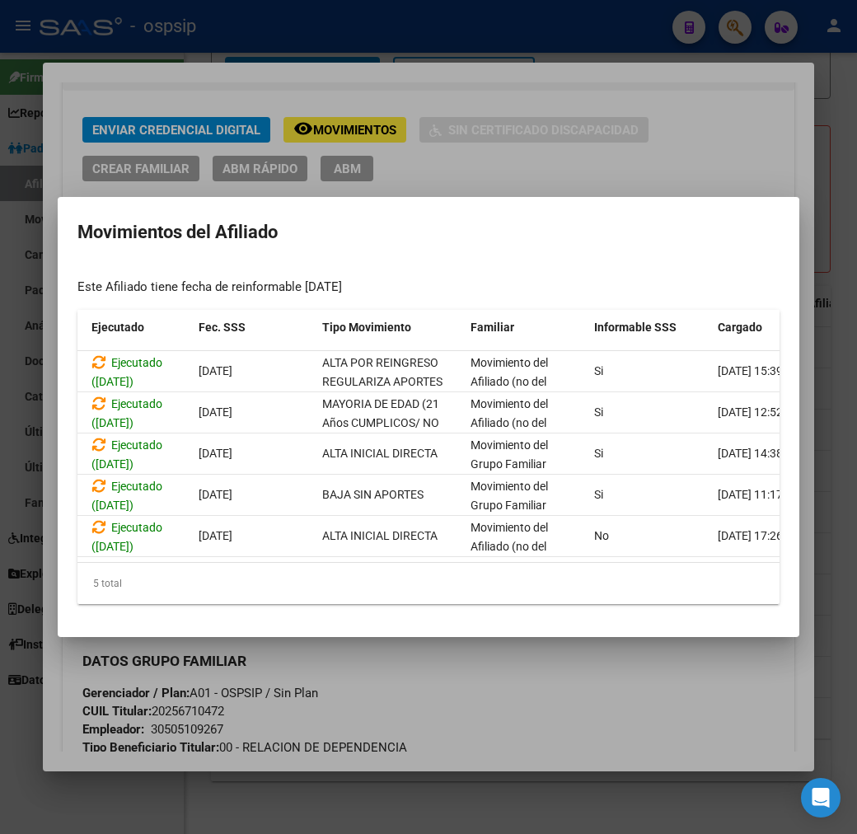
click at [498, 158] on div at bounding box center [428, 417] width 857 height 834
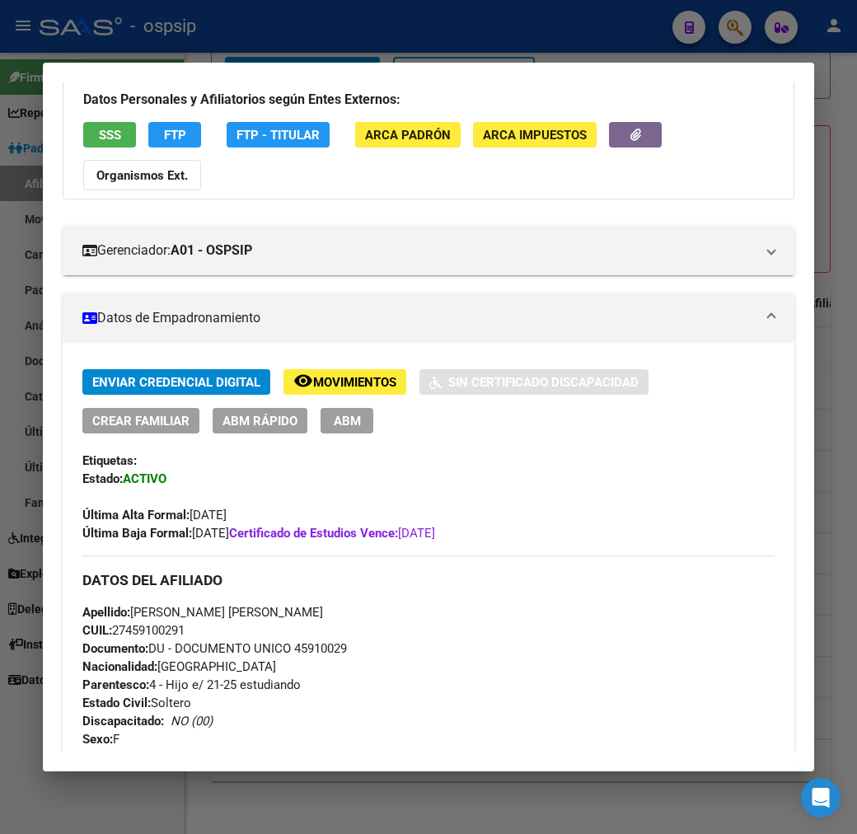
scroll to position [0, 0]
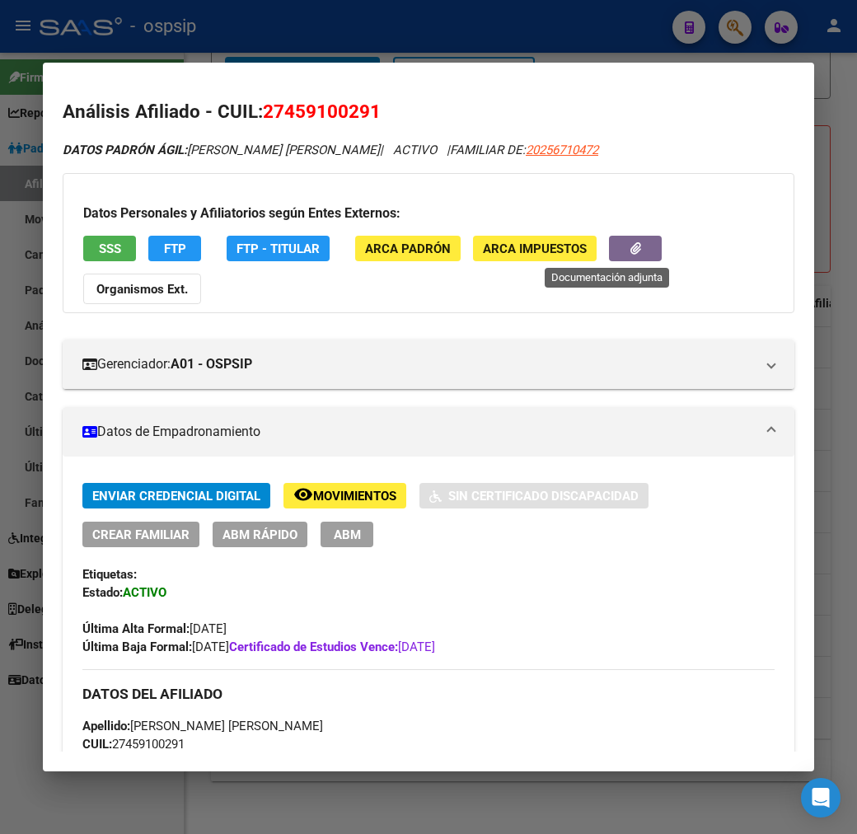
click at [609, 250] on button "button" at bounding box center [635, 249] width 53 height 26
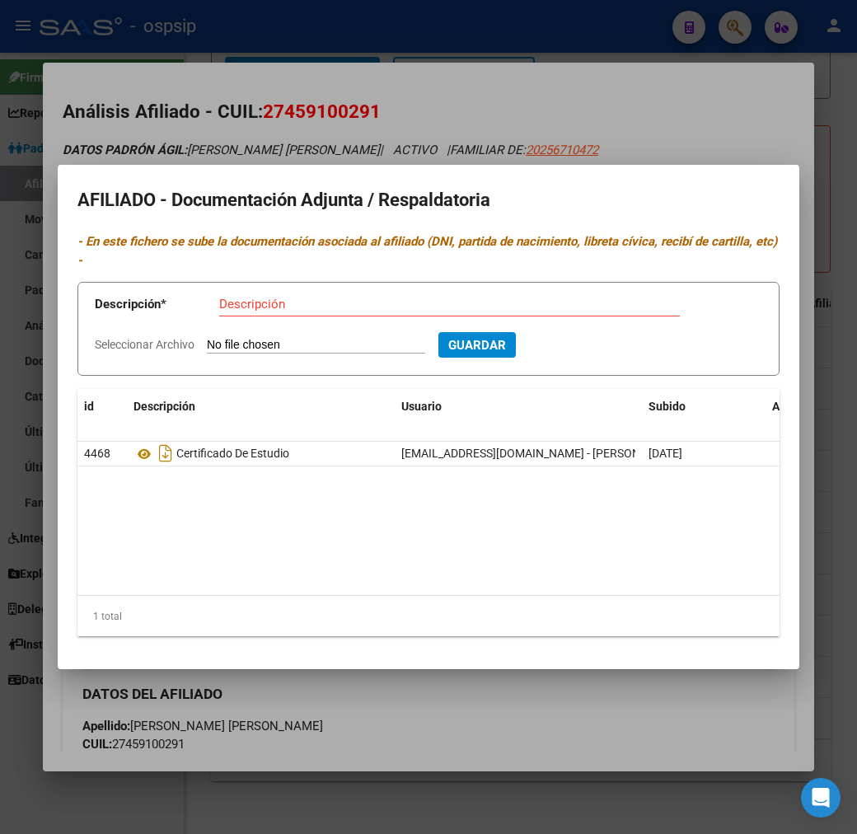
click at [546, 718] on div at bounding box center [428, 417] width 857 height 834
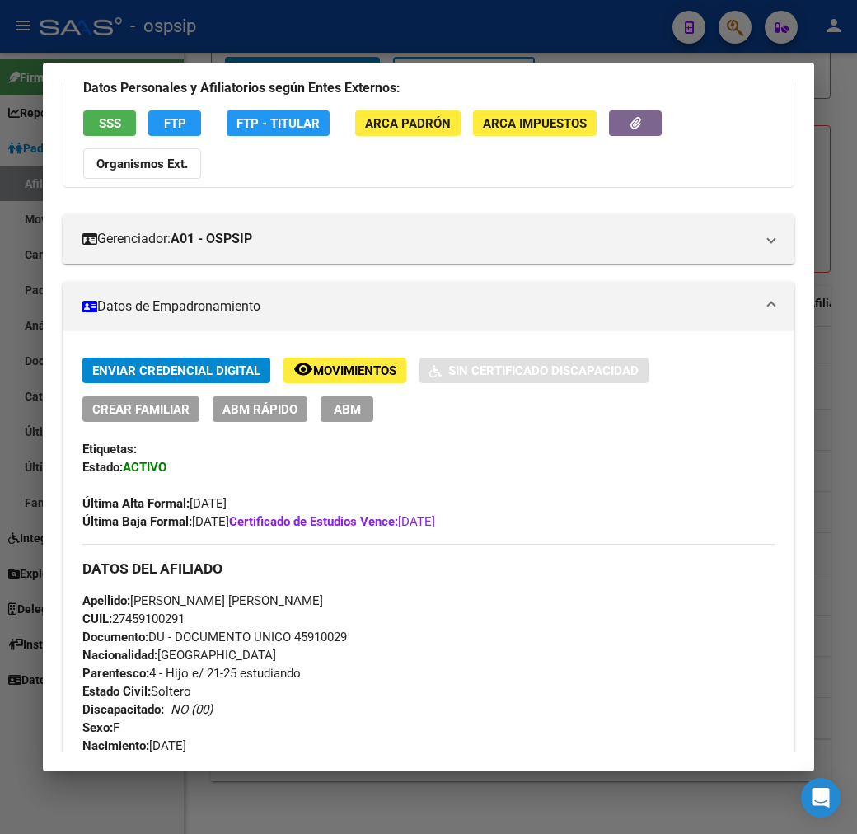
scroll to position [183, 0]
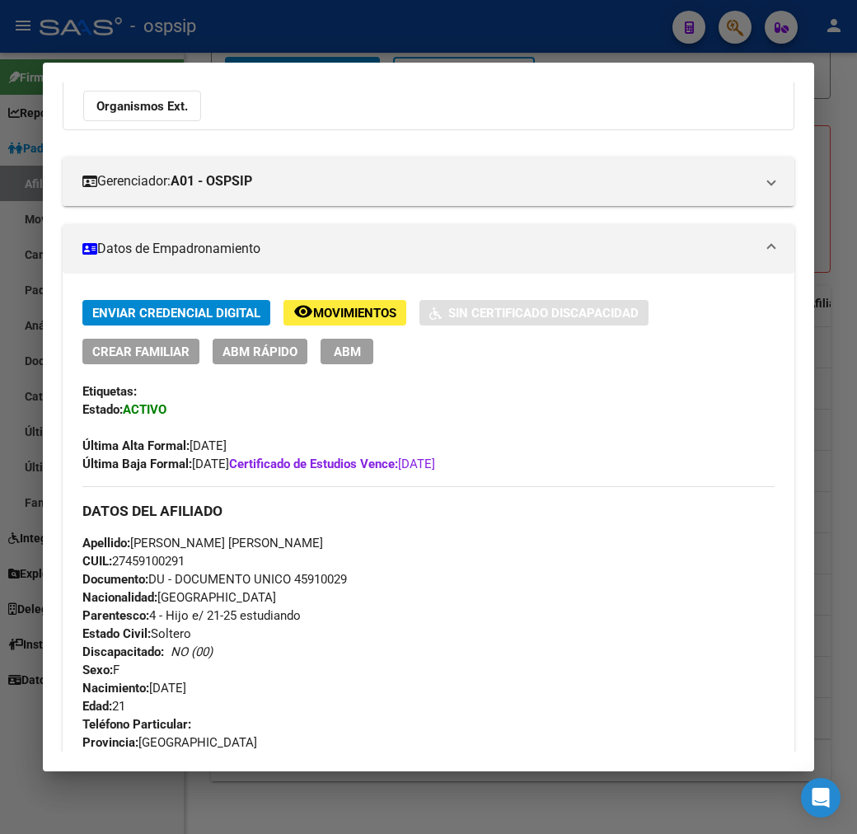
click at [353, 306] on span "Movimientos" at bounding box center [354, 313] width 83 height 15
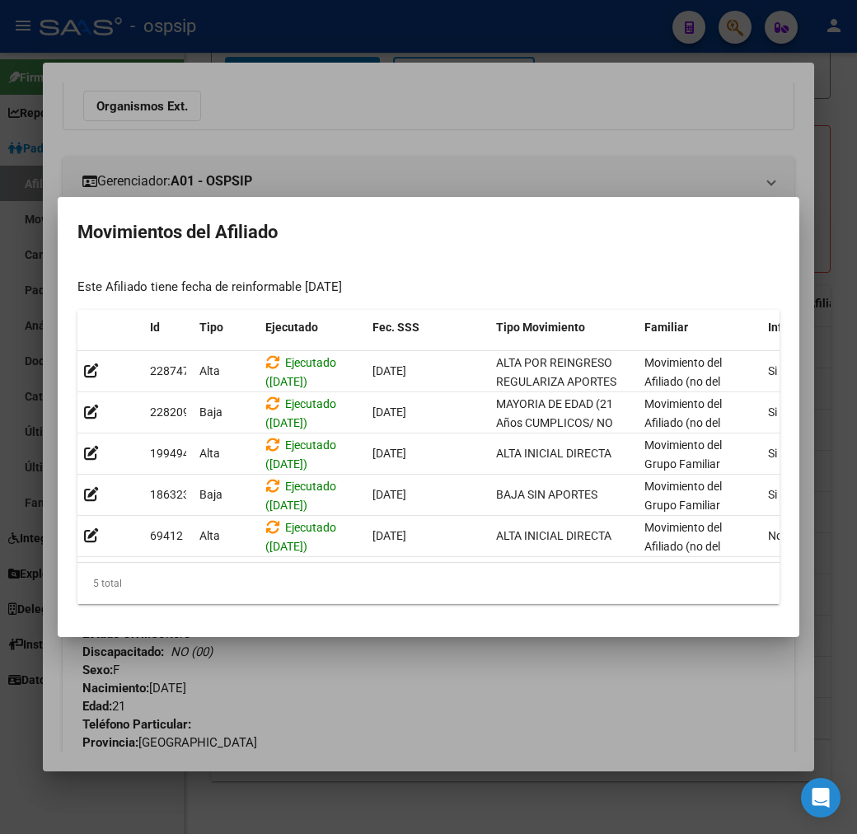
click at [457, 727] on div at bounding box center [428, 417] width 857 height 834
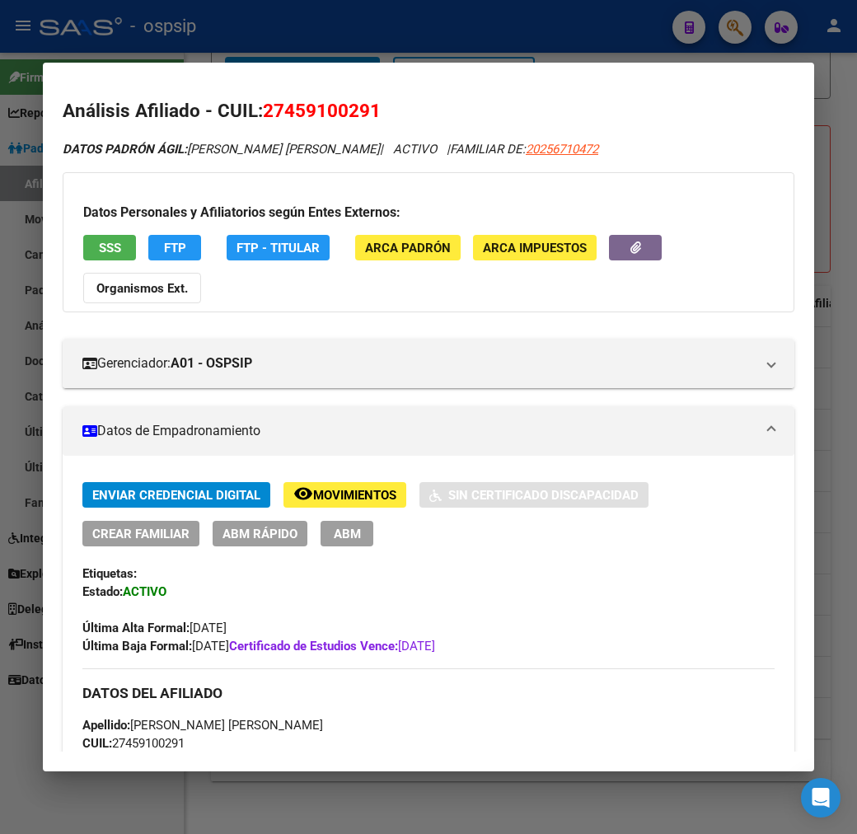
scroll to position [0, 0]
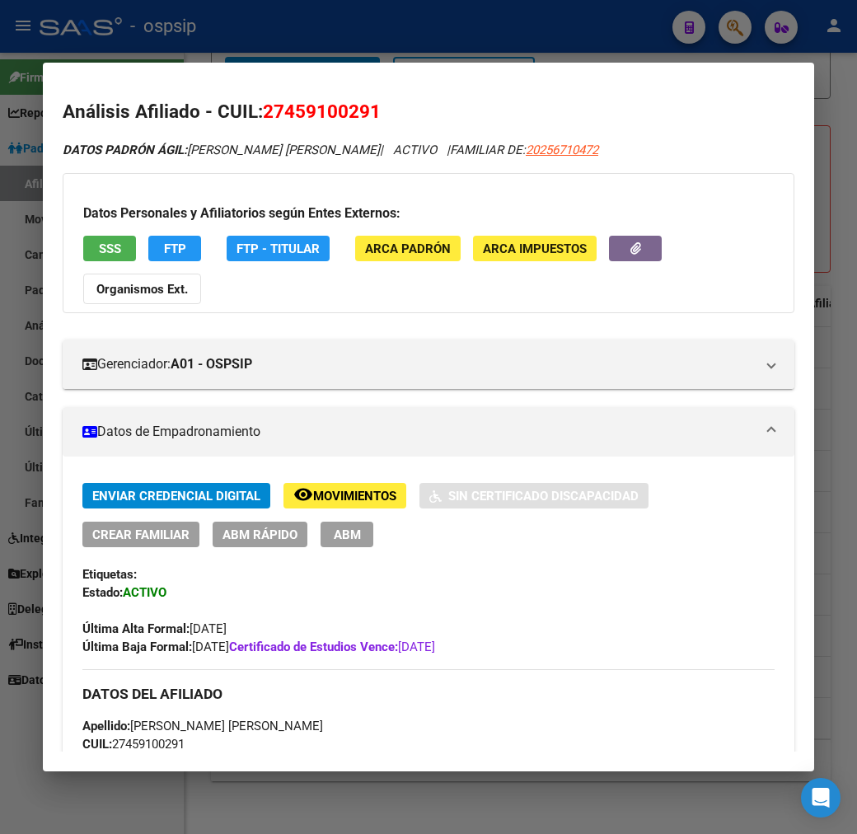
click at [325, 489] on span "Movimientos" at bounding box center [354, 496] width 83 height 15
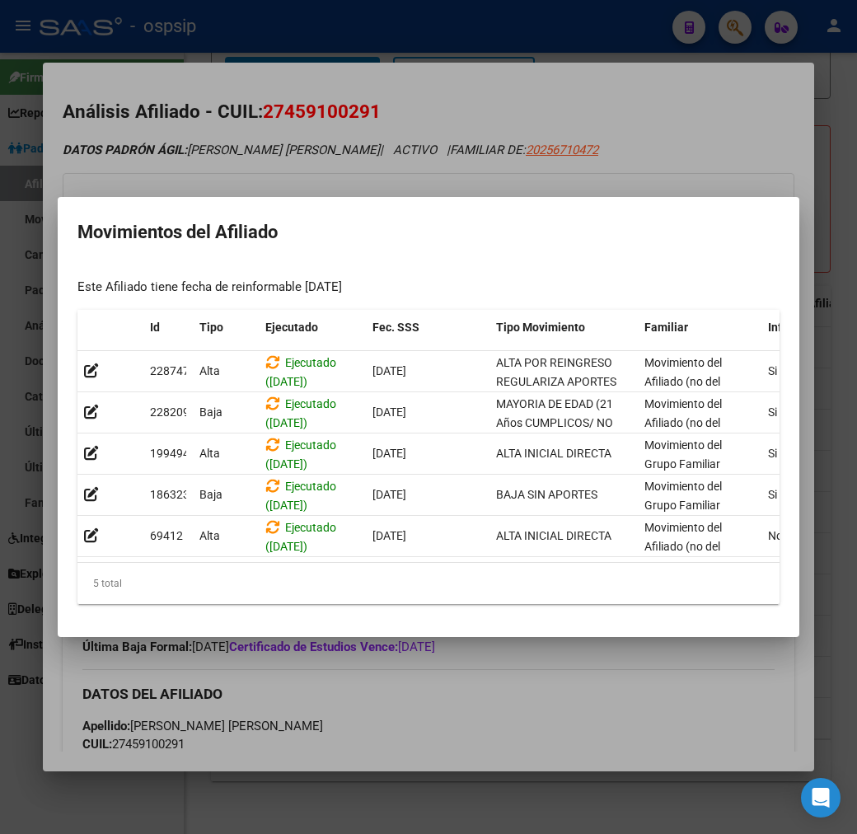
click at [412, 165] on div at bounding box center [428, 417] width 857 height 834
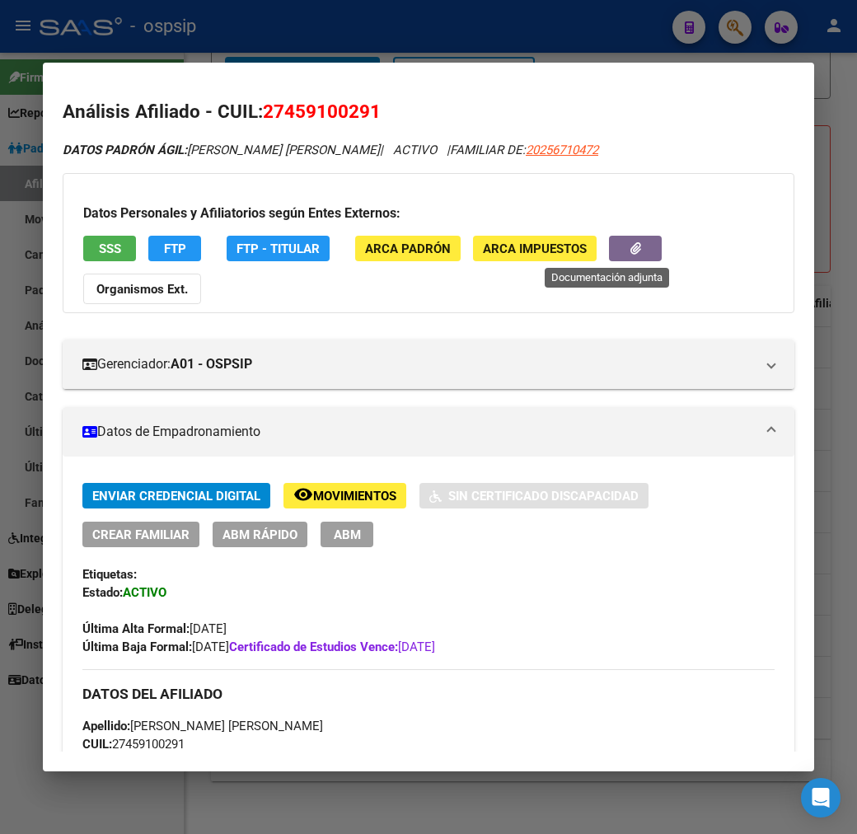
click at [630, 243] on icon "button" at bounding box center [635, 248] width 11 height 12
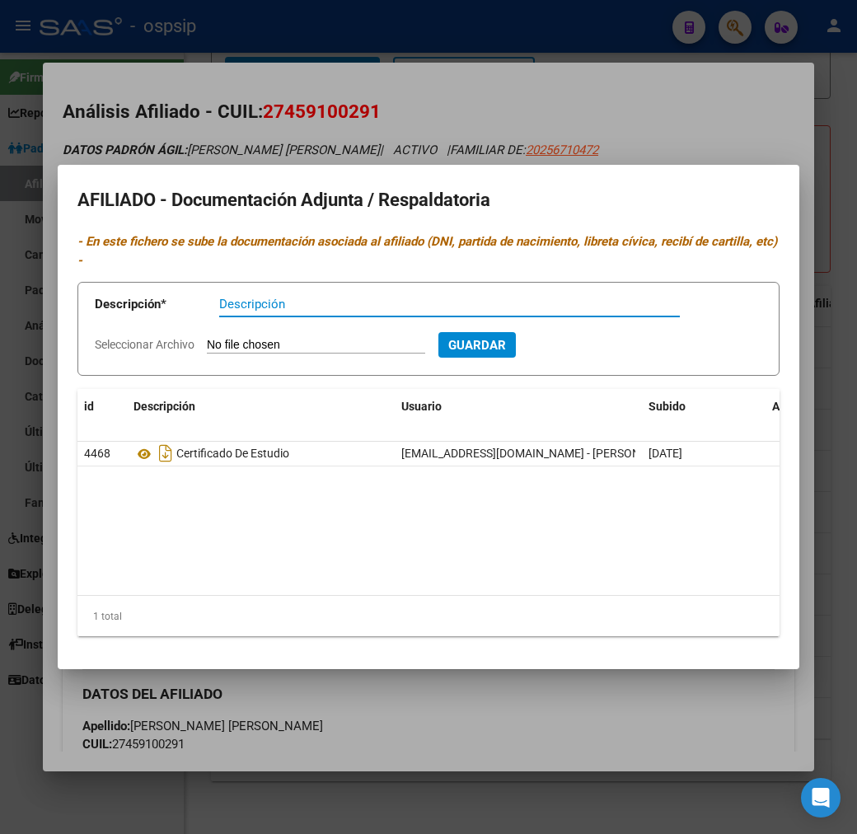
click at [405, 756] on div at bounding box center [428, 417] width 857 height 834
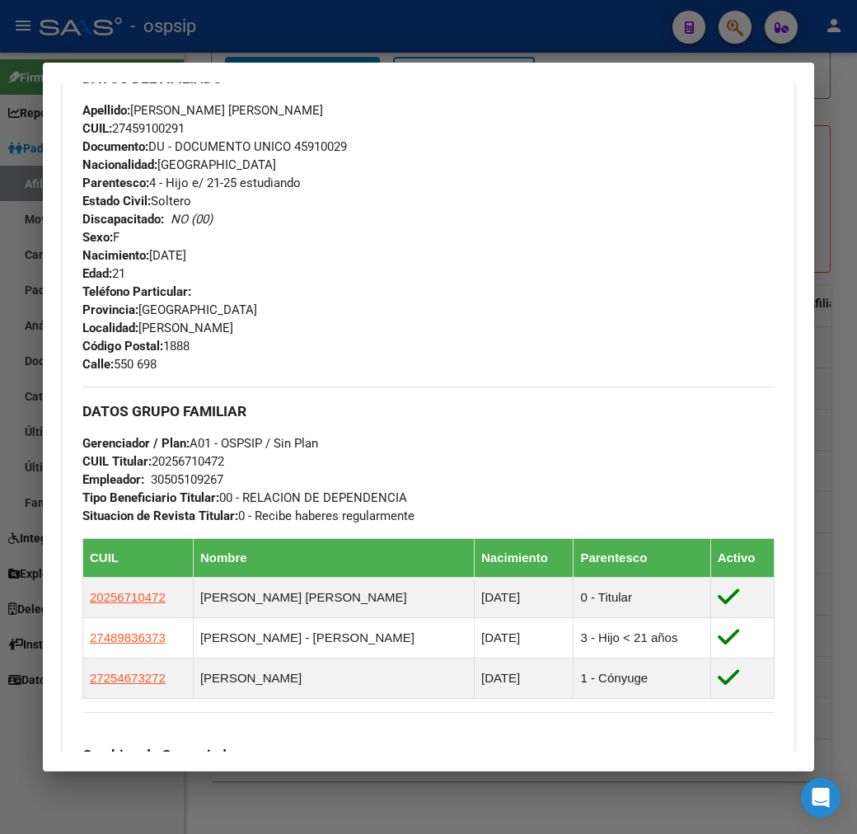
scroll to position [732, 0]
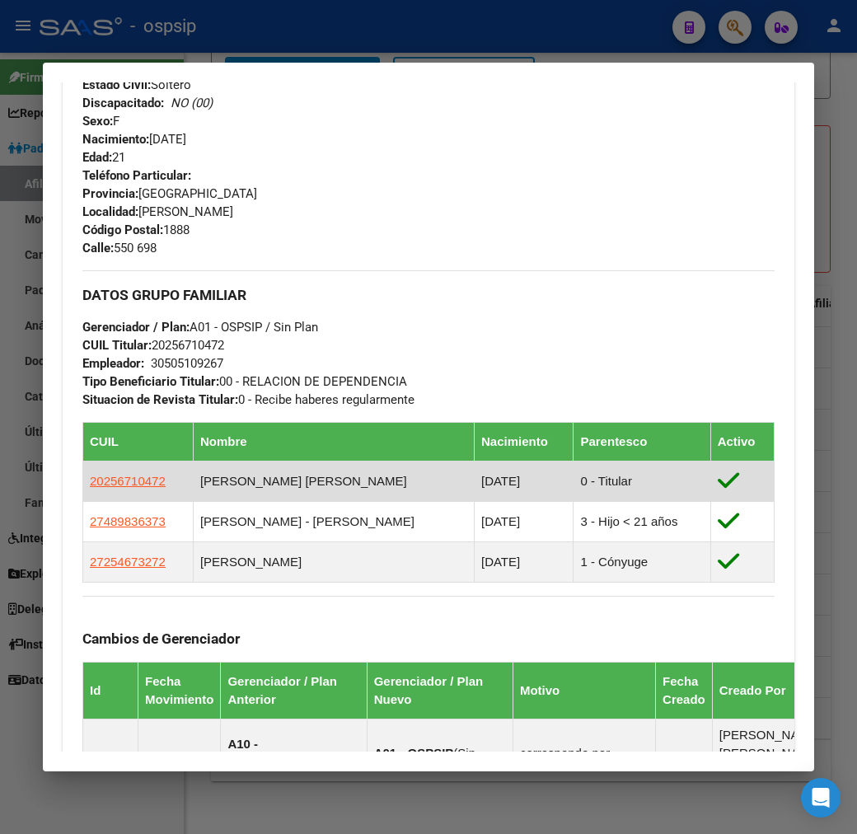
click at [88, 461] on td "20256710472" at bounding box center [138, 481] width 110 height 40
click at [94, 474] on span "20256710472" at bounding box center [128, 481] width 76 height 14
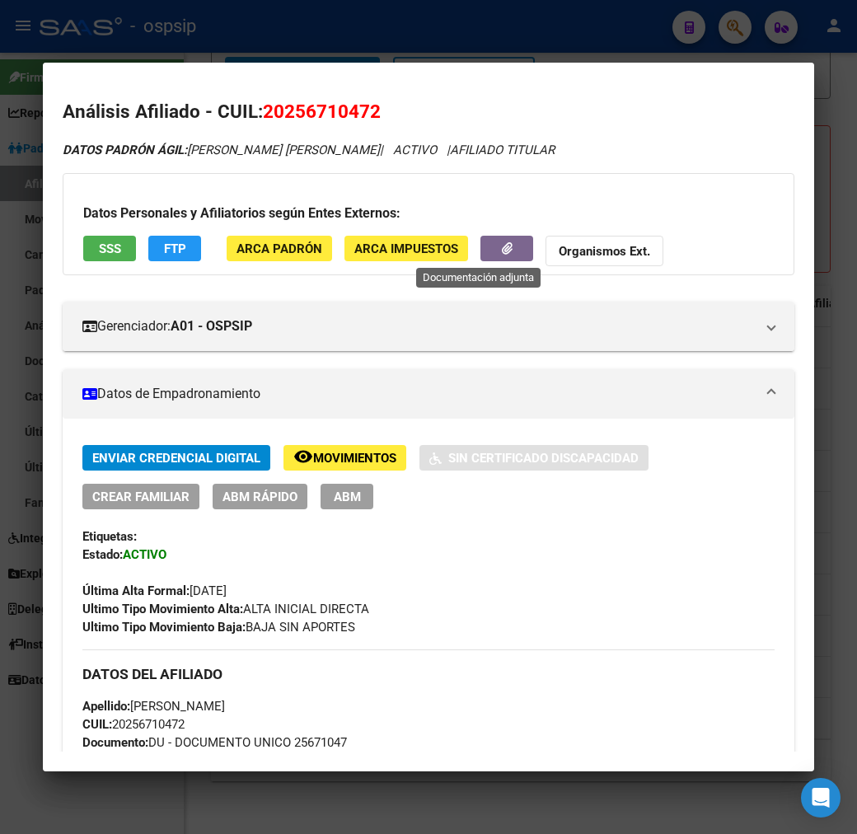
click at [502, 250] on icon "button" at bounding box center [507, 248] width 11 height 12
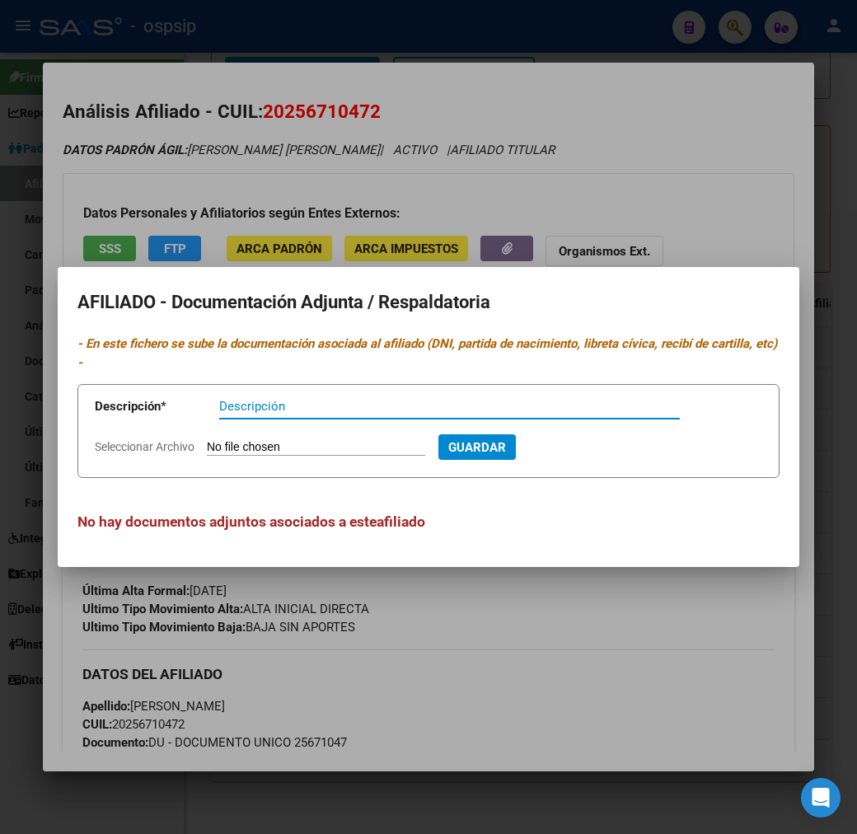
click at [545, 689] on div at bounding box center [428, 417] width 857 height 834
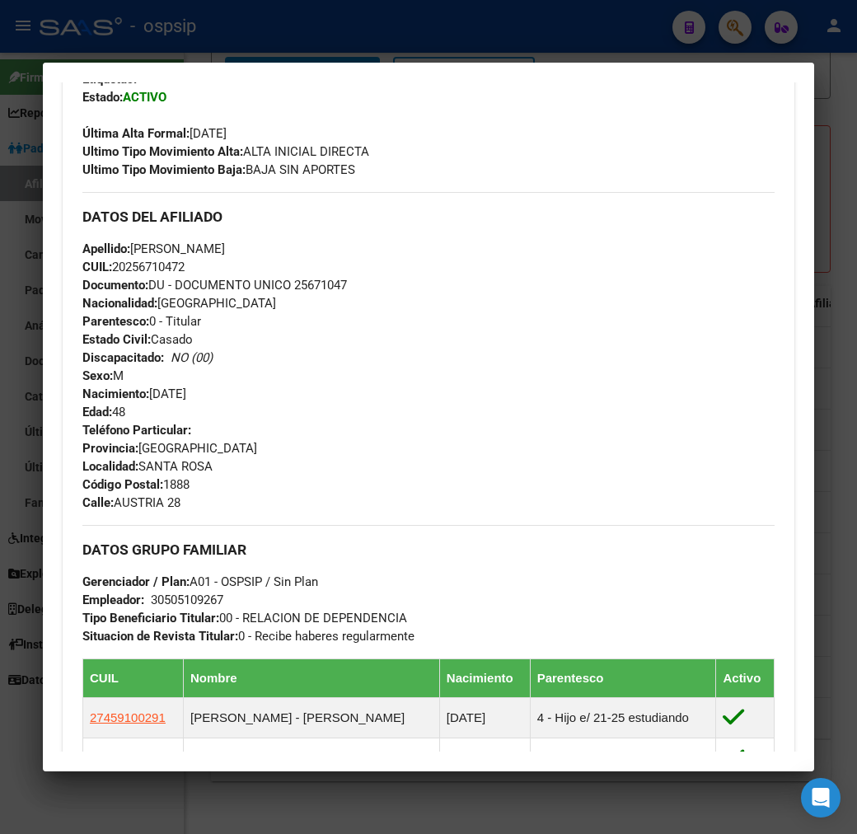
scroll to position [824, 0]
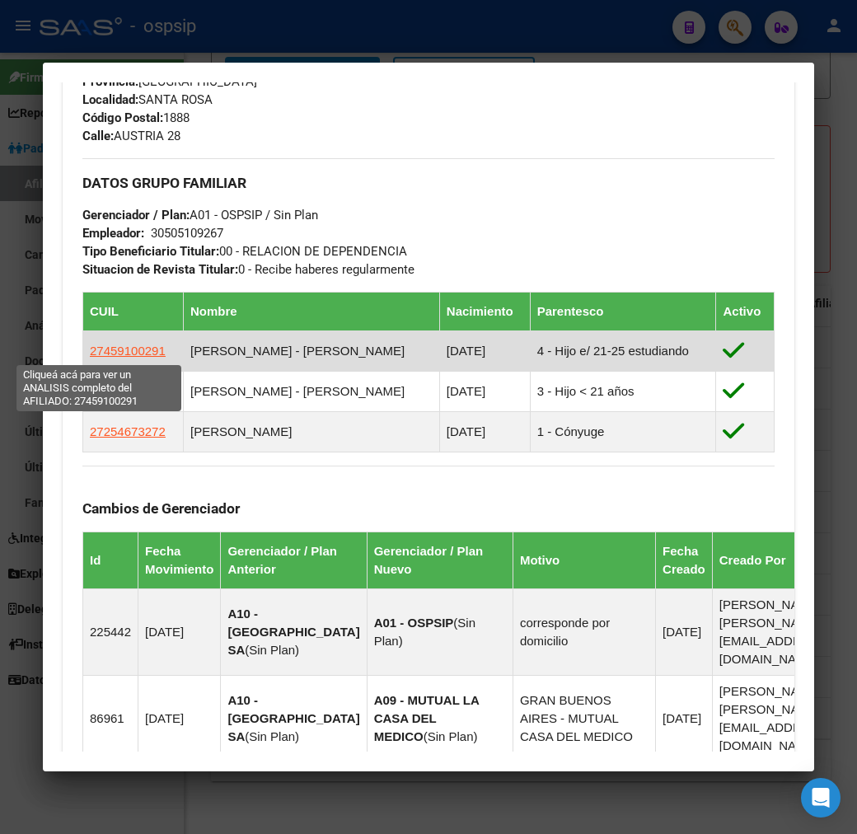
click at [96, 349] on span "27459100291" at bounding box center [128, 351] width 76 height 14
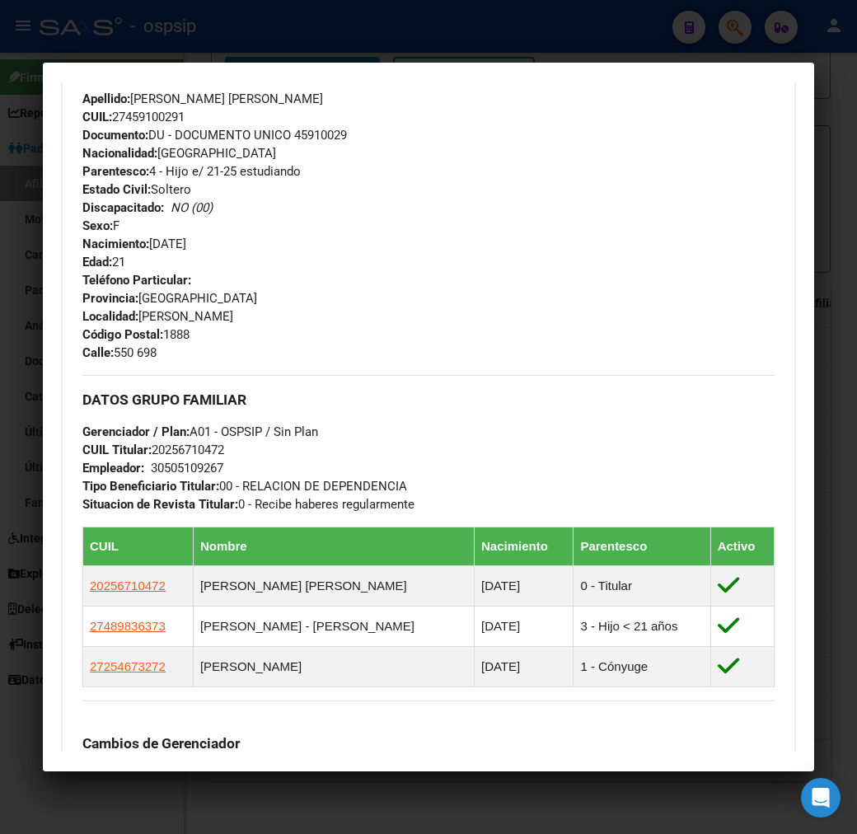
scroll to position [732, 0]
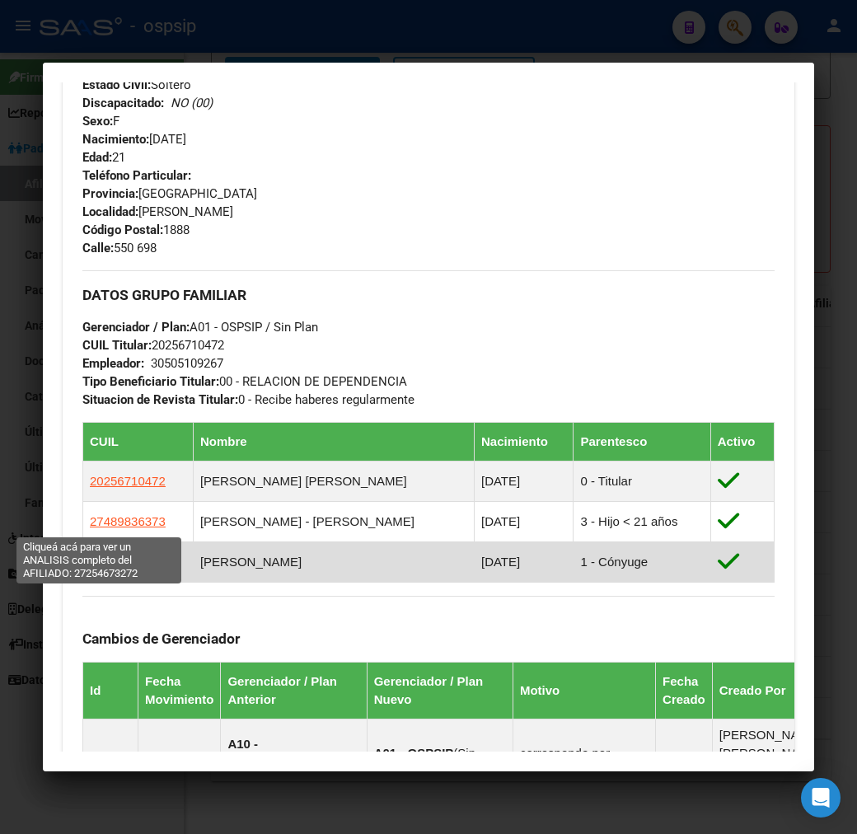
click at [90, 555] on span "27254673272" at bounding box center [128, 562] width 76 height 14
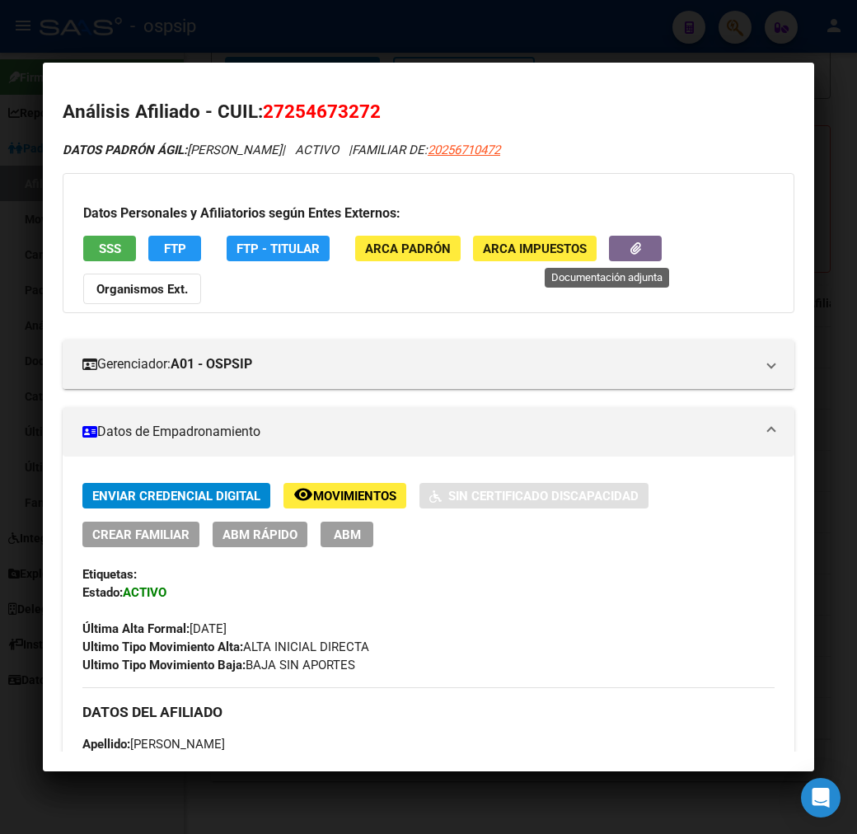
click at [620, 249] on button "button" at bounding box center [635, 249] width 53 height 26
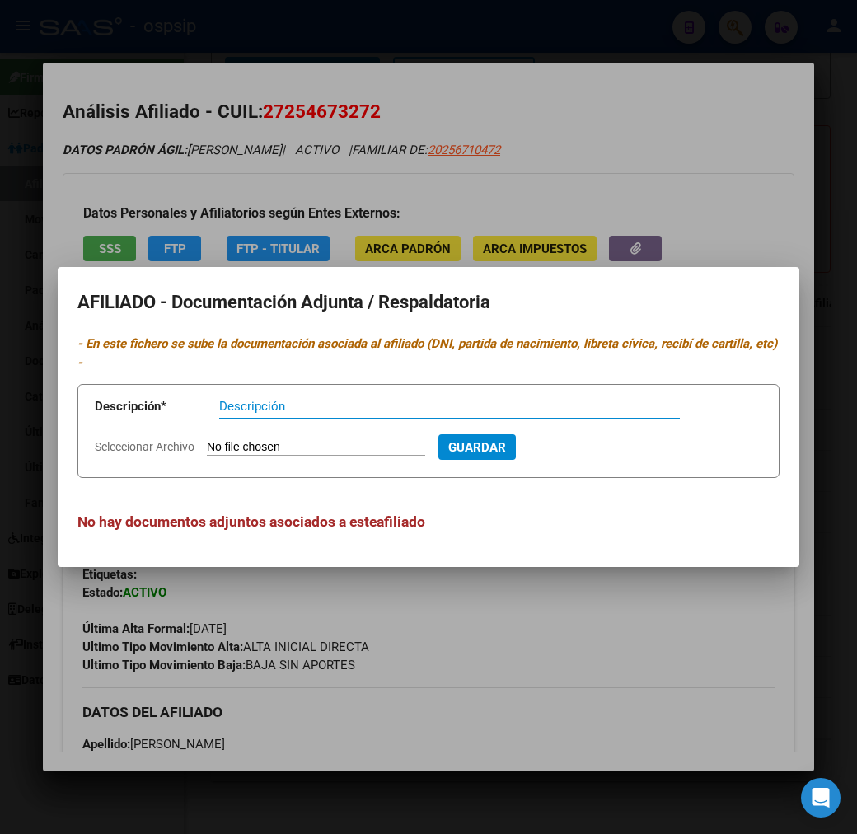
click at [586, 644] on div at bounding box center [428, 417] width 857 height 834
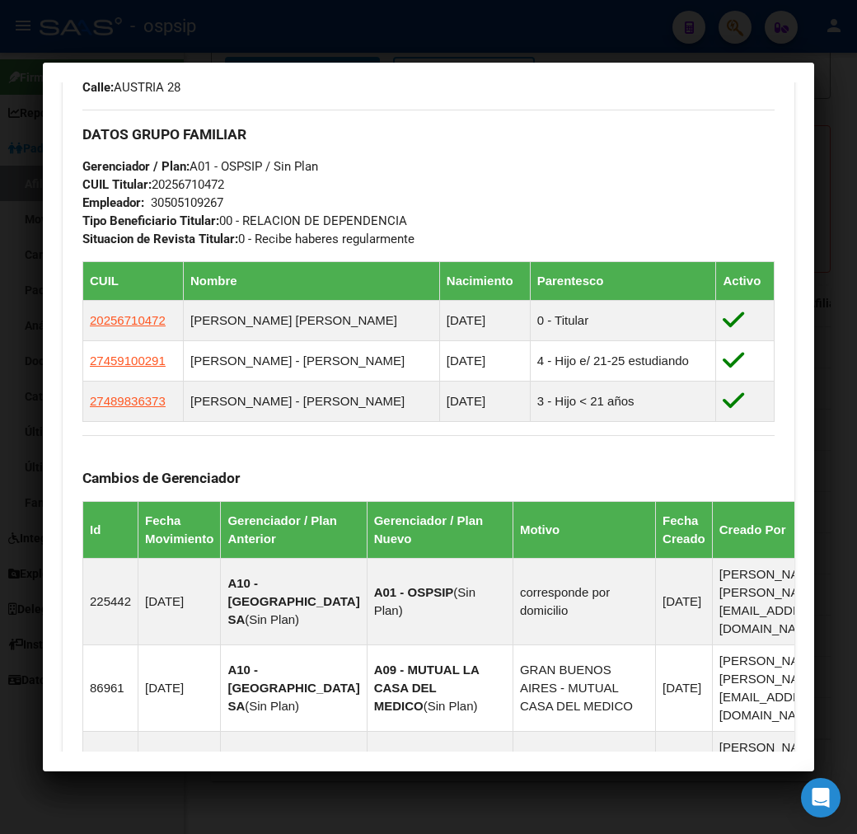
scroll to position [915, 0]
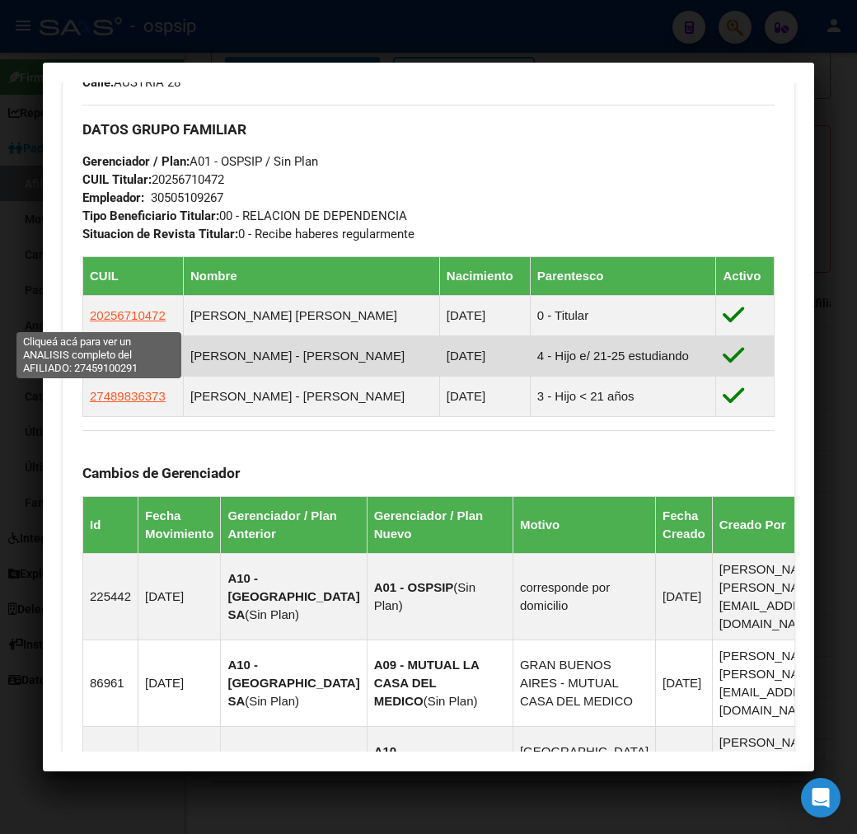
click at [95, 349] on span "27459100291" at bounding box center [128, 356] width 76 height 14
type textarea "27459100291"
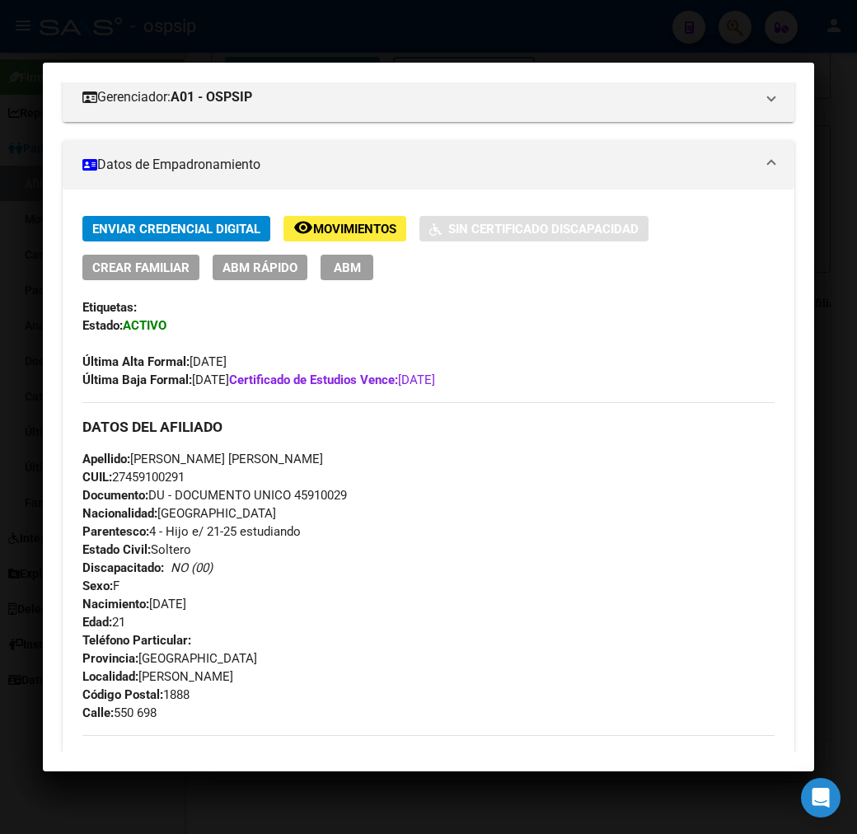
scroll to position [183, 0]
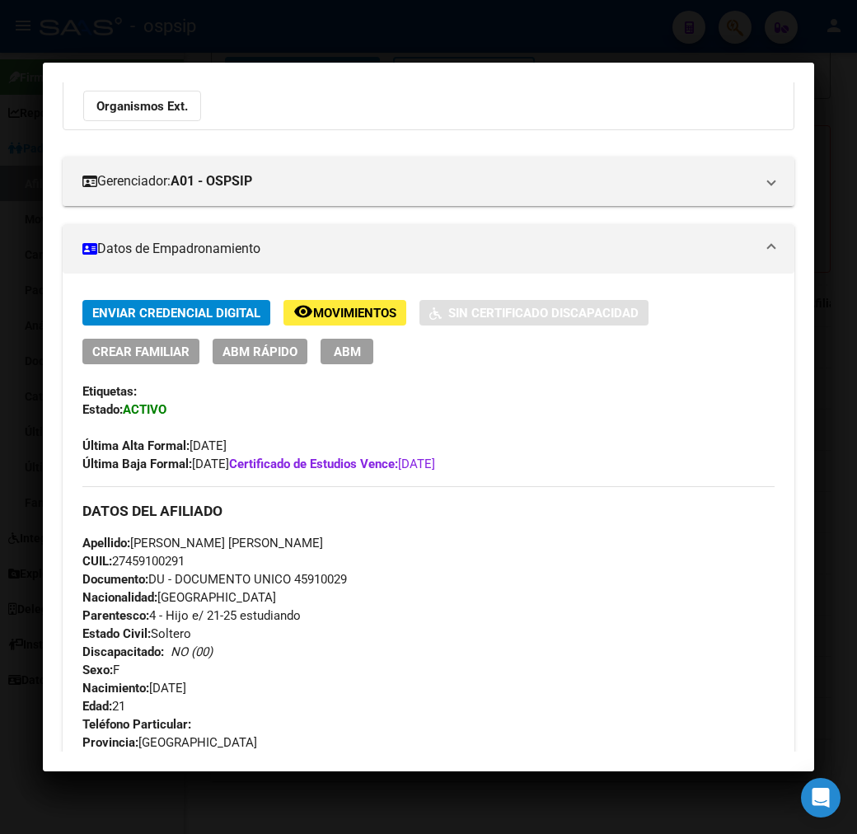
click at [334, 344] on span "ABM" at bounding box center [347, 351] width 27 height 15
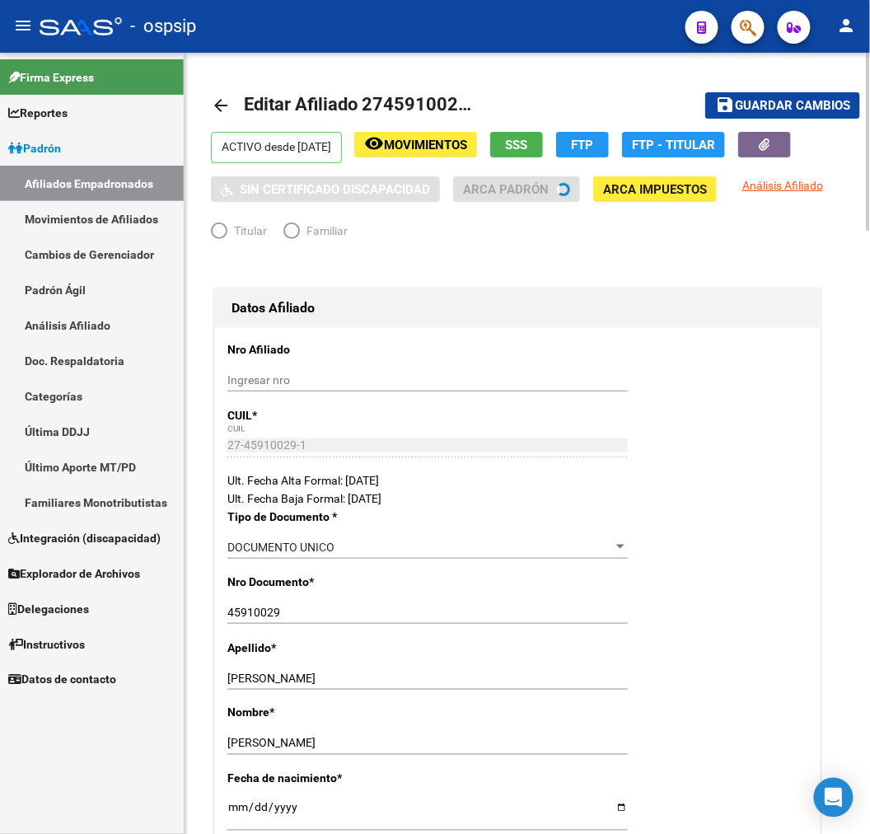
radio input "true"
type input "30-50510926-7"
click at [466, 154] on button "remove_red_eye Movimientos" at bounding box center [415, 145] width 123 height 26
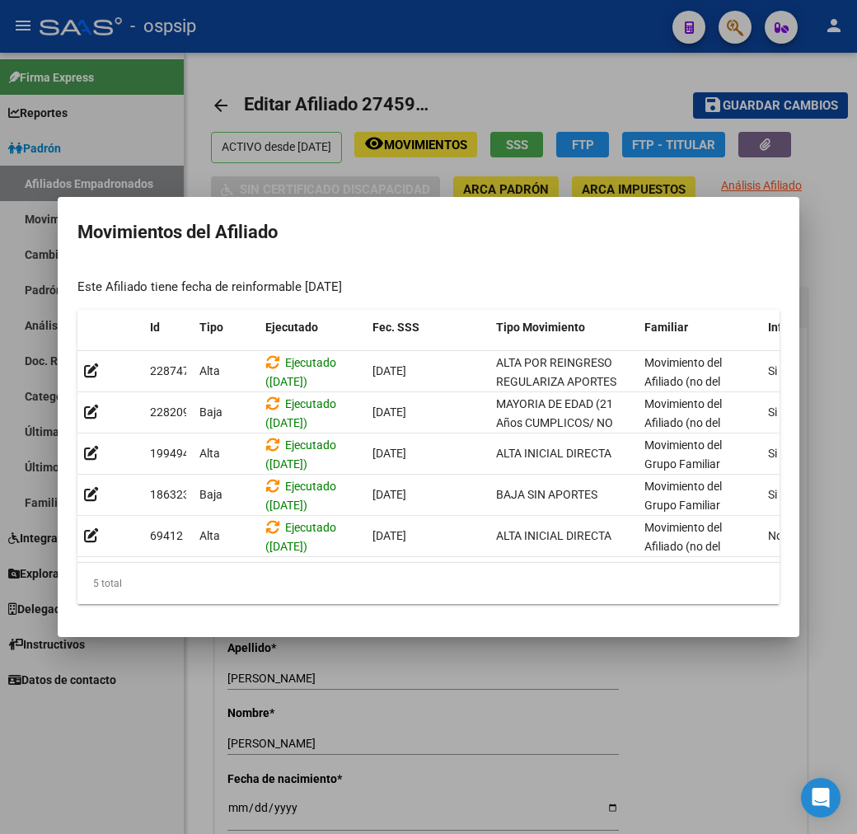
drag, startPoint x: 522, startPoint y: 709, endPoint x: 273, endPoint y: 600, distance: 271.6
click at [521, 709] on div at bounding box center [428, 417] width 857 height 834
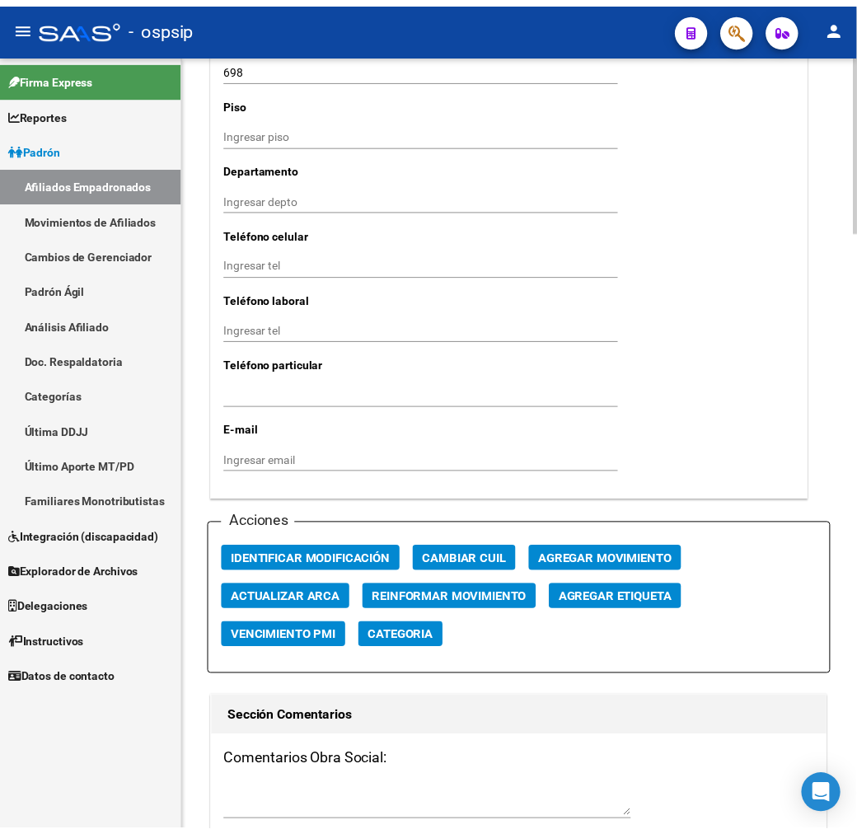
scroll to position [1922, 0]
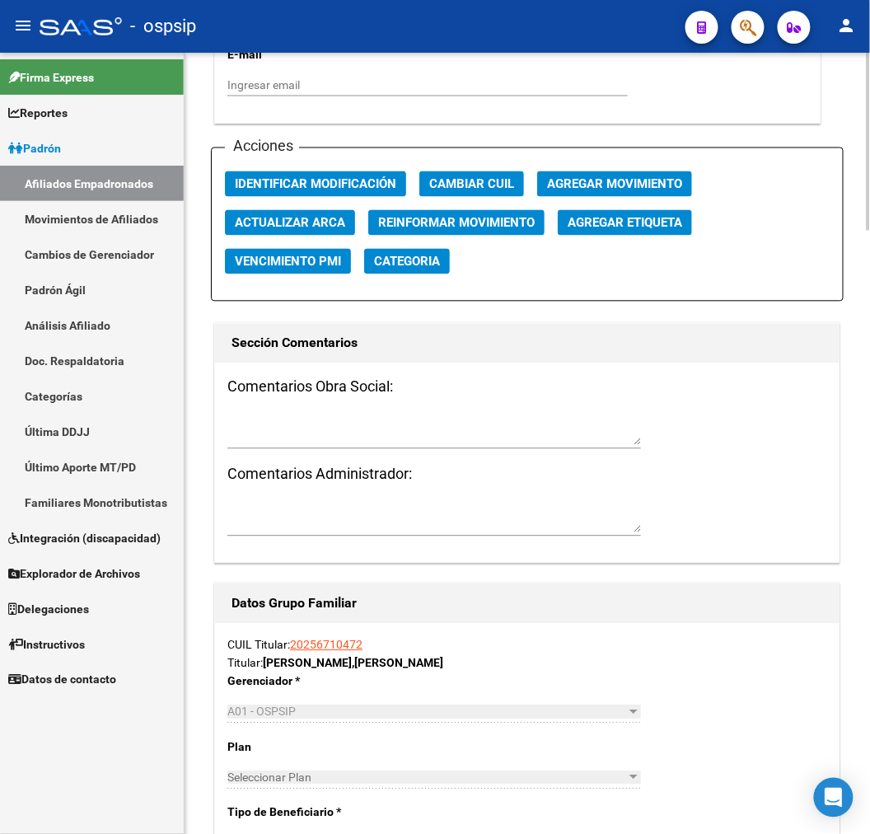
click at [610, 176] on span "Agregar Movimiento" at bounding box center [614, 183] width 135 height 15
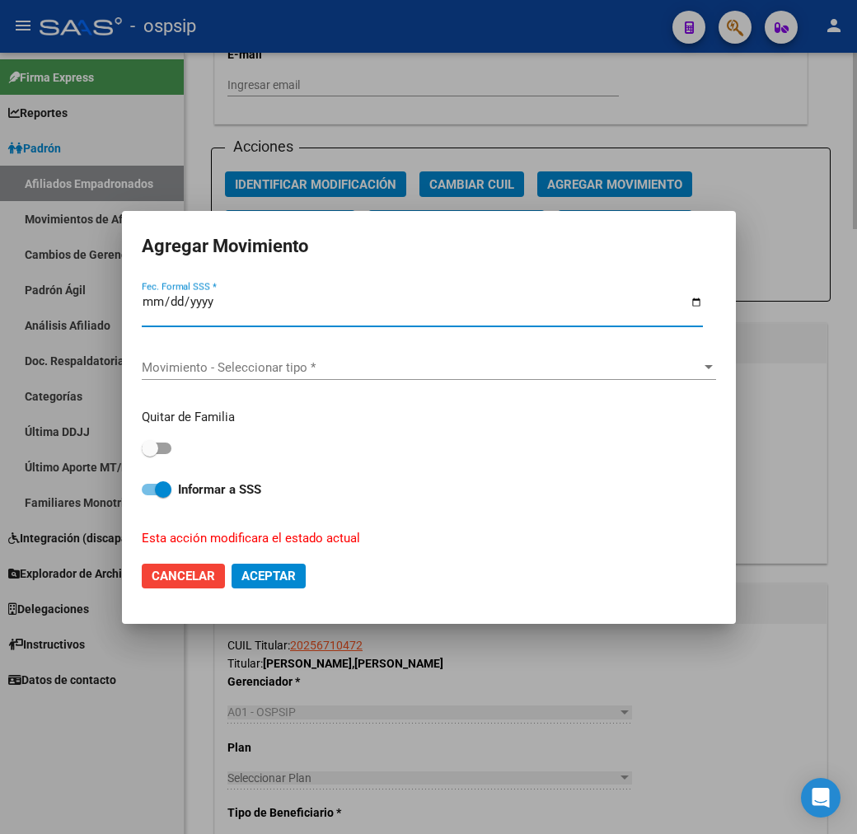
type input "0205-05-27"
type input "[DATE]"
drag, startPoint x: 310, startPoint y: 351, endPoint x: 313, endPoint y: 363, distance: 12.8
click at [311, 351] on div "Movimiento - Seleccionar tipo * Movimiento - Seleccionar tipo *" at bounding box center [429, 369] width 574 height 54
click at [313, 367] on span "Movimiento - Seleccionar tipo *" at bounding box center [421, 367] width 559 height 15
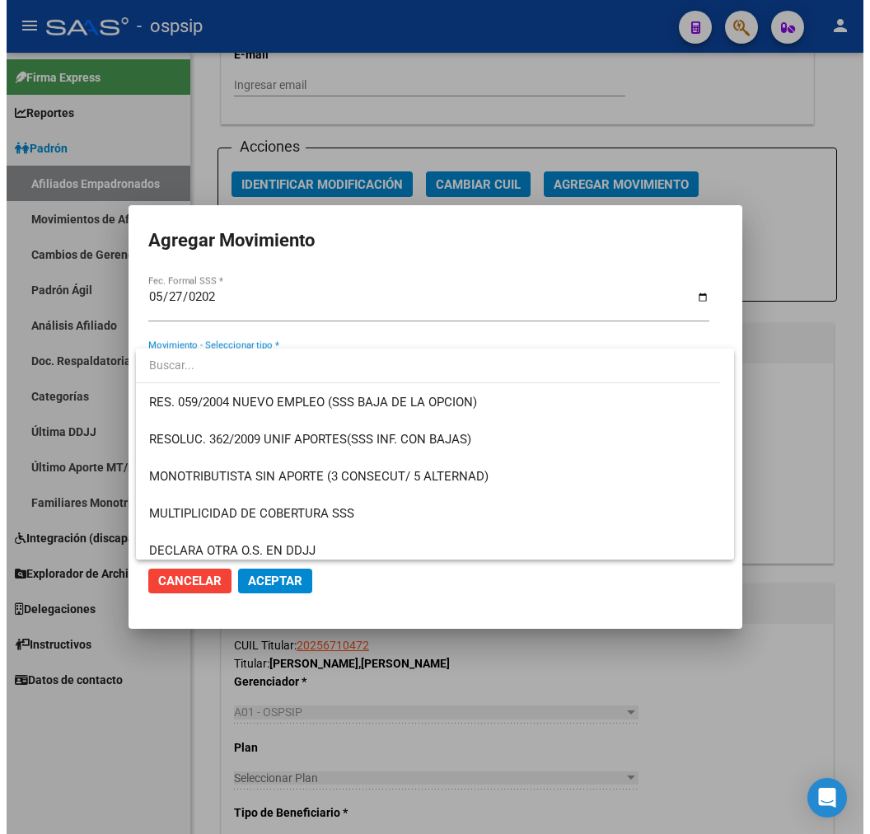
scroll to position [549, 0]
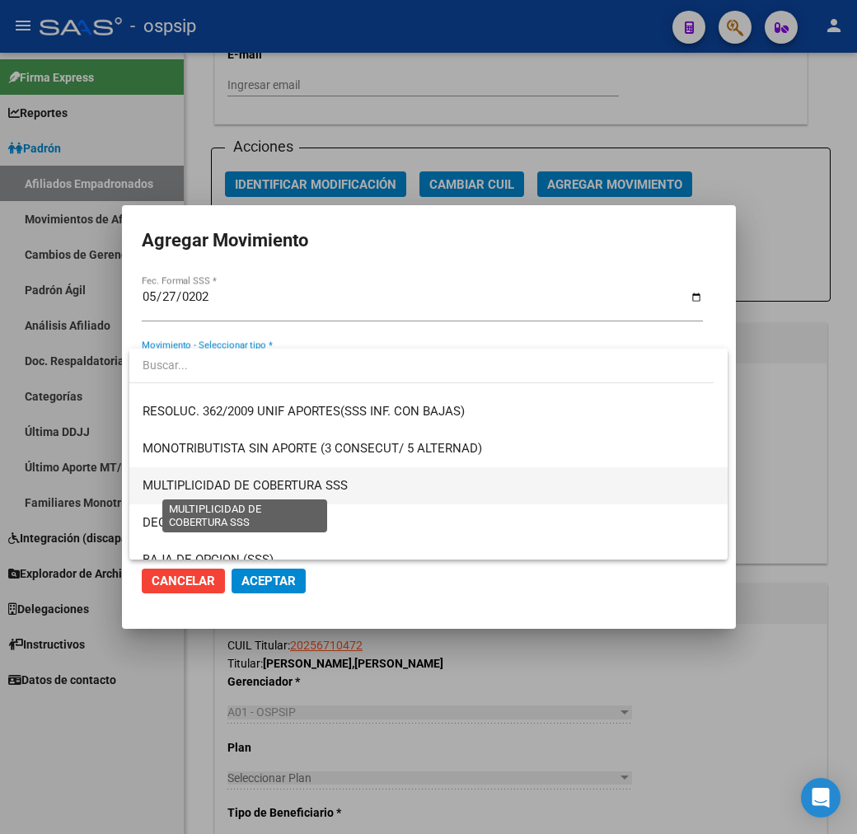
click at [334, 488] on span "MULTIPLICIDAD DE COBERTURA SSS" at bounding box center [245, 485] width 205 height 15
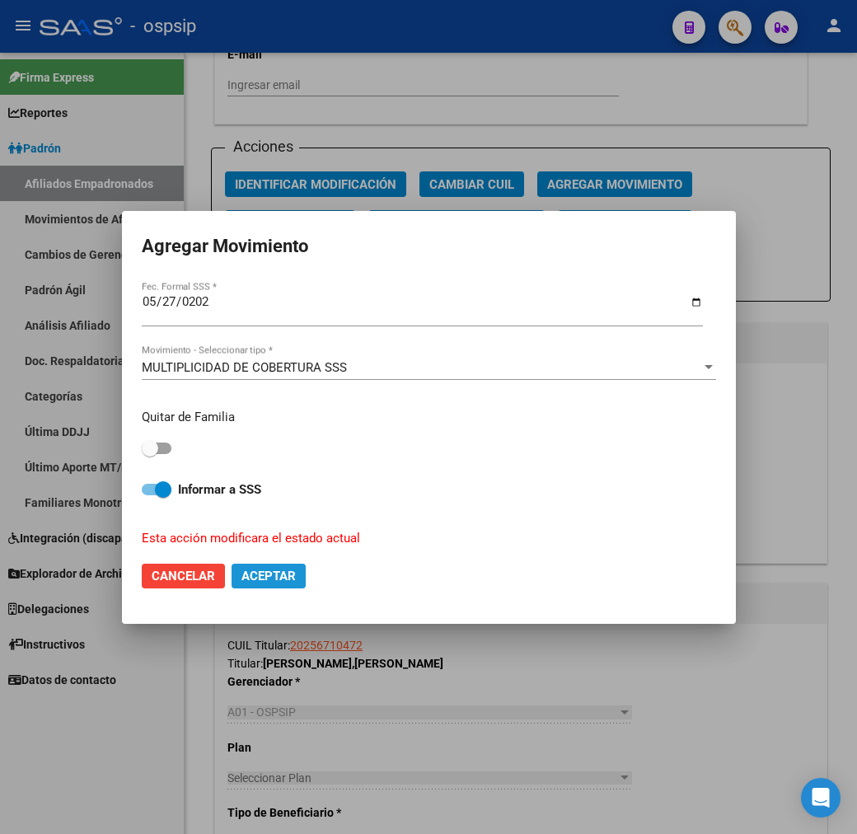
click at [277, 575] on span "Aceptar" at bounding box center [268, 576] width 54 height 15
checkbox input "false"
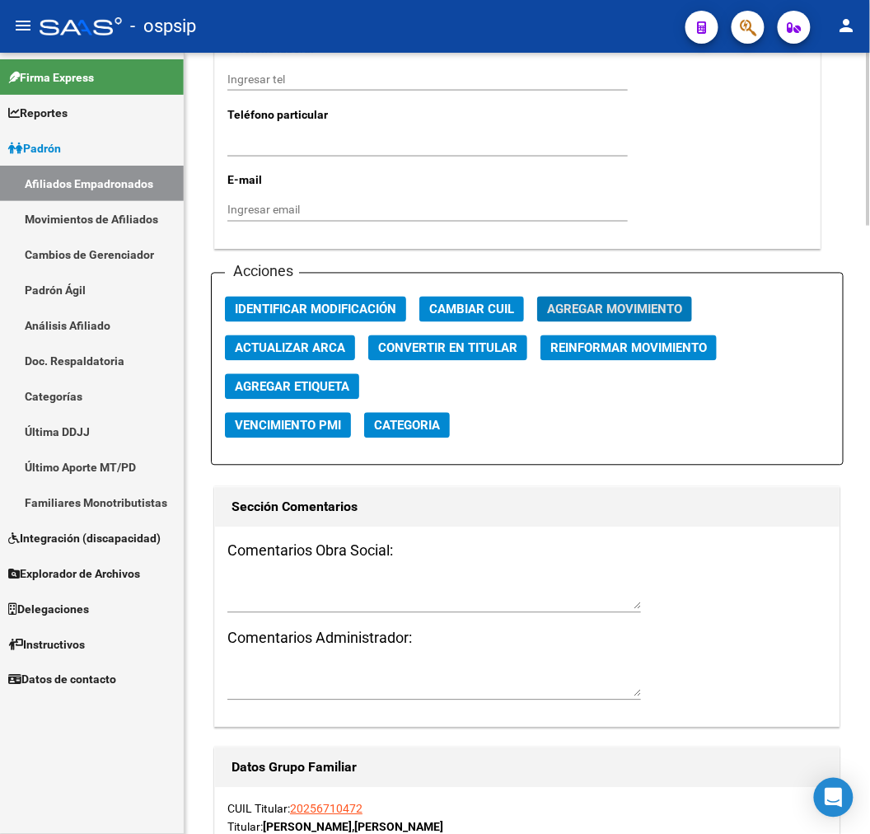
scroll to position [1922, 0]
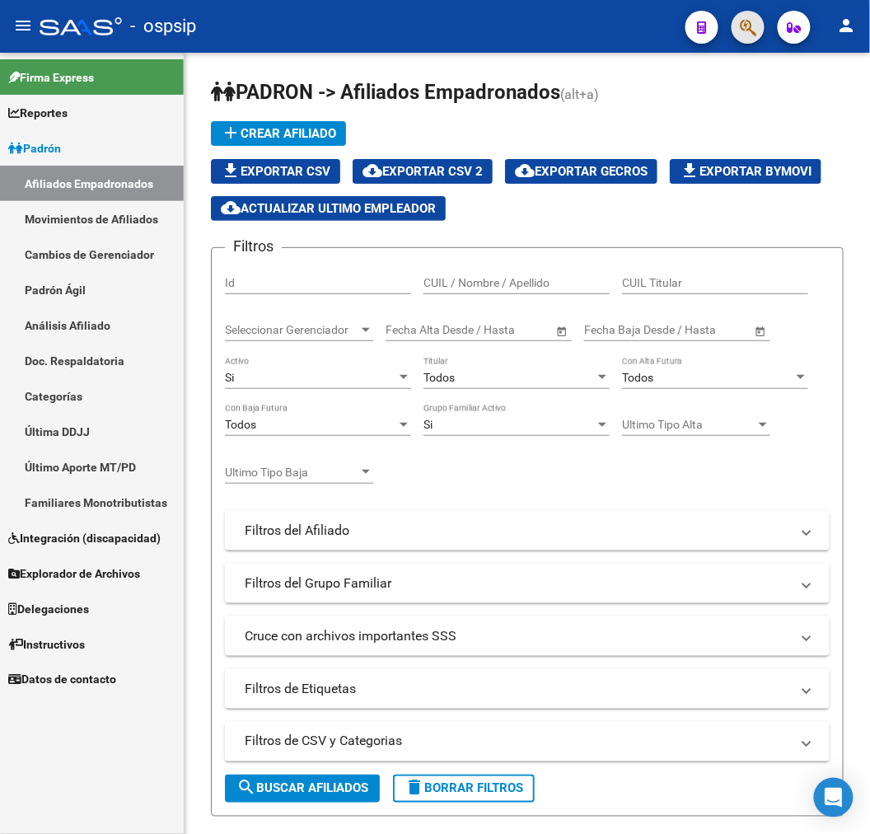
click at [751, 12] on span "button" at bounding box center [748, 28] width 16 height 34
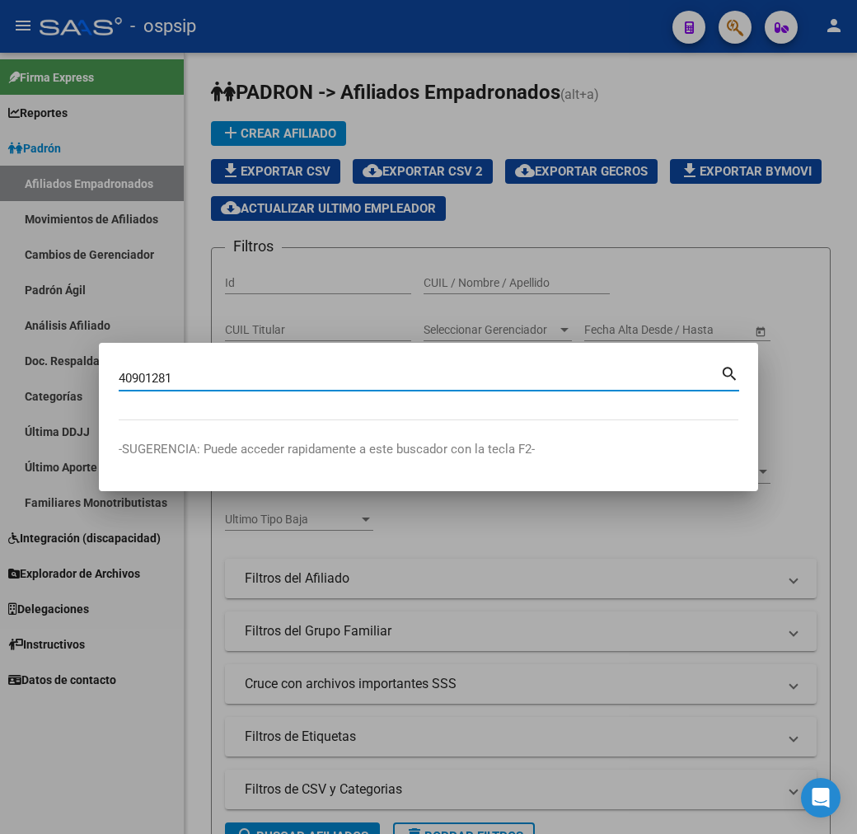
type input "40901281"
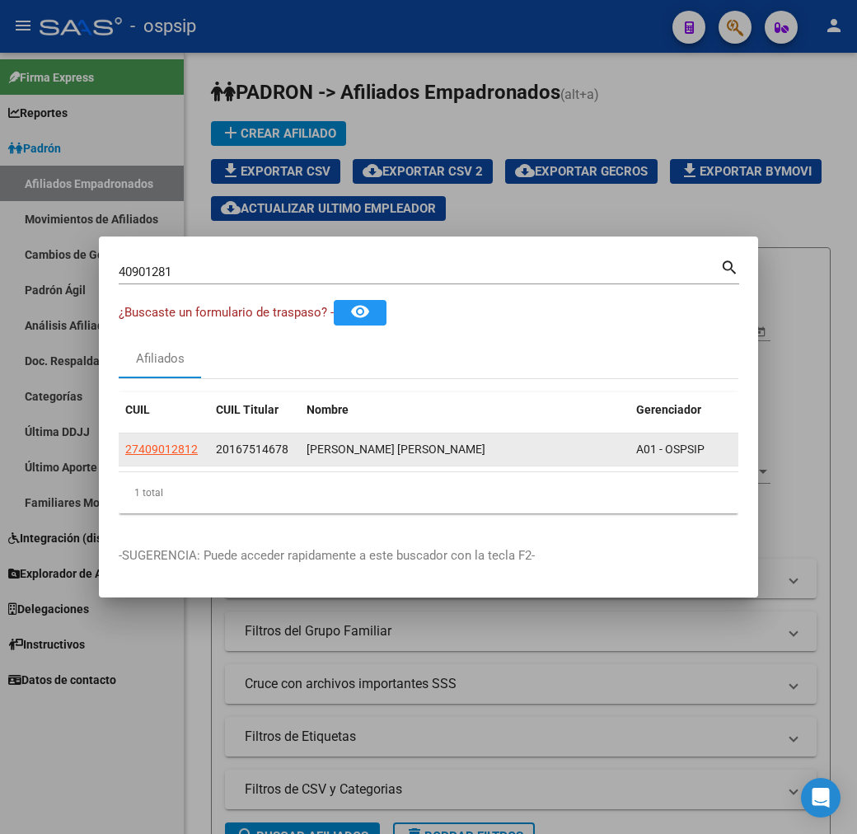
click at [138, 454] on div "27409012812" at bounding box center [163, 449] width 77 height 19
click at [125, 445] on span "27409012812" at bounding box center [161, 448] width 73 height 13
type textarea "27409012812"
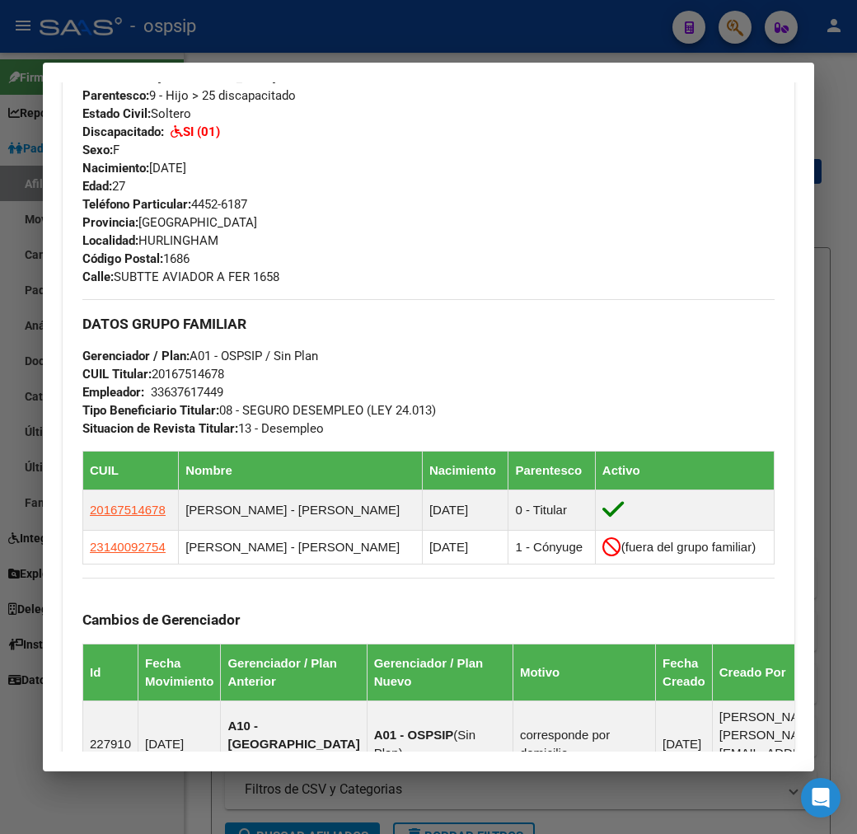
scroll to position [732, 0]
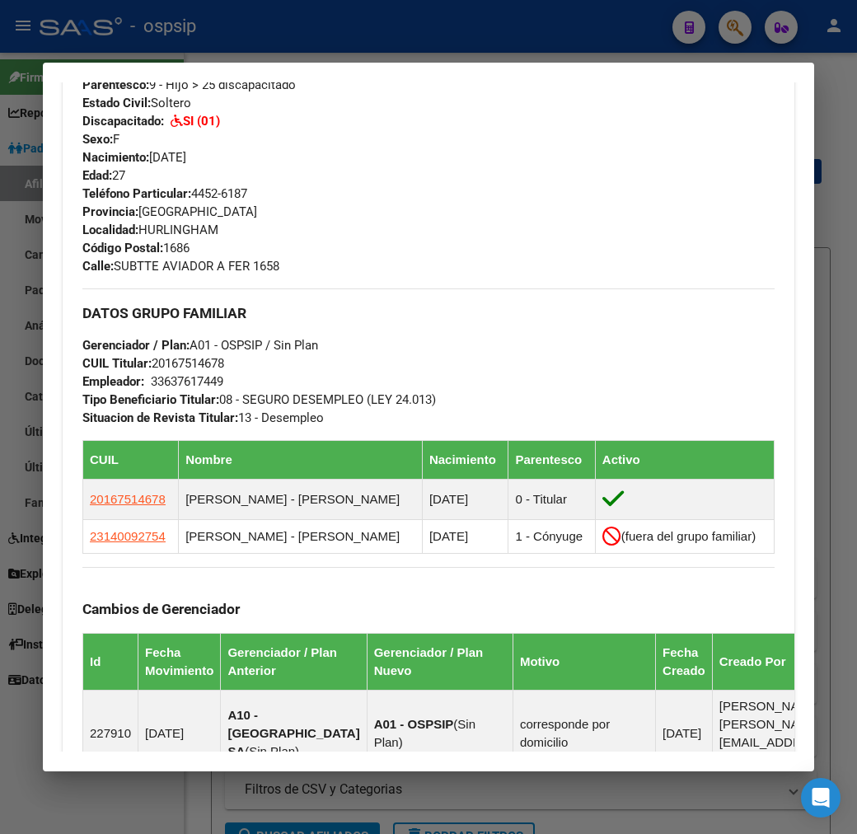
click at [428, 37] on div at bounding box center [428, 417] width 857 height 834
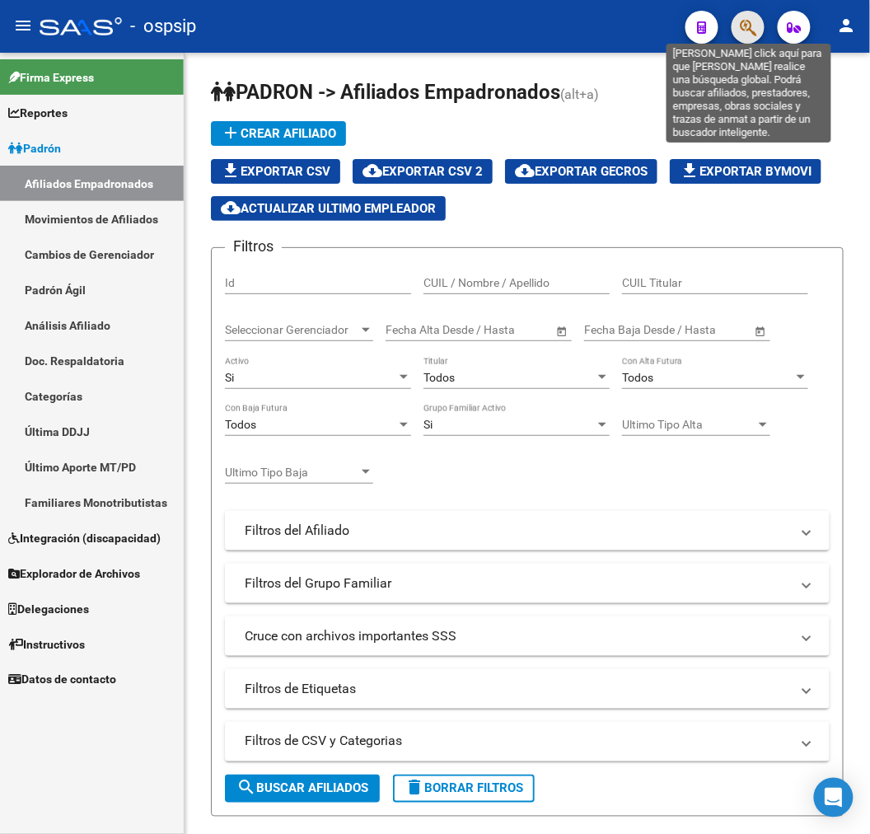
click at [747, 26] on icon "button" at bounding box center [748, 27] width 16 height 19
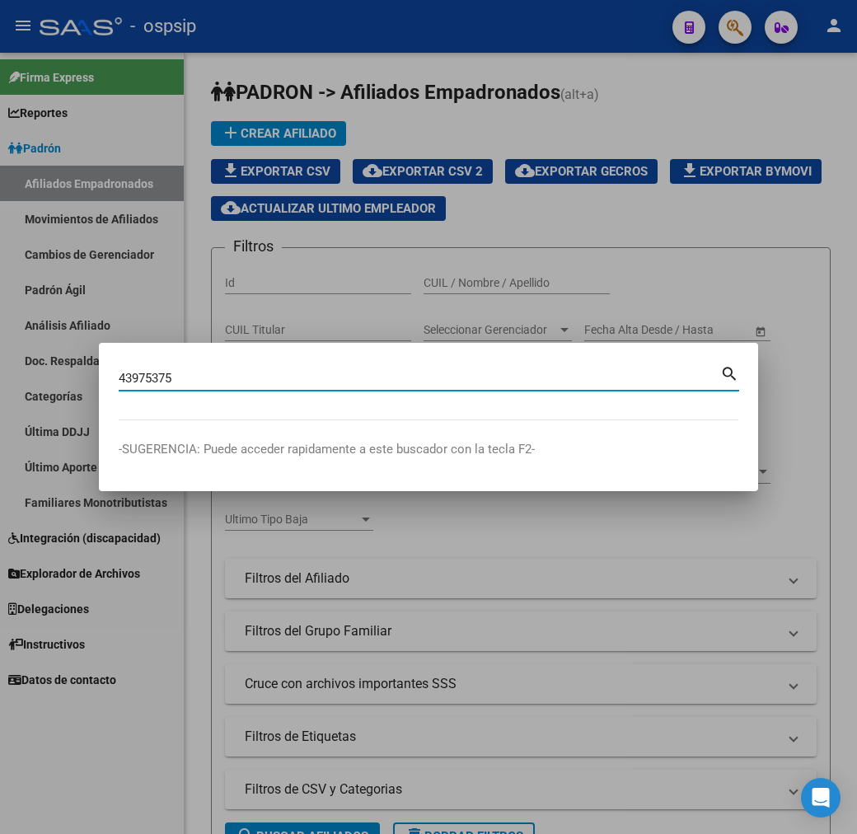
type input "43975375"
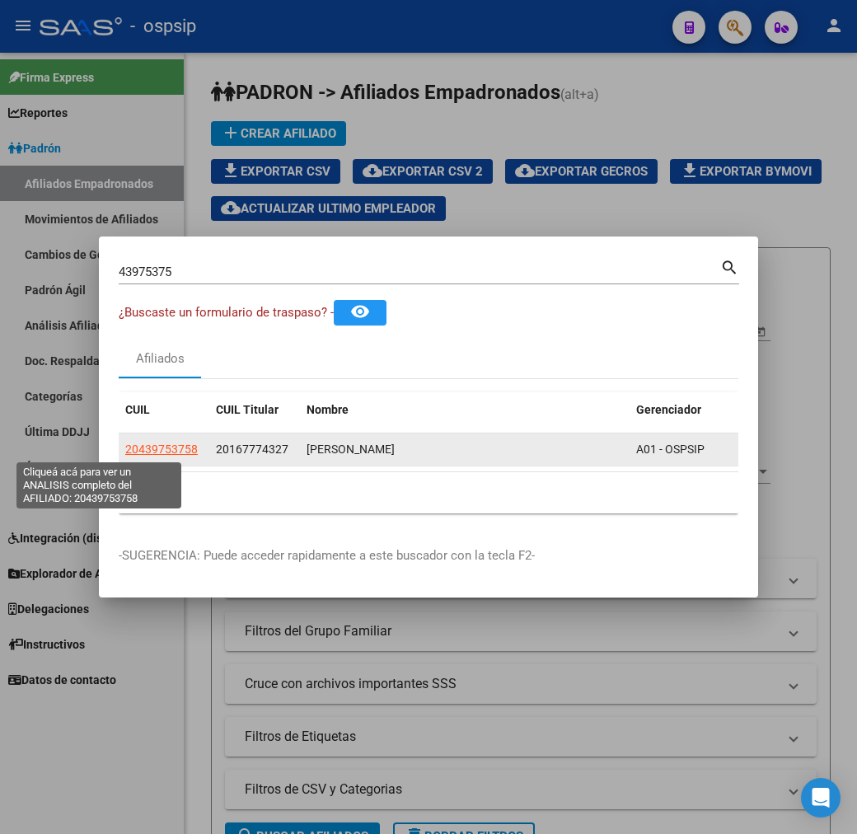
click at [125, 442] on span "20439753758" at bounding box center [161, 448] width 73 height 13
type textarea "20439753758"
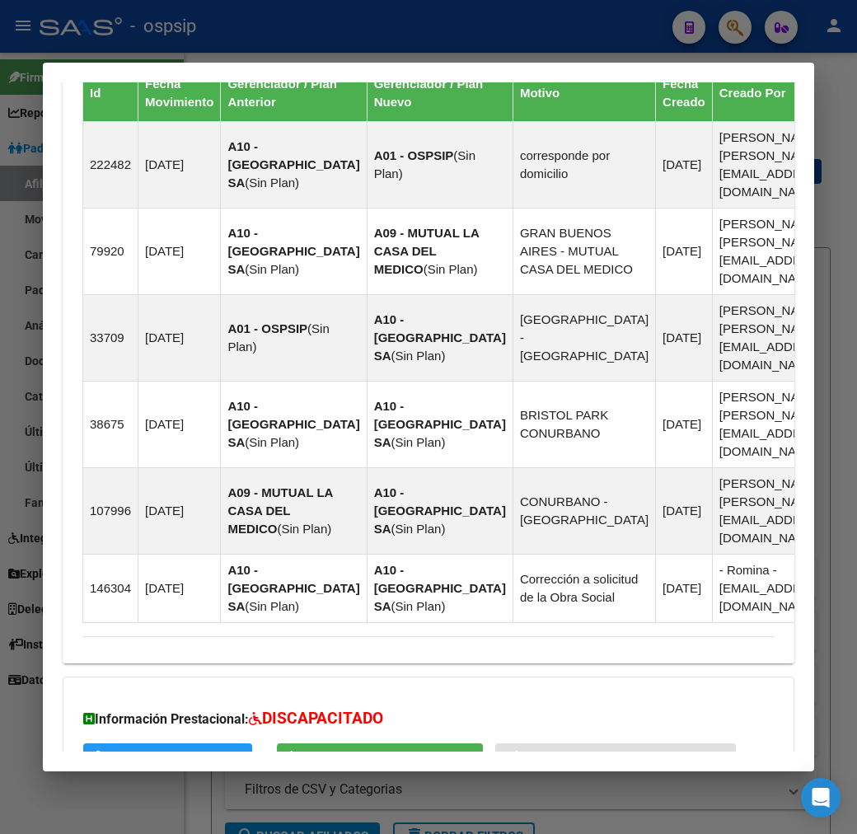
scroll to position [1357, 0]
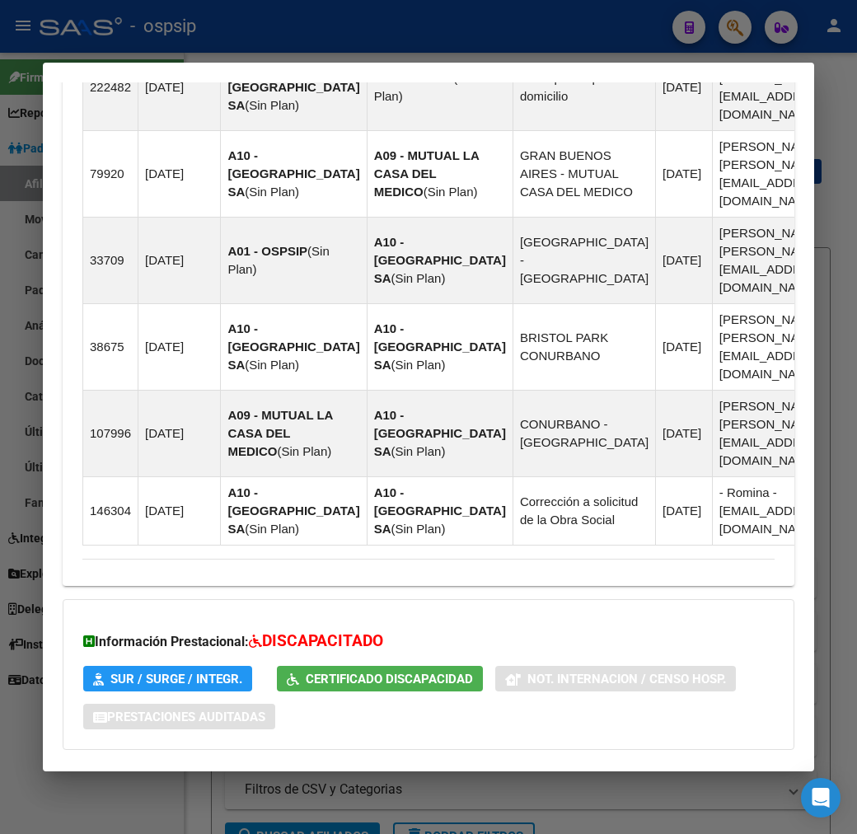
click at [569, 831] on mat-panel-title "Aportes y Contribuciones del Titular: 20167774327" at bounding box center [418, 841] width 672 height 20
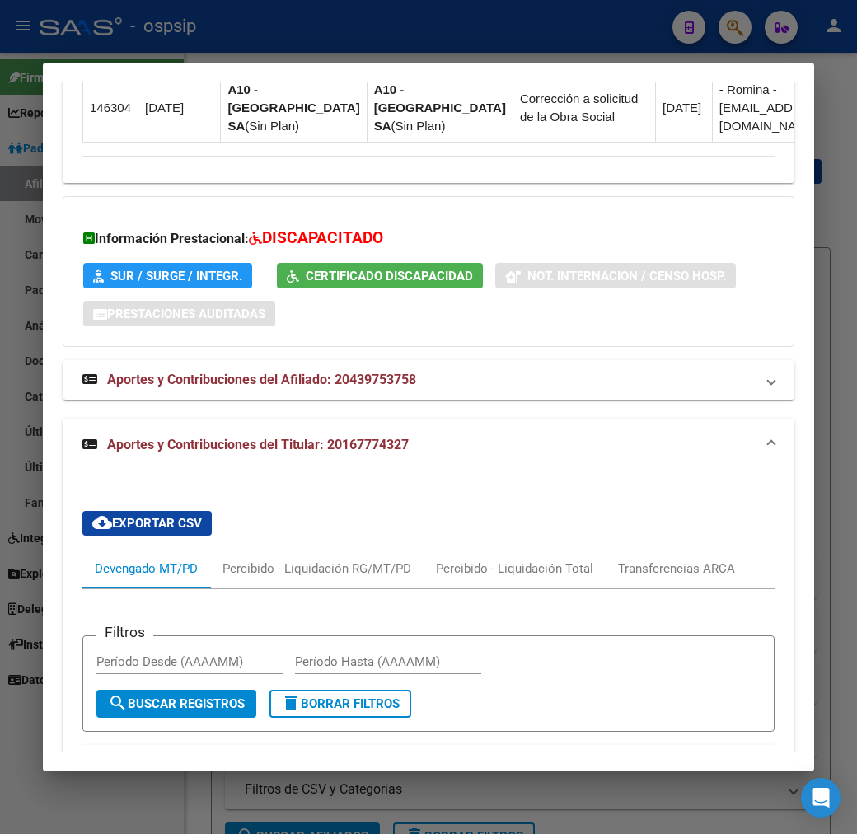
scroll to position [2101, 0]
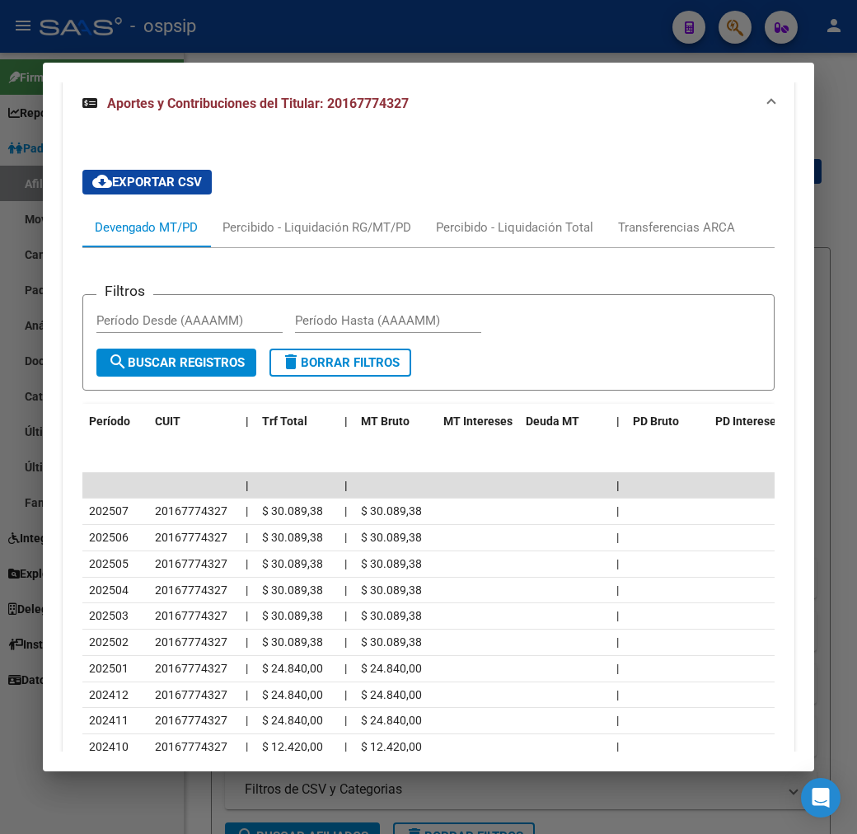
click at [440, 48] on div at bounding box center [428, 417] width 857 height 834
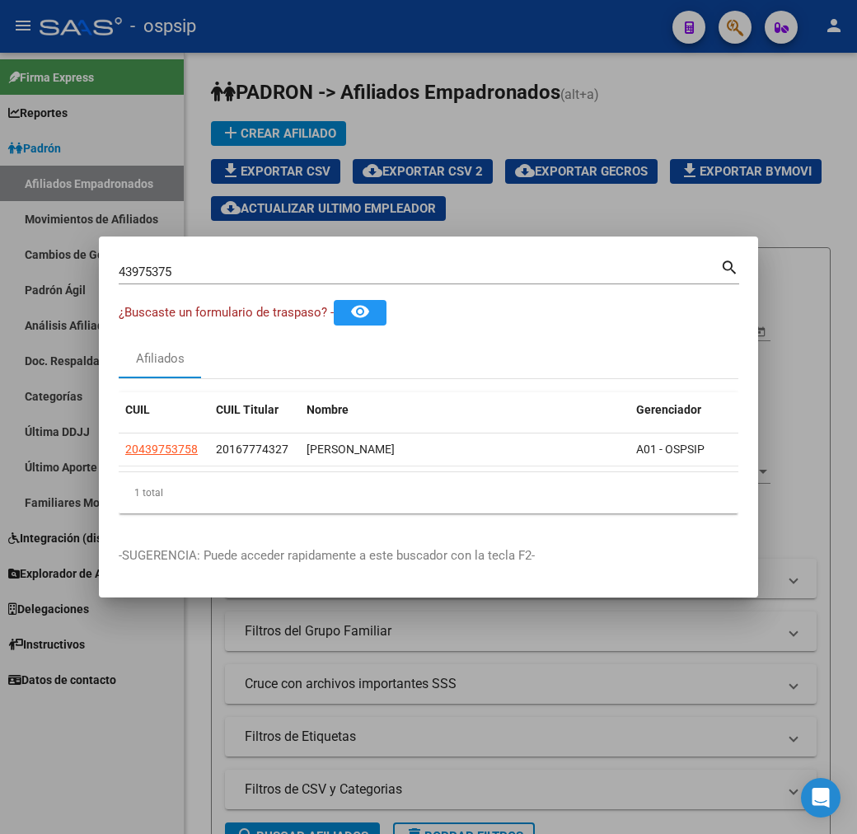
click at [441, 47] on div at bounding box center [428, 417] width 857 height 834
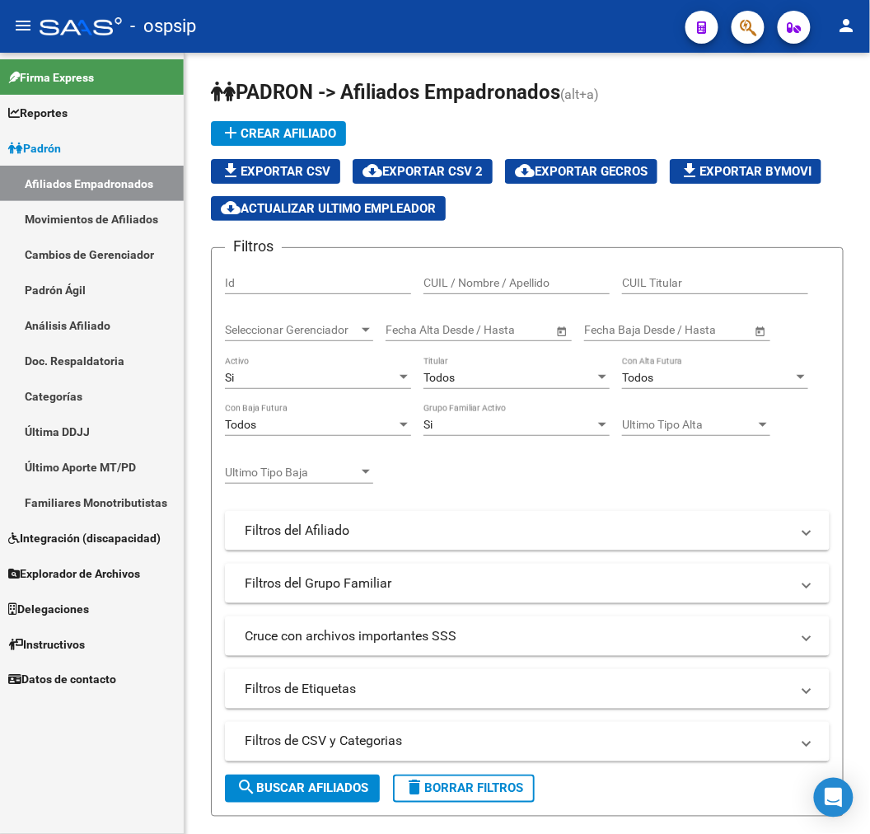
click at [740, 14] on span "button" at bounding box center [748, 28] width 16 height 34
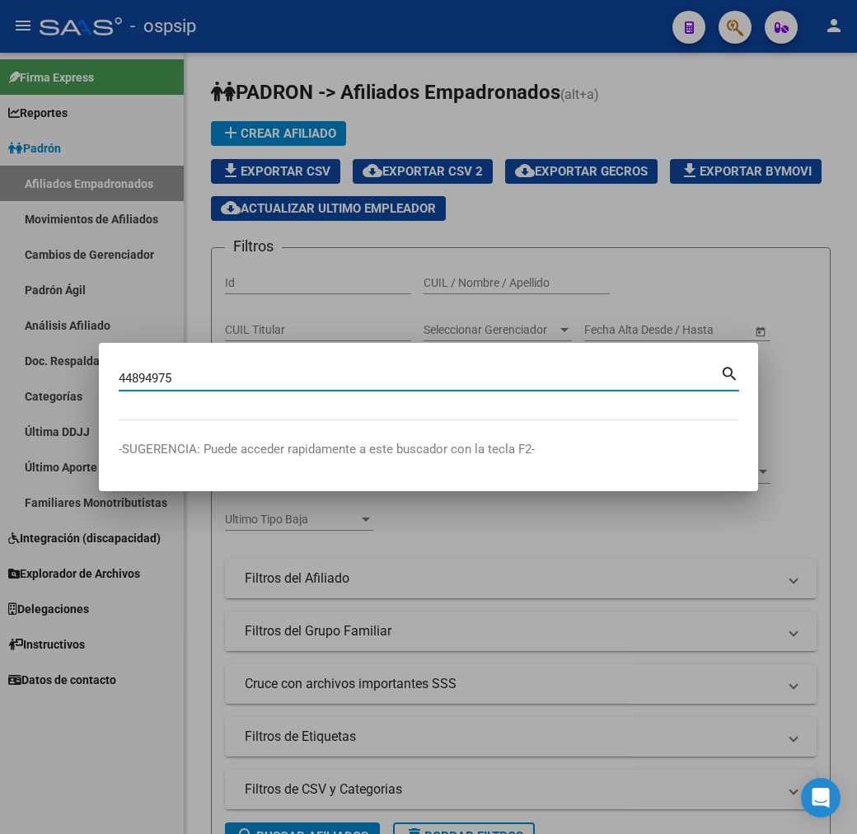
type input "44894975"
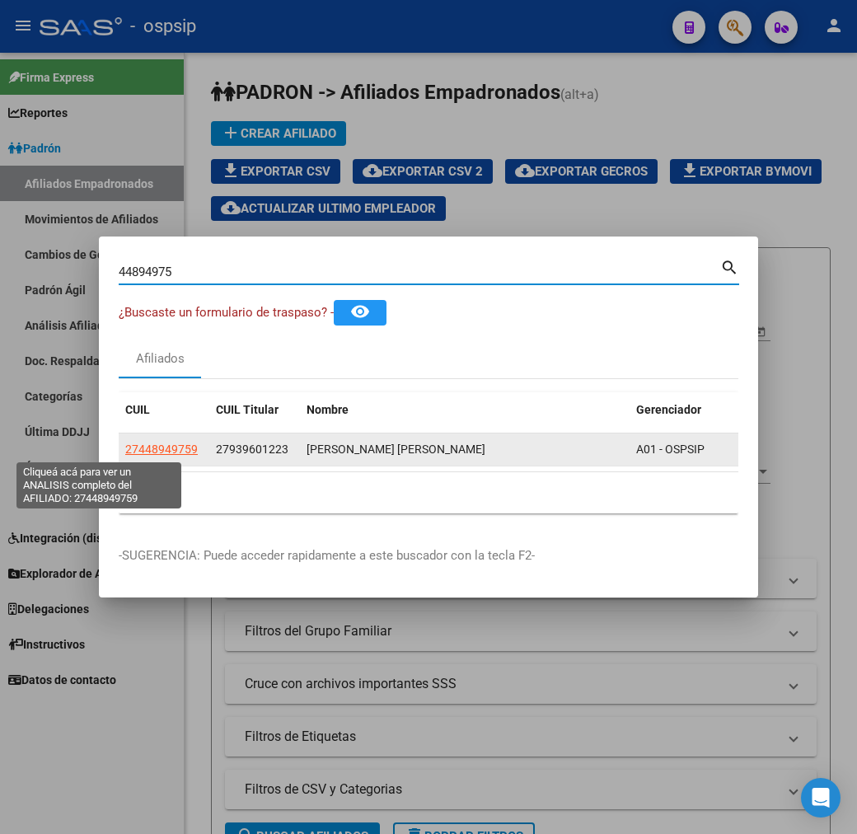
click at [125, 447] on span "27448949759" at bounding box center [161, 448] width 73 height 13
type textarea "27448949759"
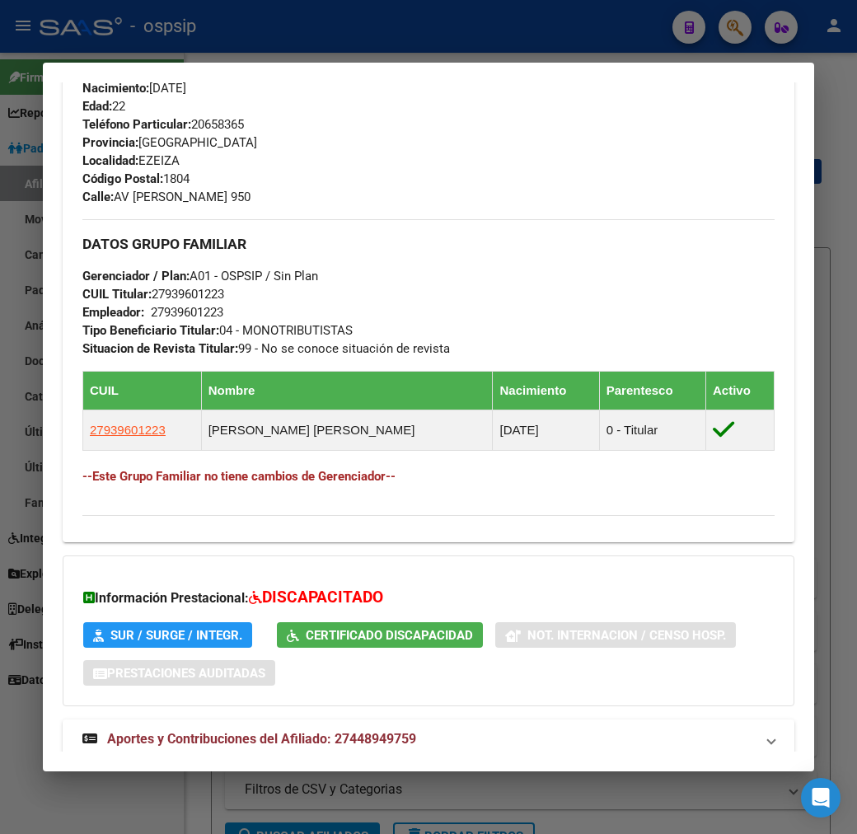
scroll to position [829, 0]
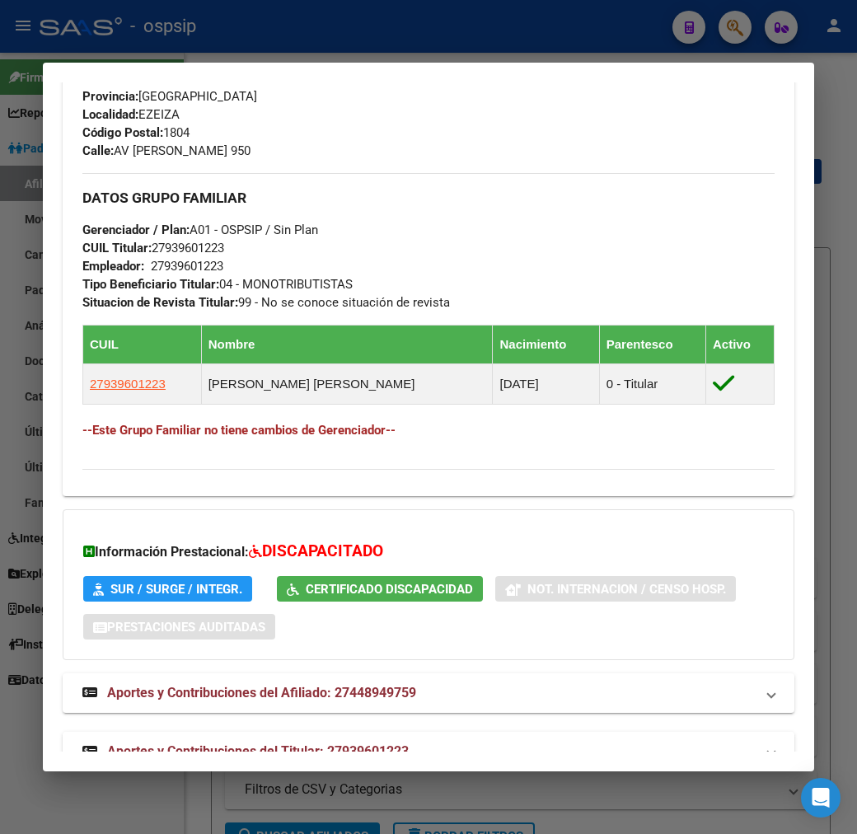
click at [605, 732] on mat-expansion-panel-header "Aportes y Contribuciones del Titular: 27939601223" at bounding box center [429, 752] width 732 height 40
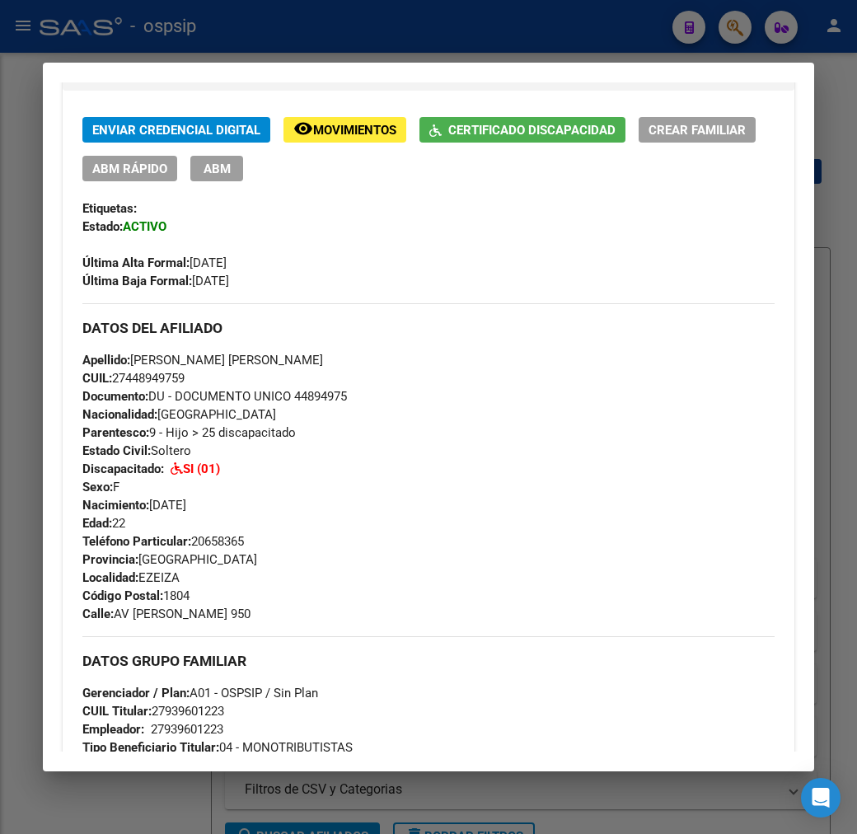
scroll to position [366, 0]
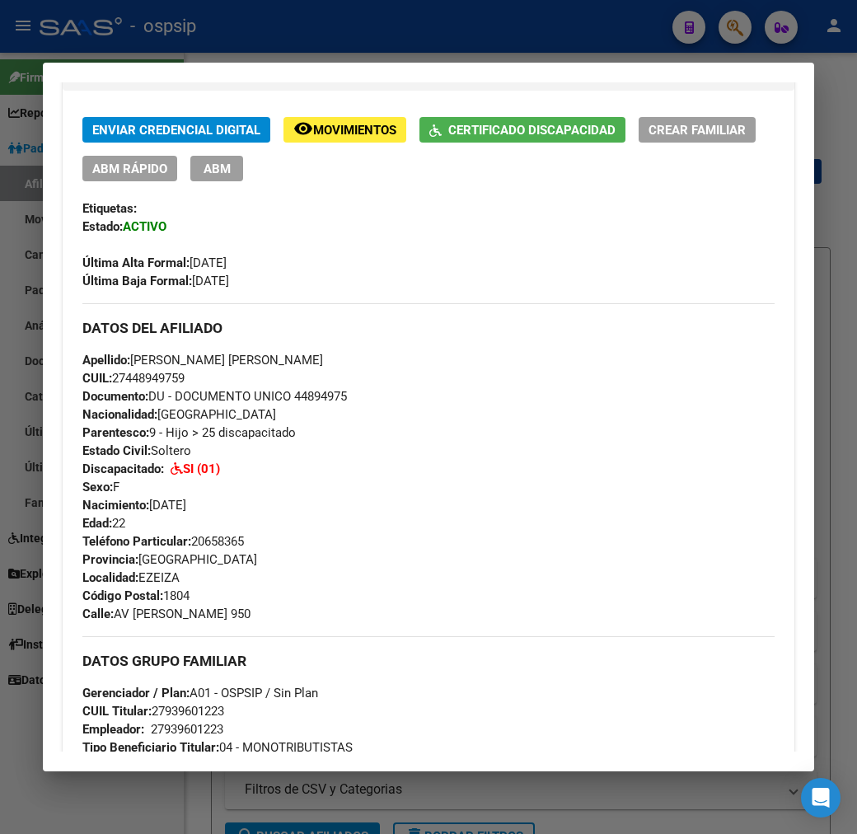
click at [377, 45] on div at bounding box center [428, 417] width 857 height 834
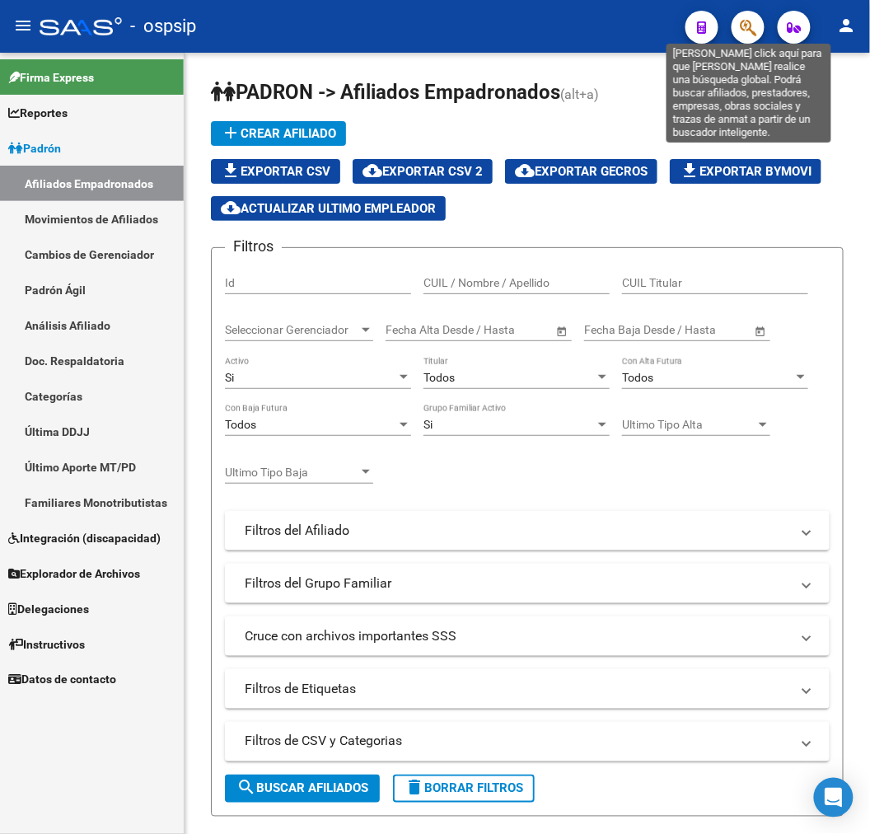
click at [746, 30] on icon "button" at bounding box center [748, 27] width 16 height 19
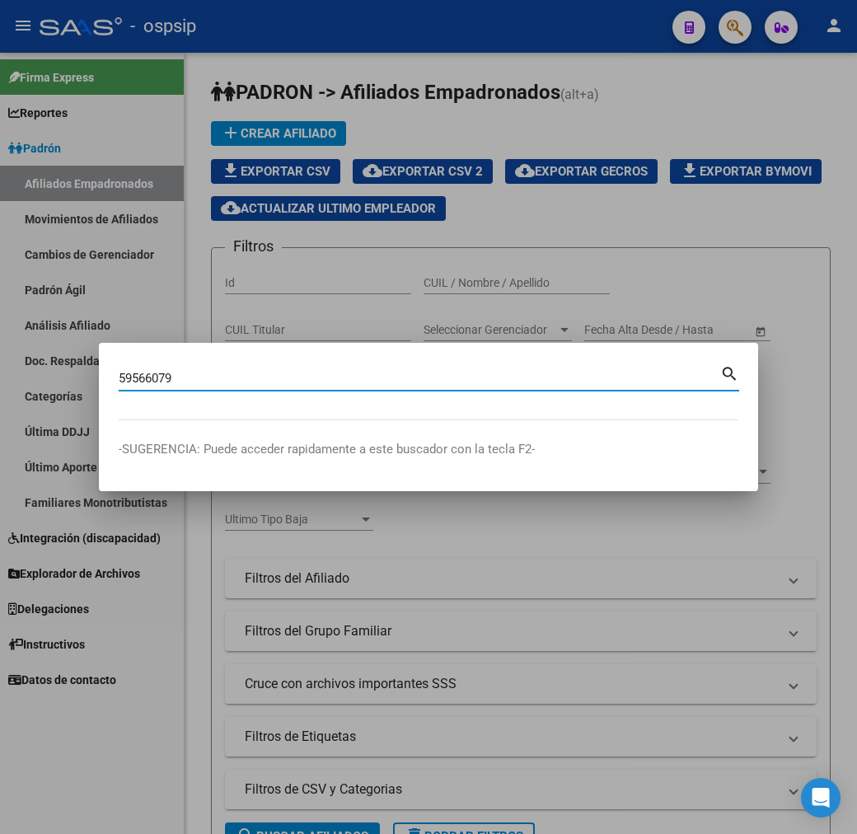
type input "59566079"
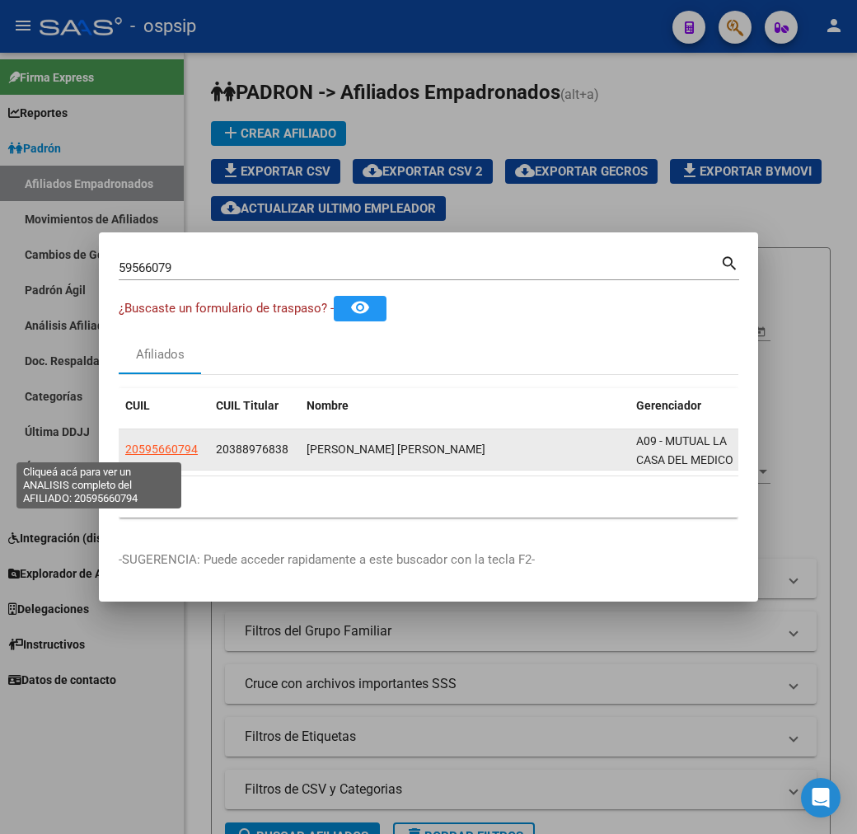
click at [125, 451] on span "20595660794" at bounding box center [161, 448] width 73 height 13
type textarea "20595660794"
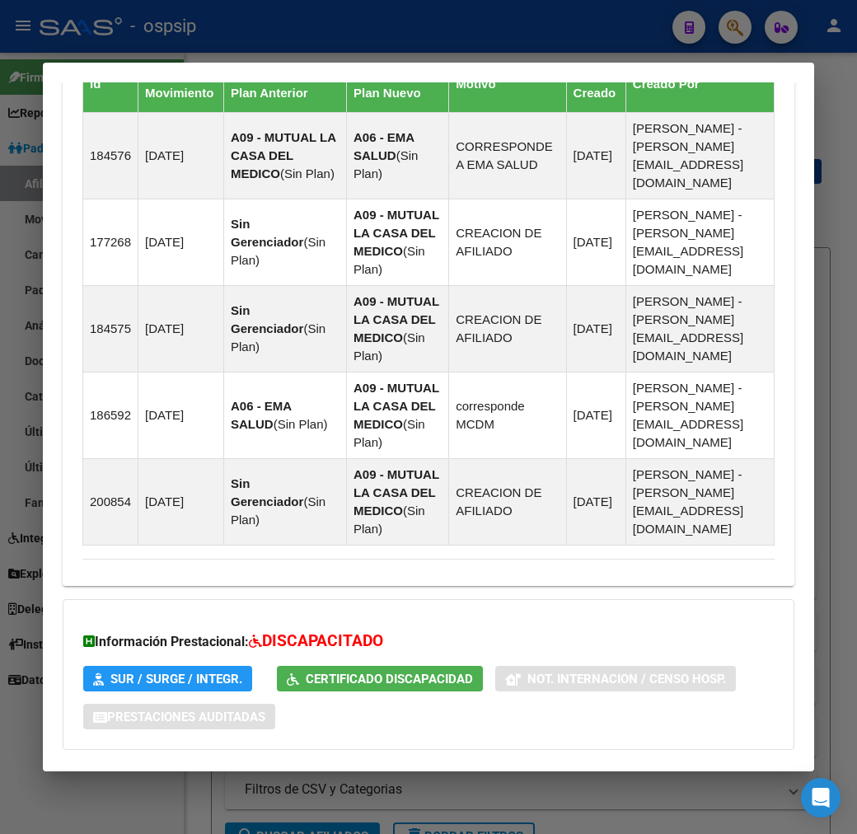
scroll to position [1379, 0]
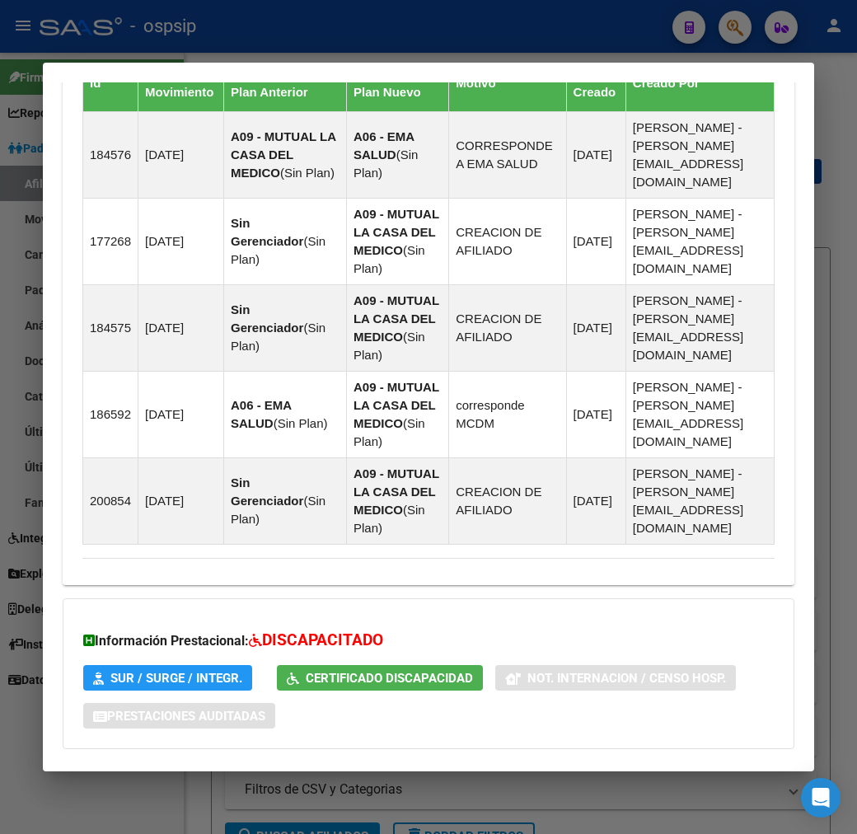
drag, startPoint x: 498, startPoint y: 723, endPoint x: 512, endPoint y: 704, distance: 24.1
click at [498, 821] on mat-expansion-panel-header "Aportes y Contribuciones del Titular: 20388976838" at bounding box center [429, 841] width 732 height 40
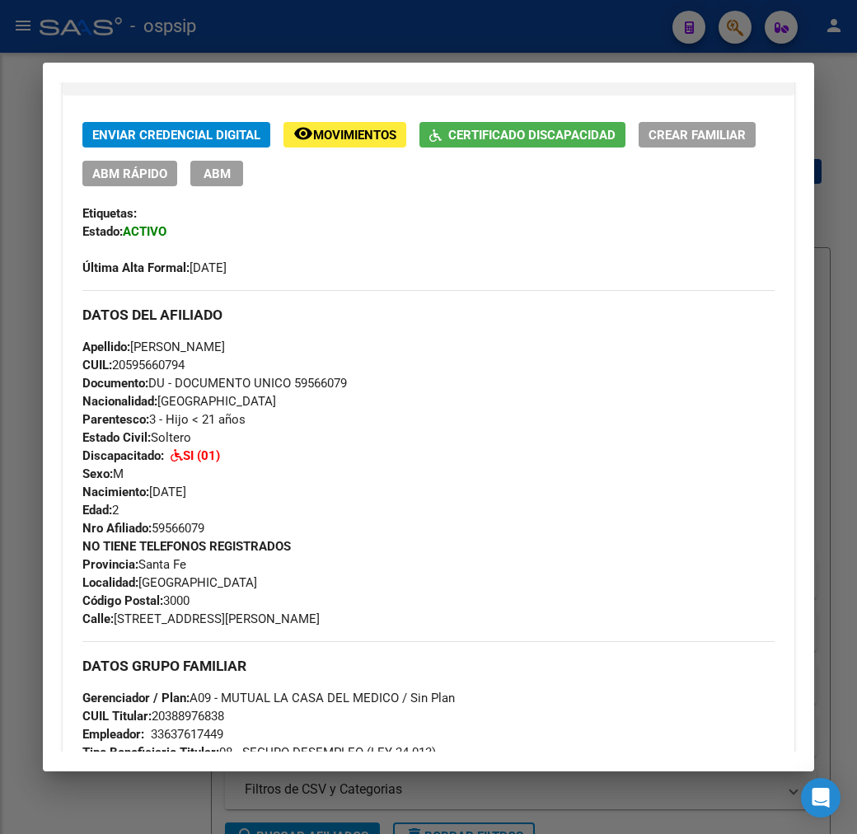
scroll to position [361, 0]
